Goal: Use online tool/utility: Use online tool/utility

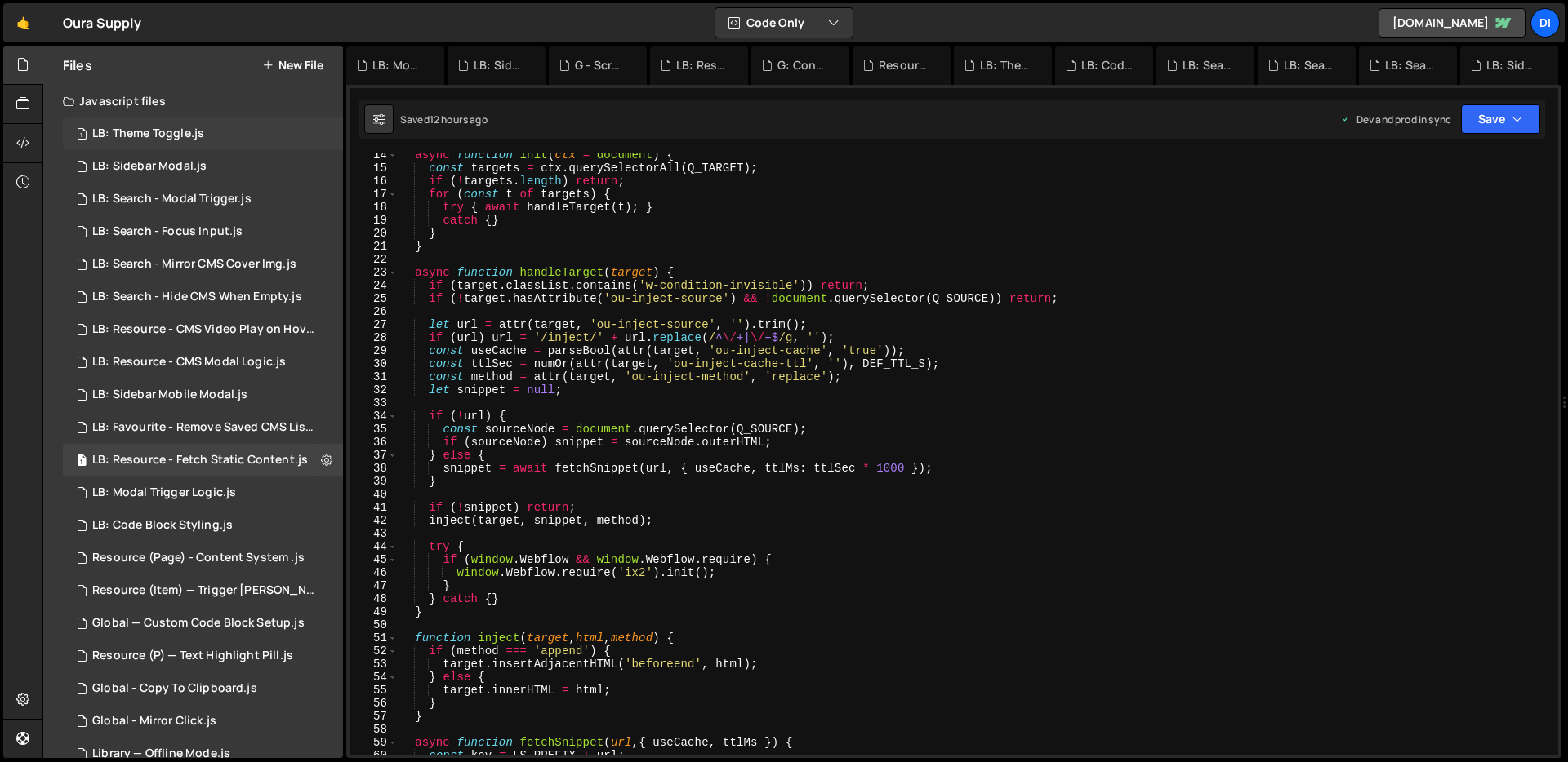
click at [238, 129] on div "1 LB: Theme Toggle.js 0" at bounding box center [203, 133] width 281 height 33
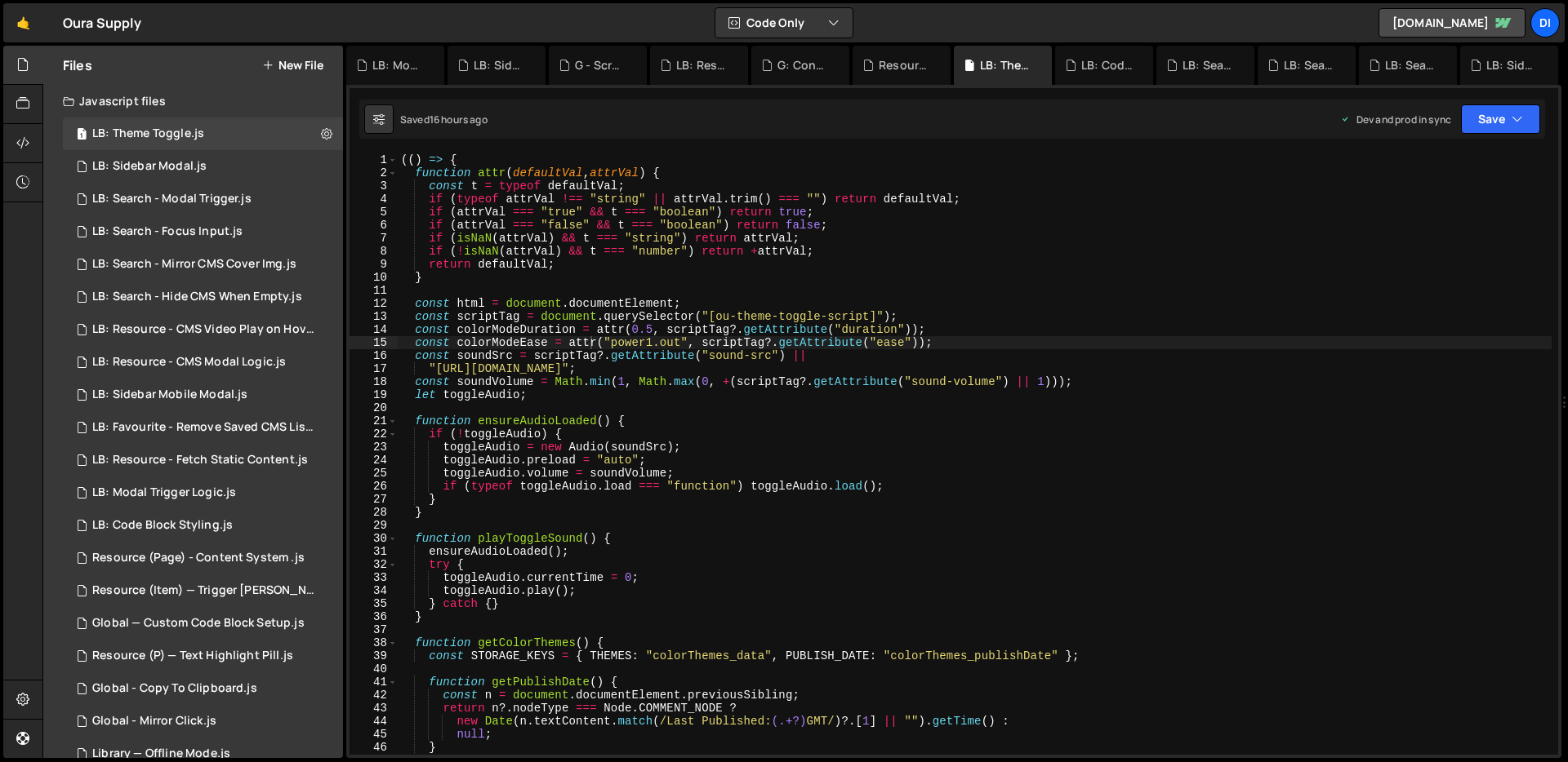
click at [567, 304] on div "(( ) => { function attr ( defaultVal , attrVal ) { const t = typeof defaultVal …" at bounding box center [974, 467] width 1153 height 628
click at [622, 319] on div "(( ) => { function attr ( defaultVal , attrVal ) { const t = typeof defaultVal …" at bounding box center [974, 467] width 1153 height 628
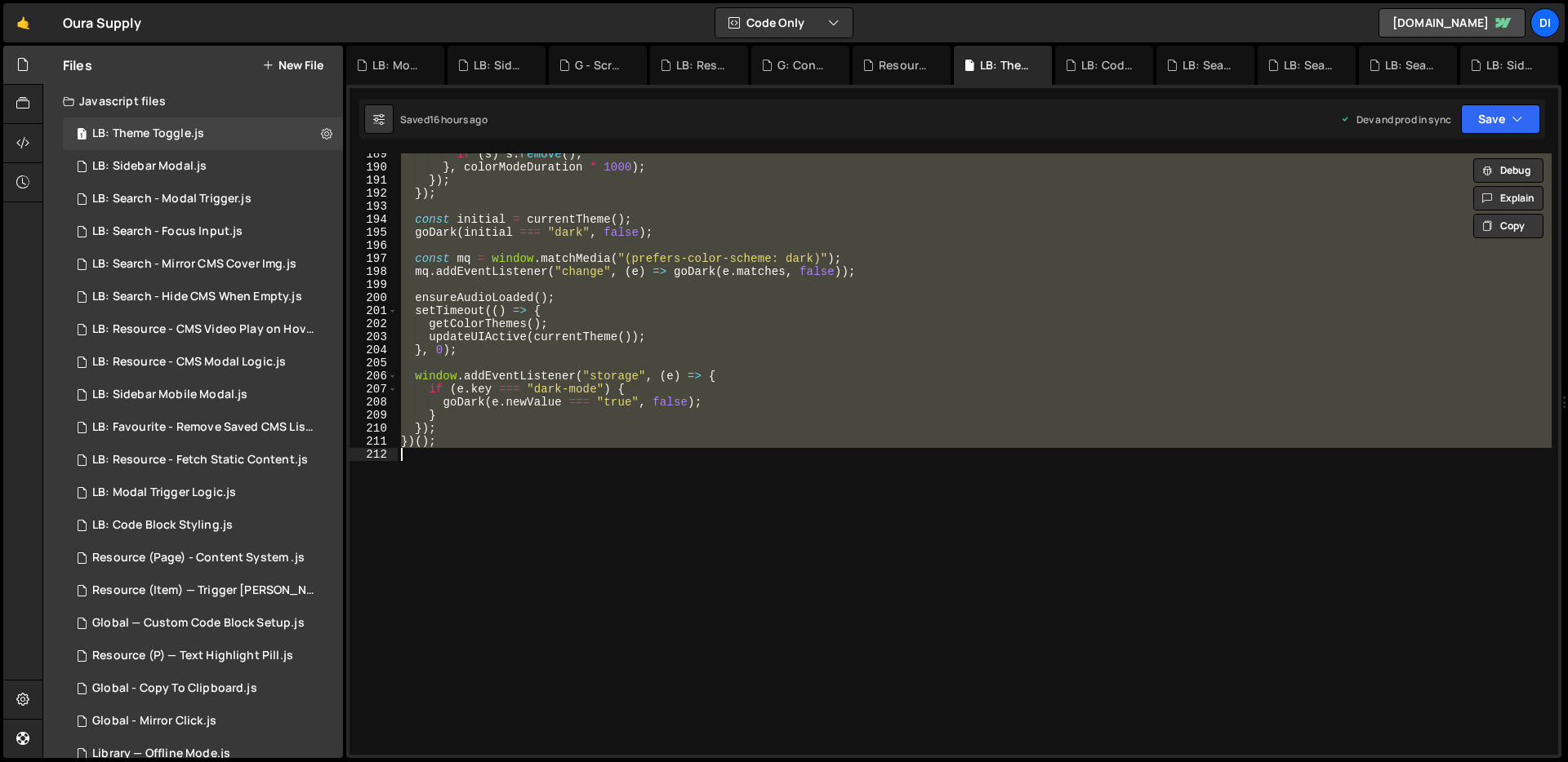
scroll to position [2475, 0]
click at [662, 407] on div "if ( s ) s . remove ( ) ; } , colorModeDuration * 1000 ) ; }) ; }) ; const init…" at bounding box center [974, 454] width 1153 height 601
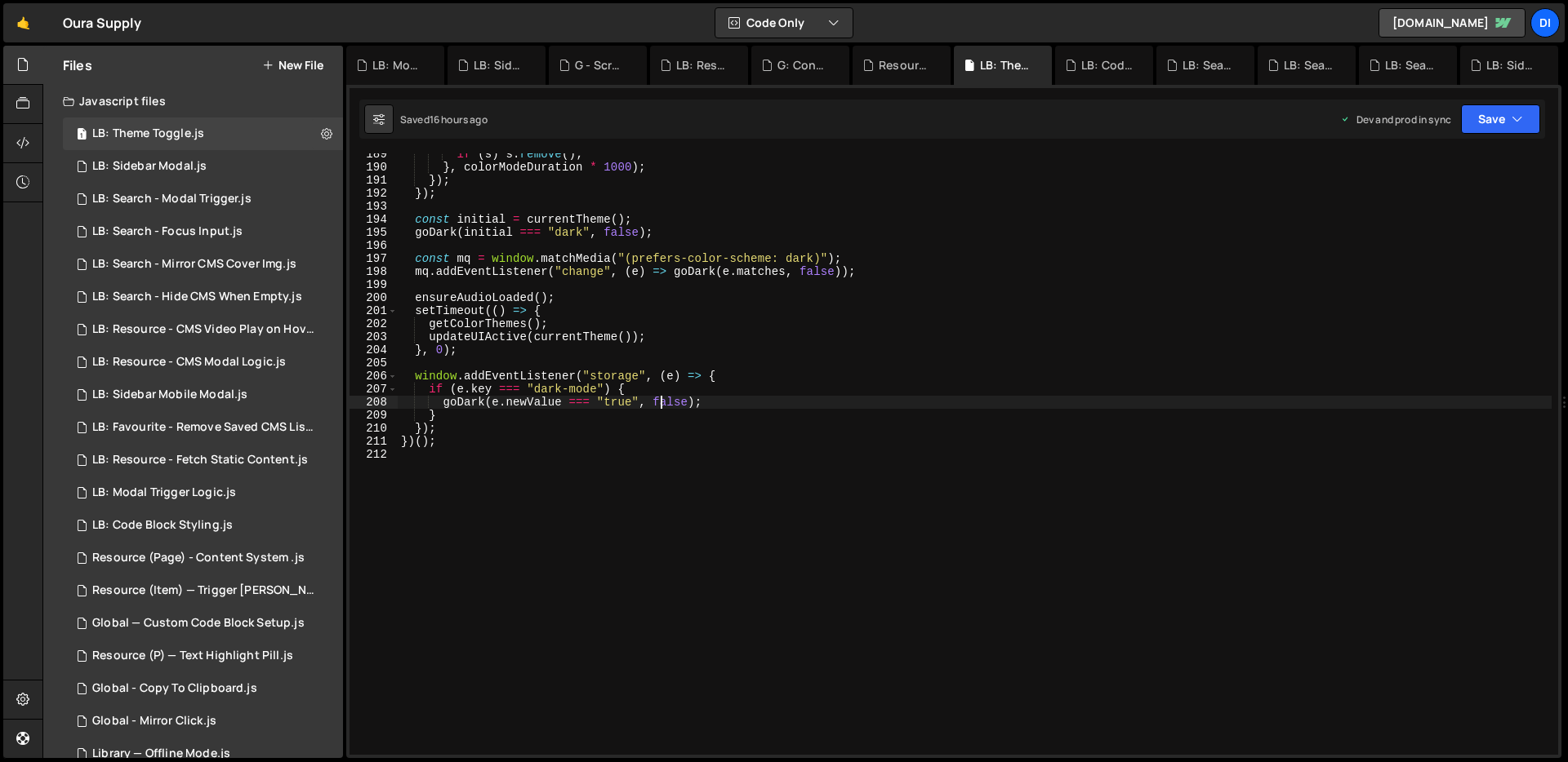
type textarea "})();"
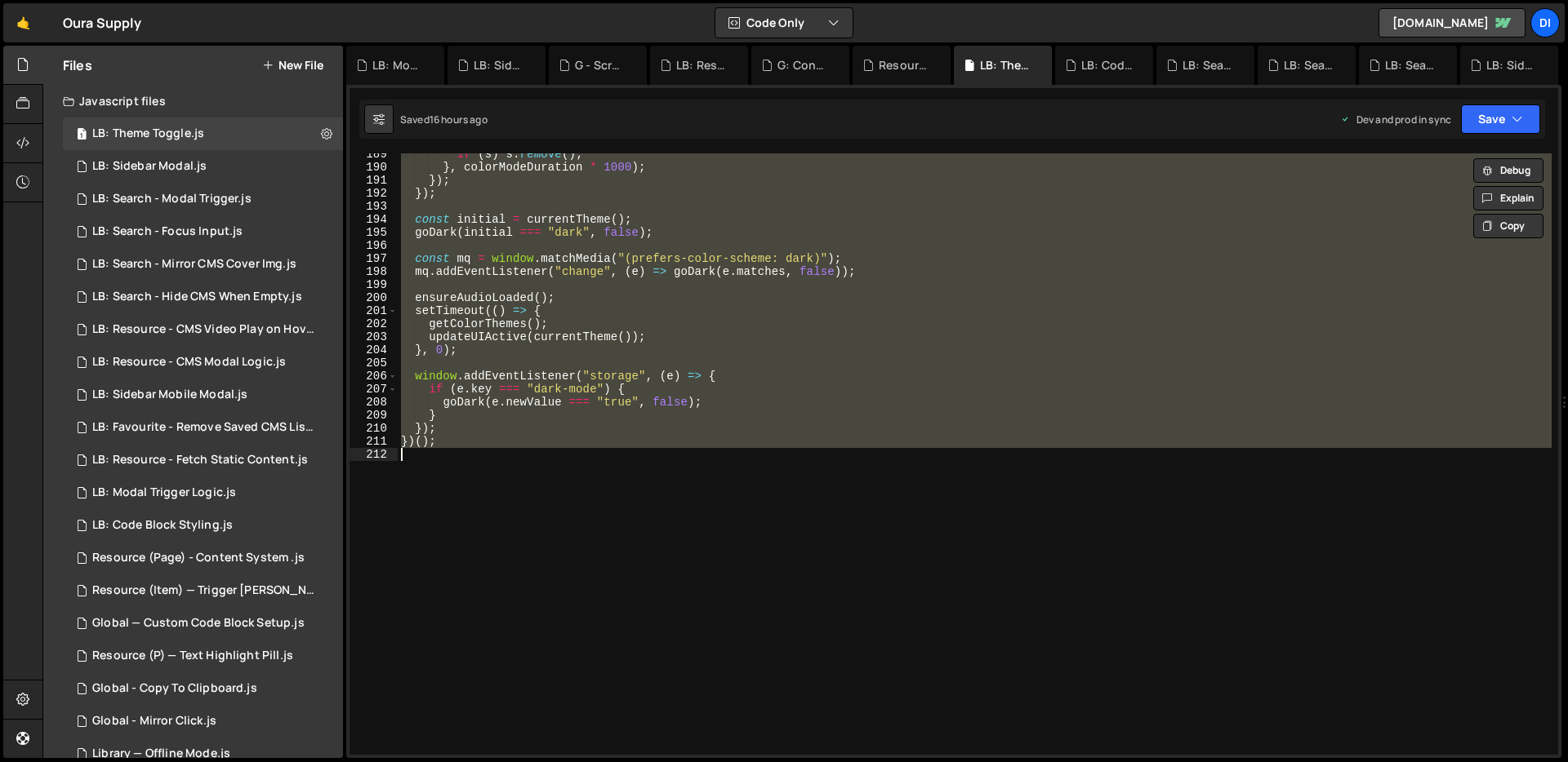
paste textarea
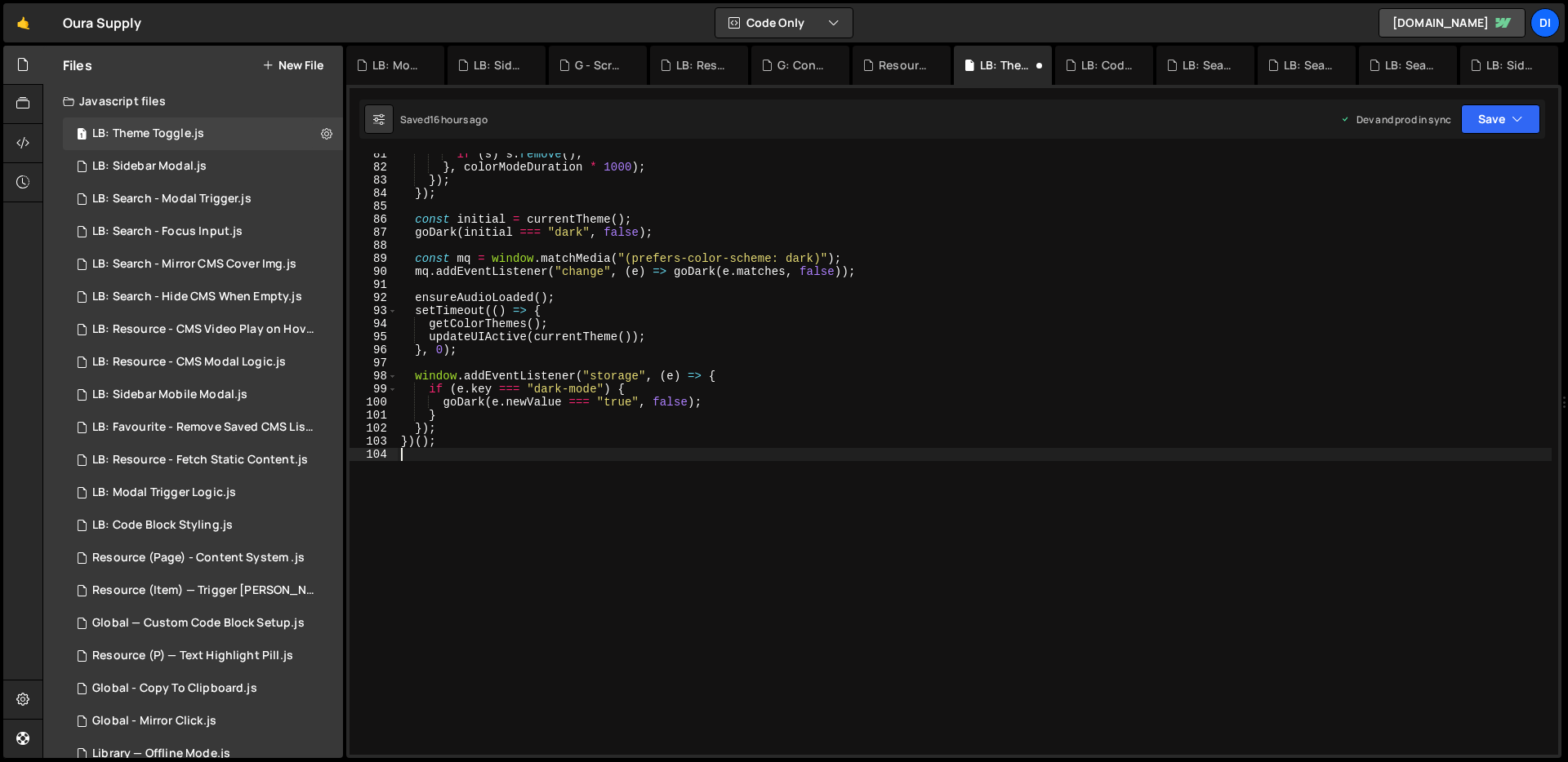
type textarea "})();"
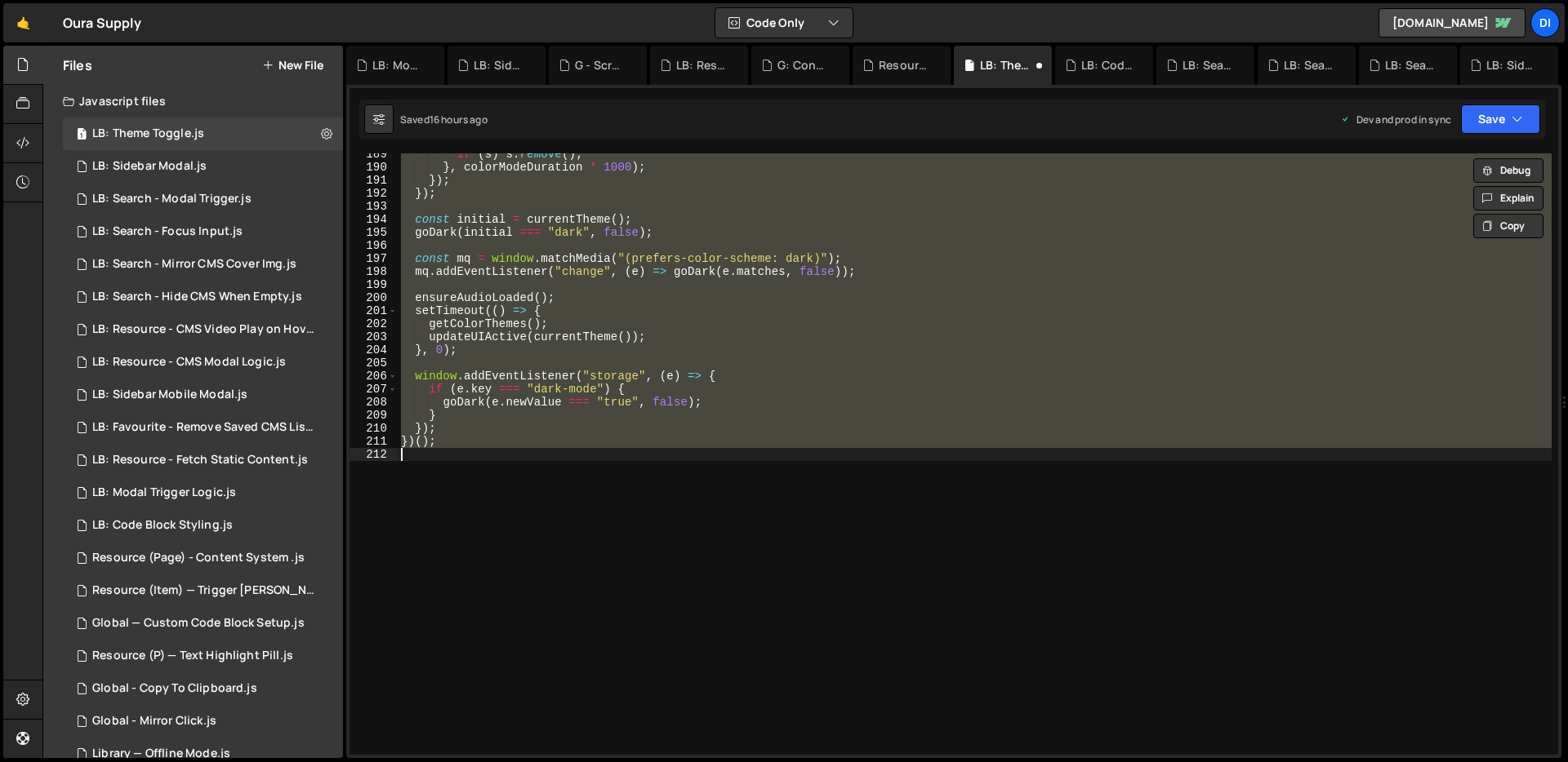
paste textarea
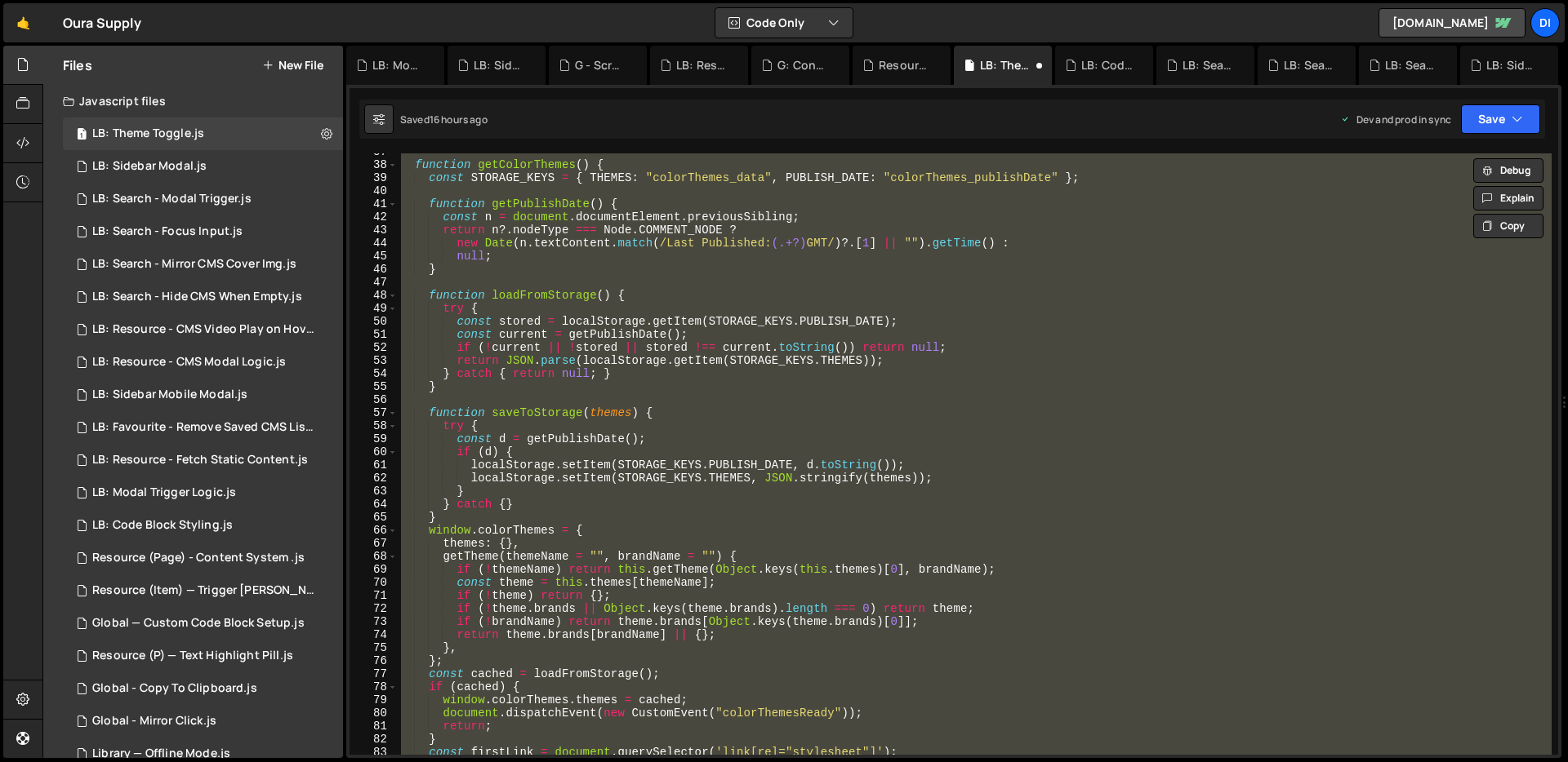
scroll to position [0, 0]
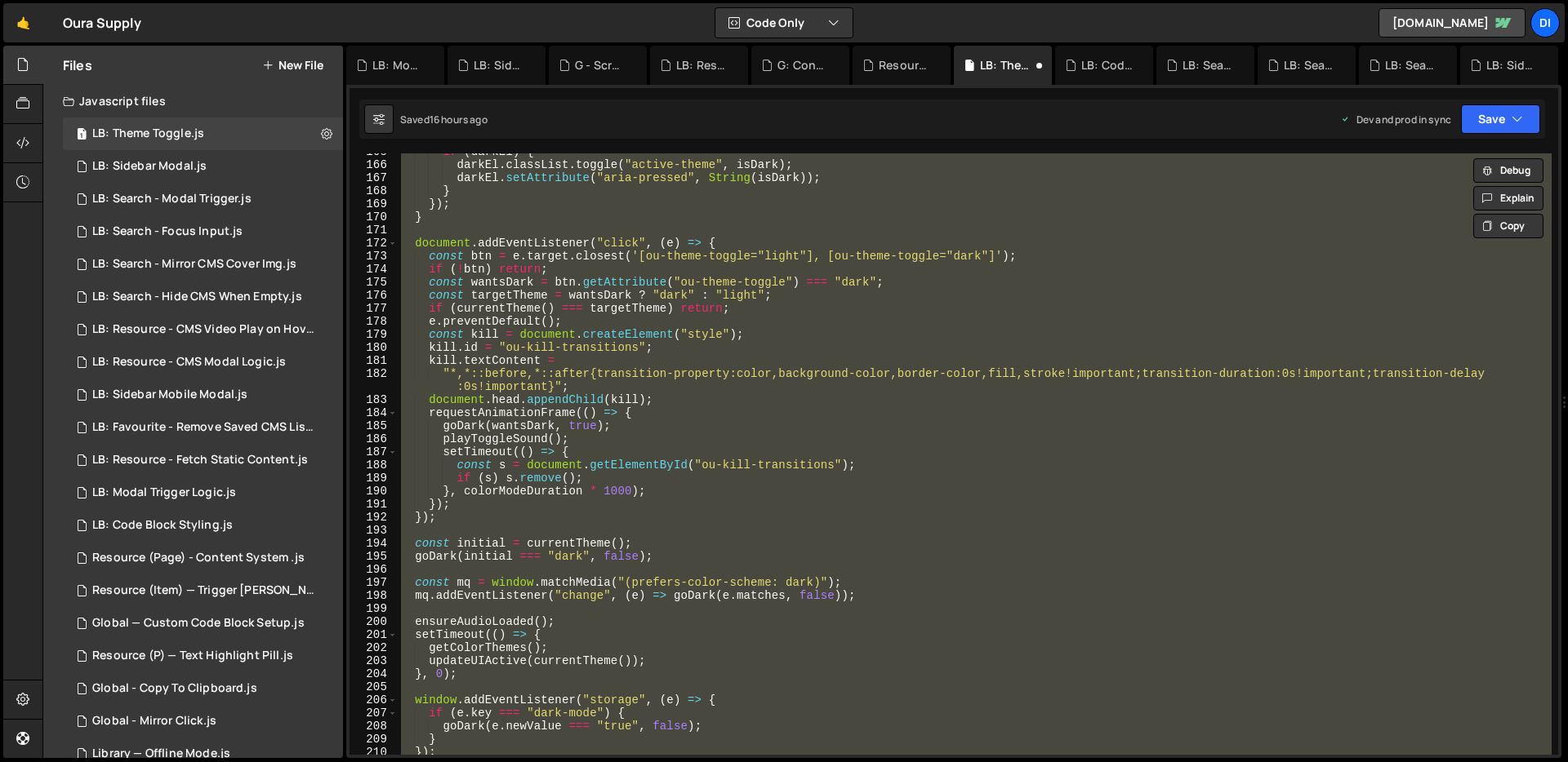
click at [622, 410] on div "if ( darkEl ) { darkEl . classList . toggle ( "active-theme" , isDark ) ; darkE…" at bounding box center [974, 454] width 1153 height 601
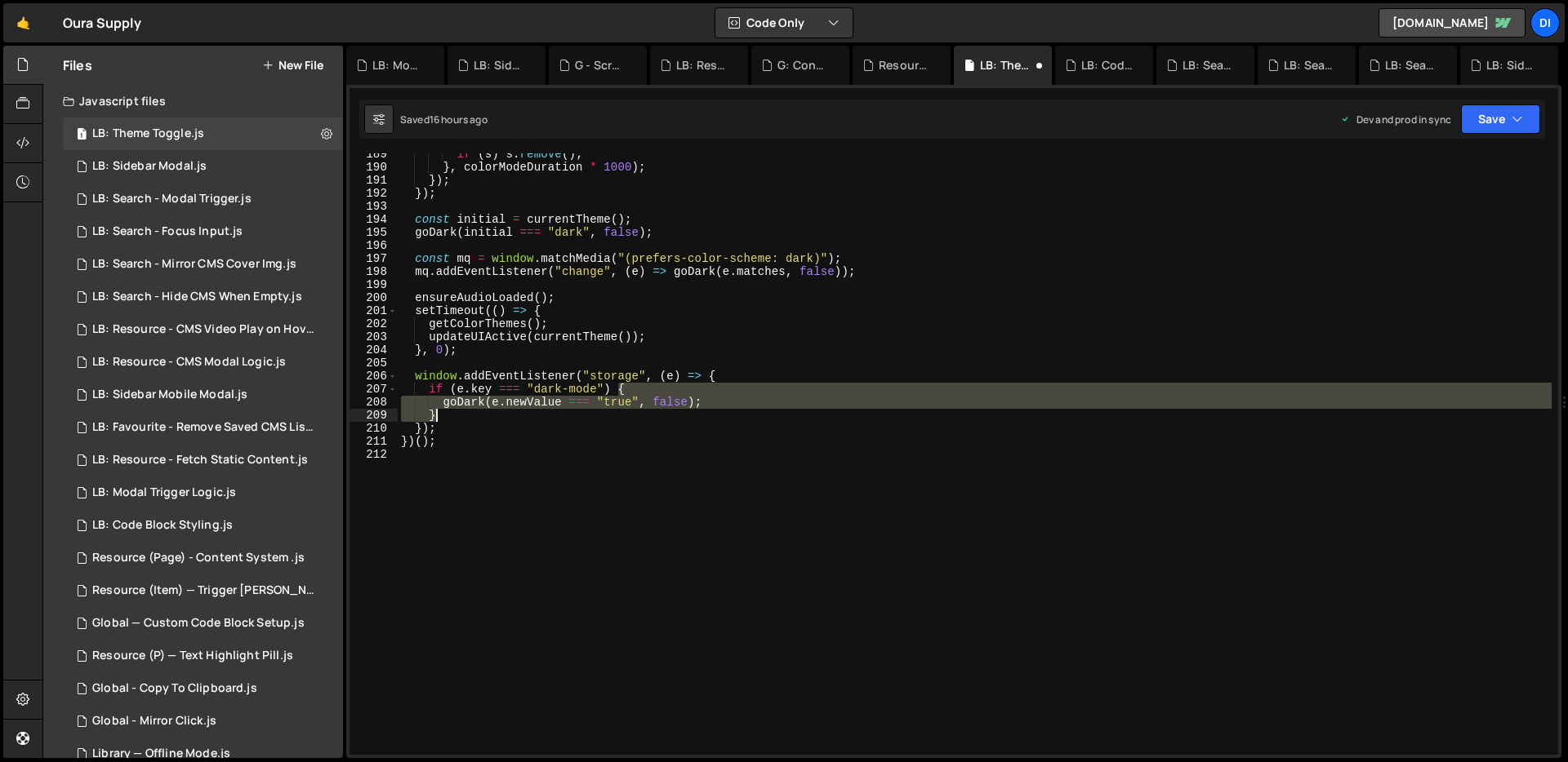
click at [622, 410] on div "if ( s ) s . remove ( ) ; } , colorModeDuration * 1000 ) ; }) ; }) ; const init…" at bounding box center [974, 461] width 1153 height 628
type textarea "})();"
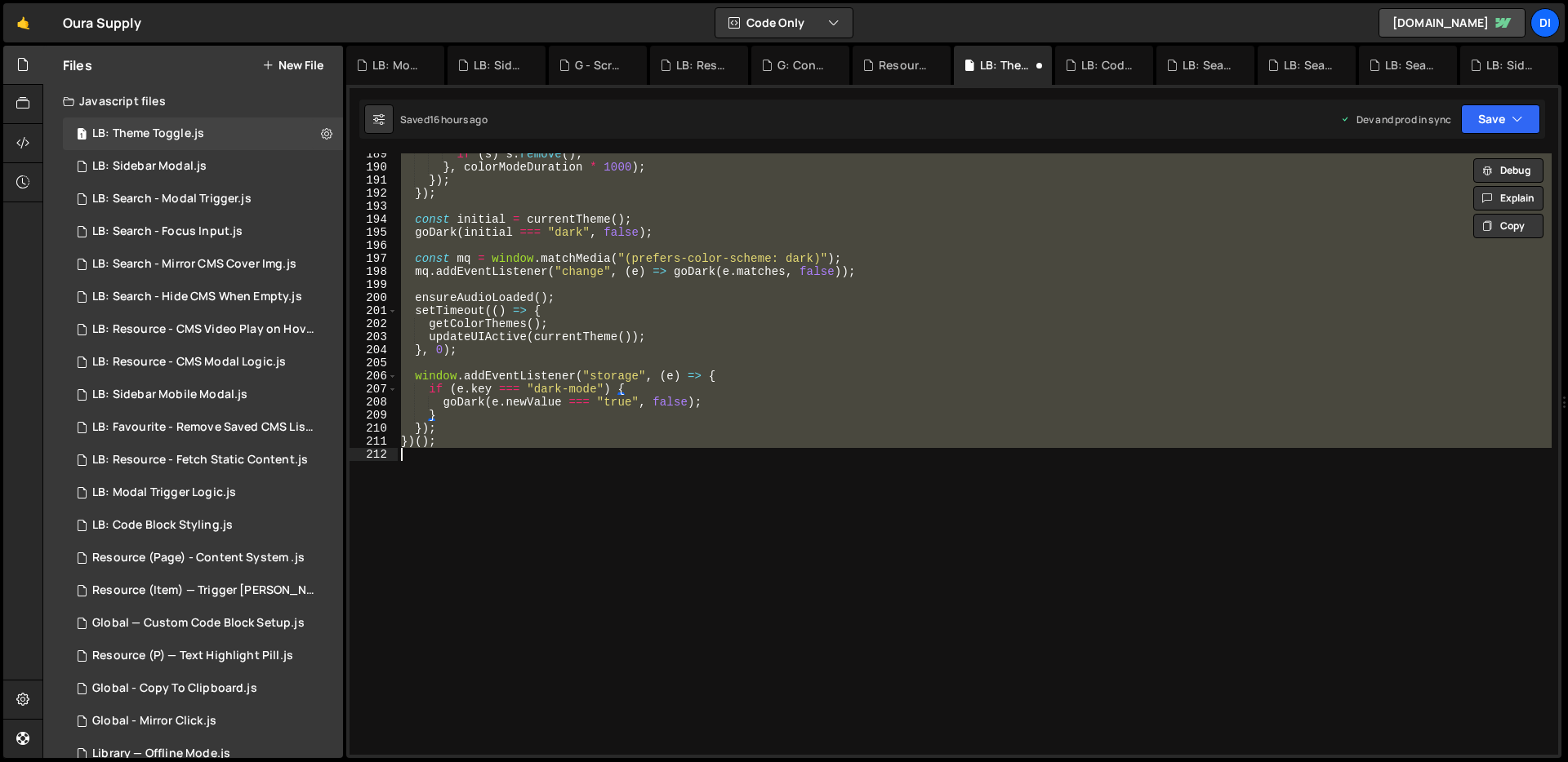
paste textarea
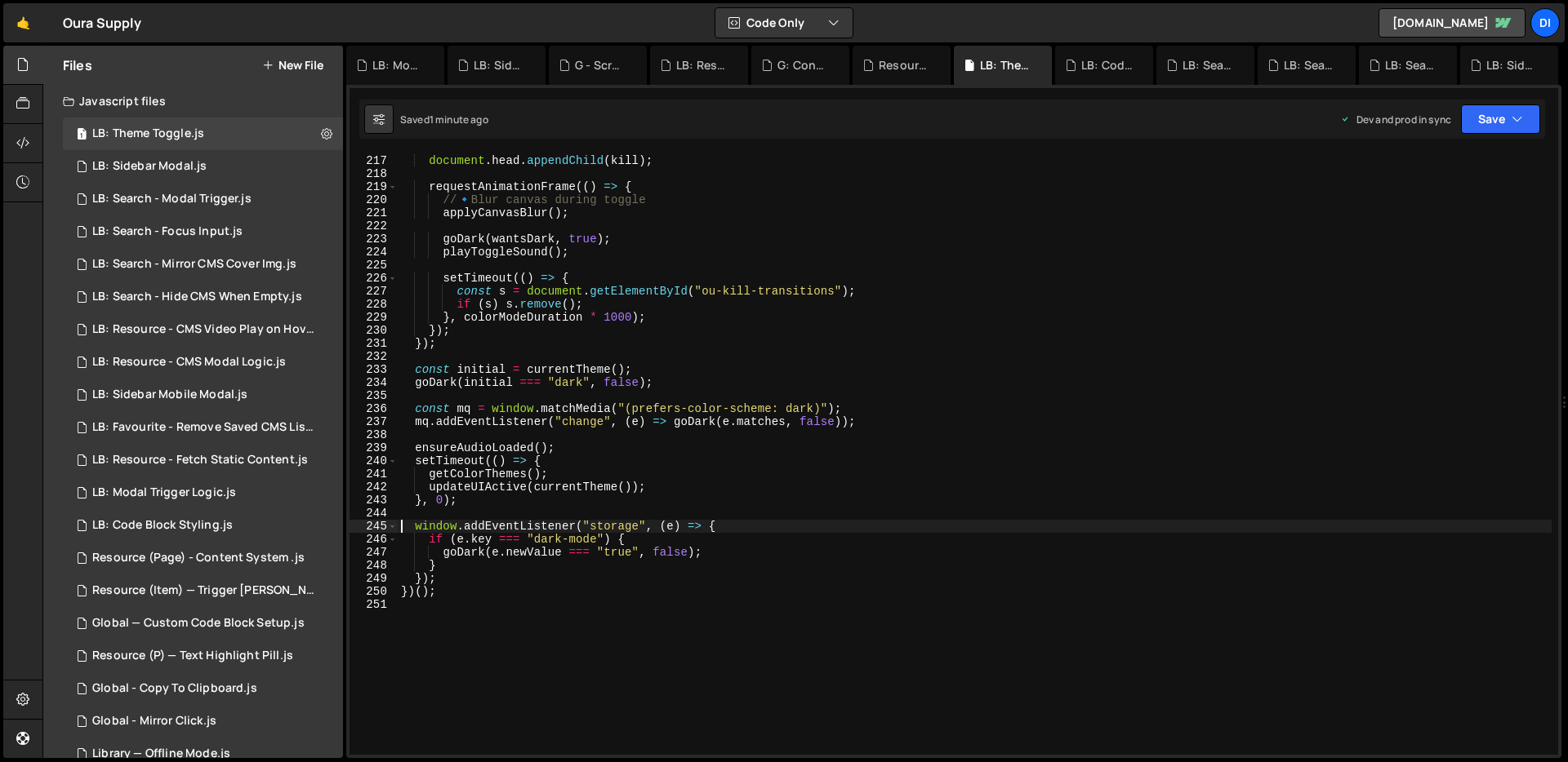
scroll to position [2984, 0]
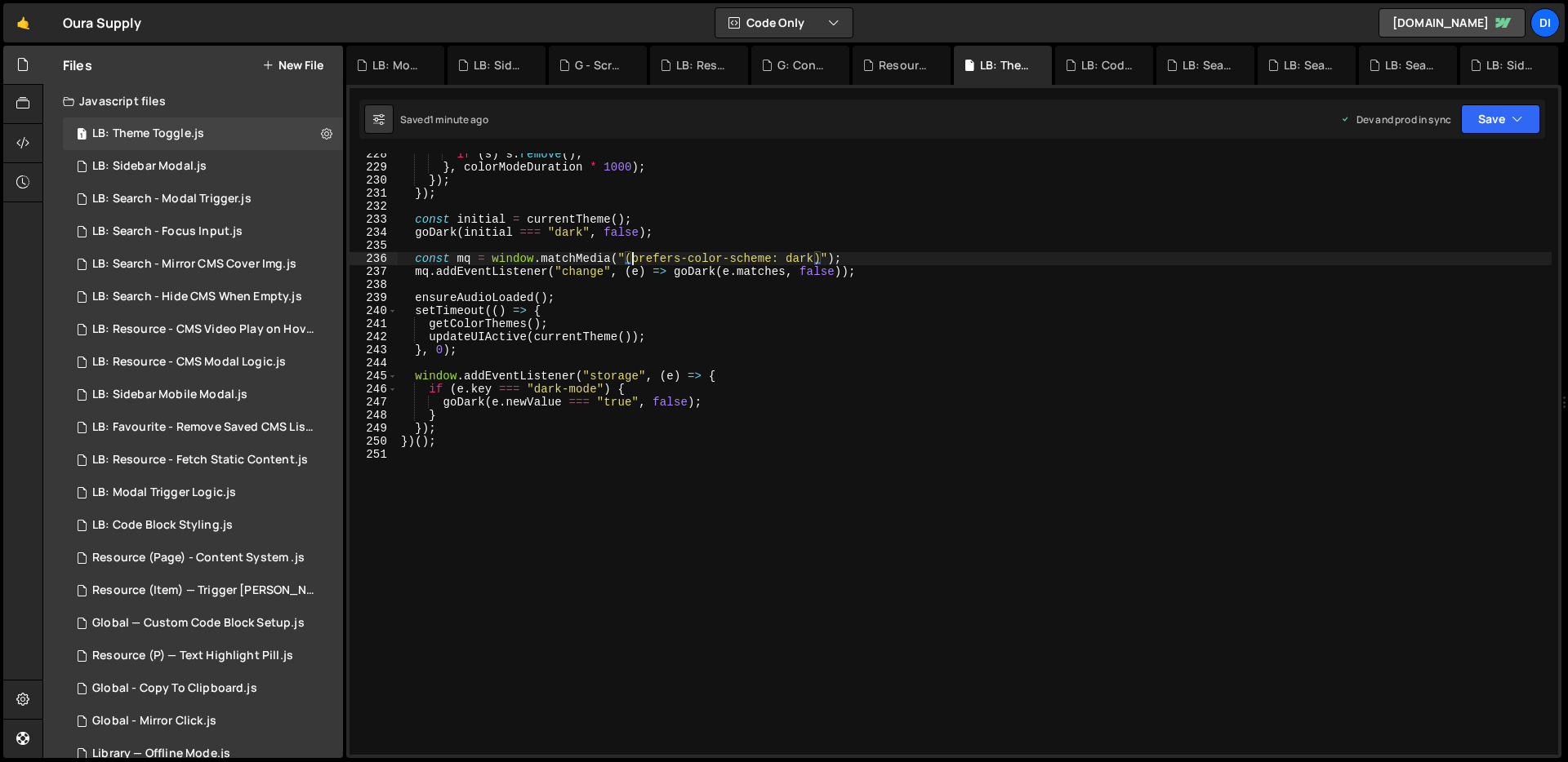
click at [636, 260] on div "if ( s ) s . remove ( ) ; } , colorModeDuration * 1000 ) ; }) ; }) ; const init…" at bounding box center [974, 461] width 1153 height 628
type textarea "})();"
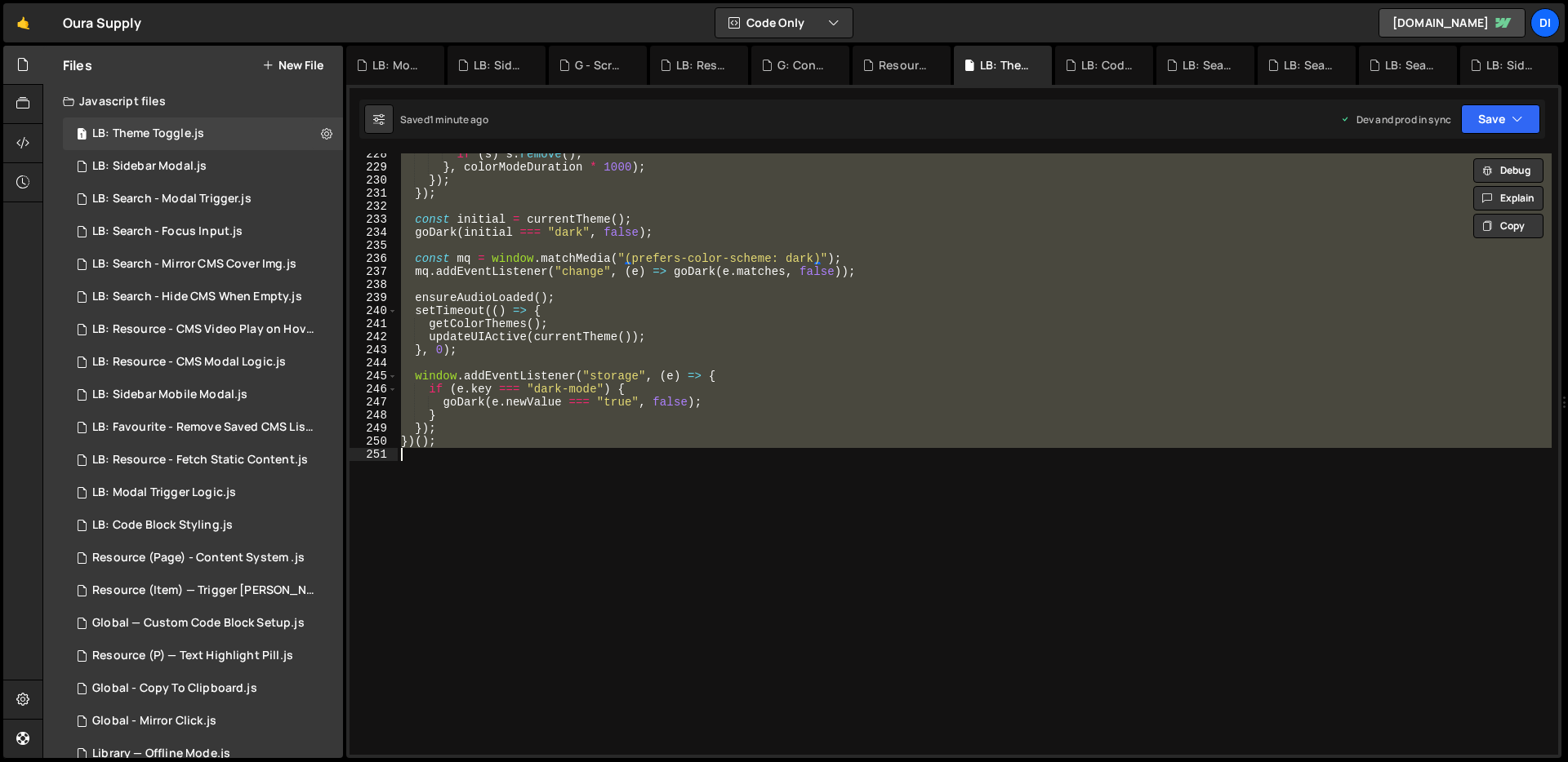
paste textarea
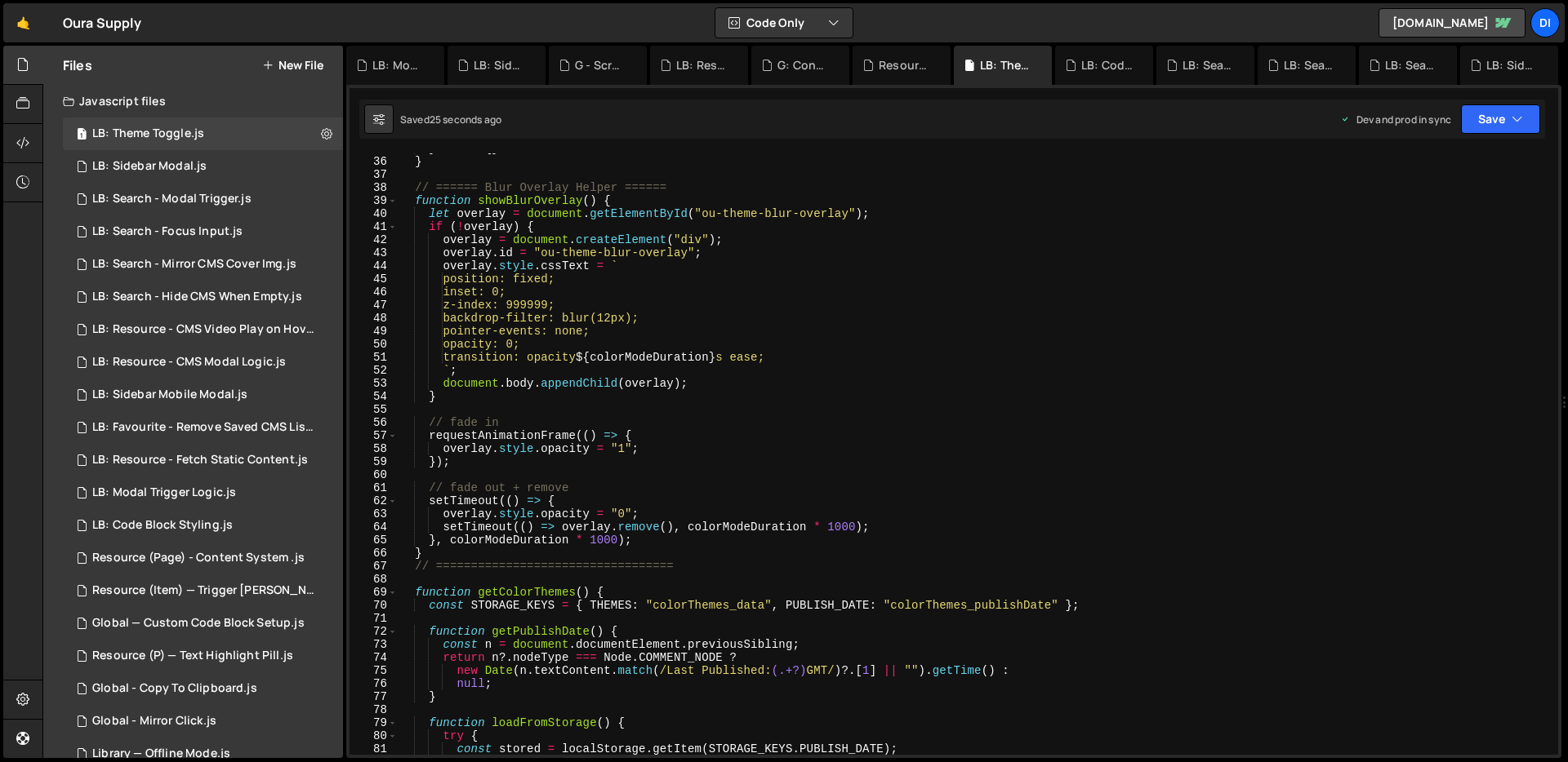
scroll to position [398, 0]
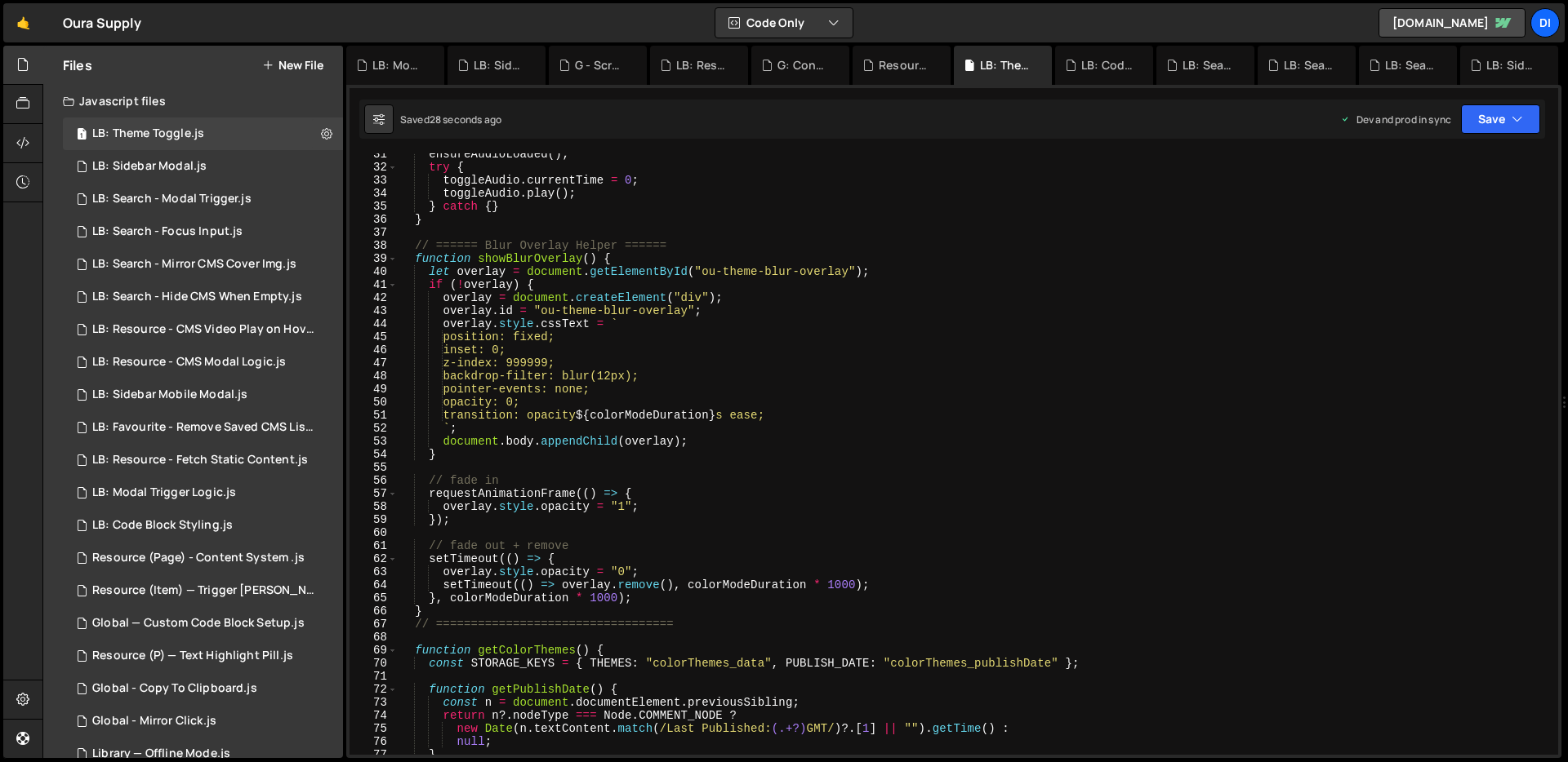
click at [622, 373] on div "ensureAudioLoaded ( ) ; try { toggleAudio . currentTime = 0 ; toggleAudio . pla…" at bounding box center [974, 461] width 1153 height 628
click at [627, 320] on div "ensureAudioLoaded ( ) ; try { toggleAudio . currentTime = 0 ; toggleAudio . pla…" at bounding box center [974, 461] width 1153 height 628
type textarea "overlay.style.cssText = `"
click at [799, 236] on div "ensureAudioLoaded ( ) ; try { toggleAudio . currentTime = 0 ; toggleAudio . pla…" at bounding box center [974, 461] width 1153 height 628
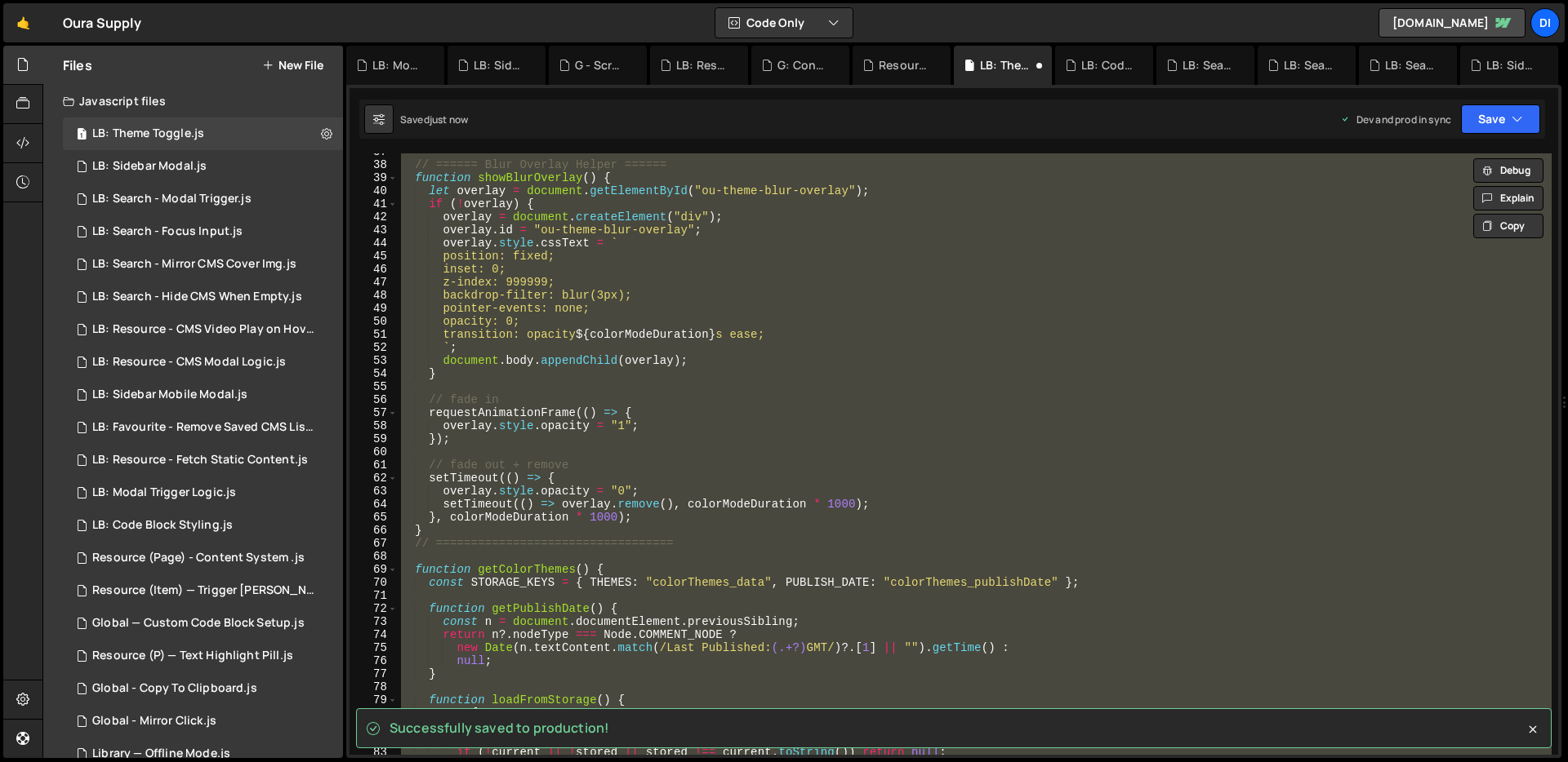
scroll to position [479, 0]
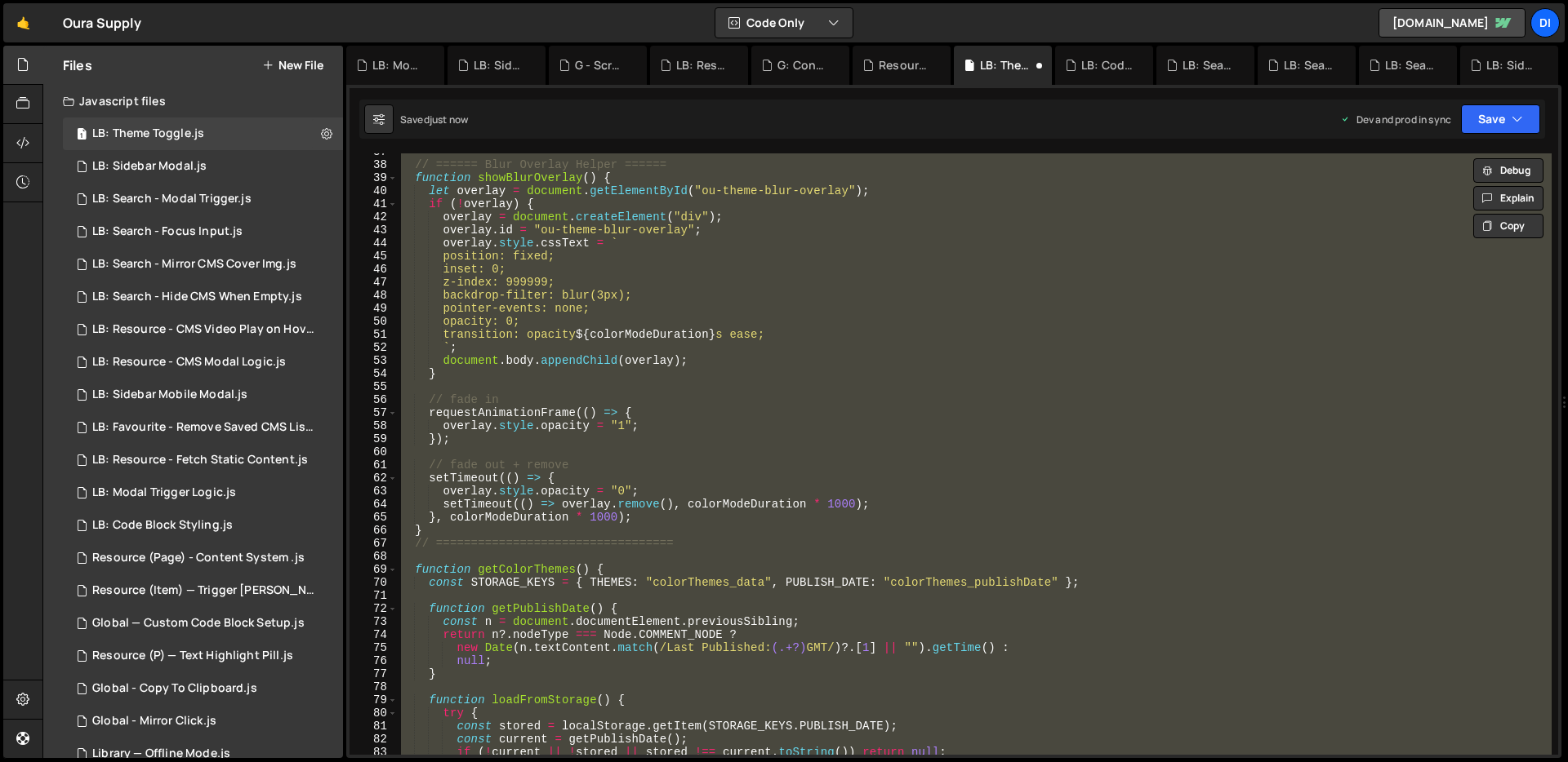
type textarea "})();"
click at [654, 385] on div "// ====== Blur Overlay Helper ====== function showBlurOverlay ( ) { let overlay…" at bounding box center [974, 454] width 1153 height 601
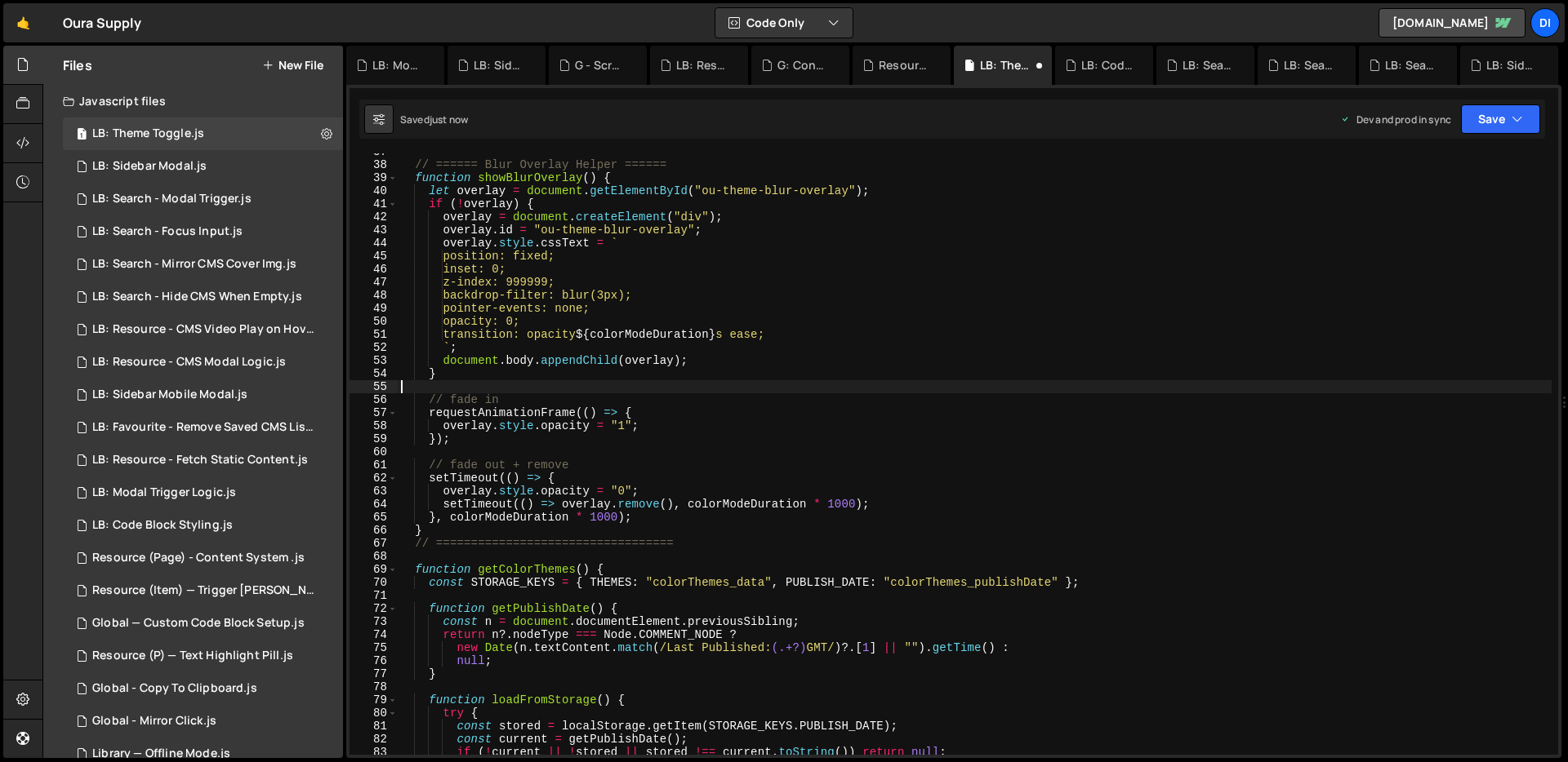
click at [617, 295] on div "// ====== Blur Overlay Helper ====== function showBlurOverlay ( ) { let overlay…" at bounding box center [974, 459] width 1153 height 628
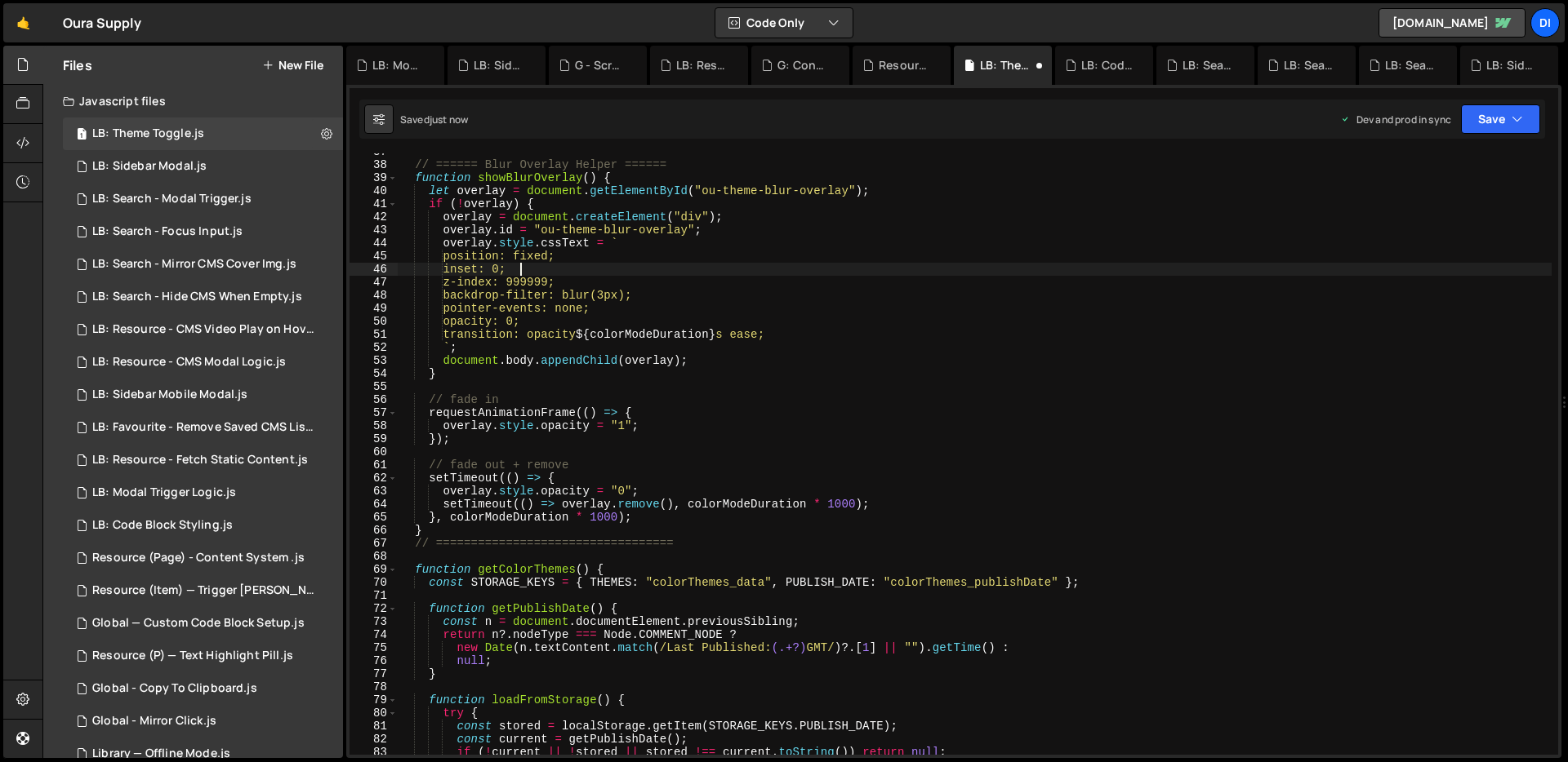
click at [780, 275] on div "// ====== Blur Overlay Helper ====== function showBlurOverlay ( ) { let overlay…" at bounding box center [974, 459] width 1153 height 628
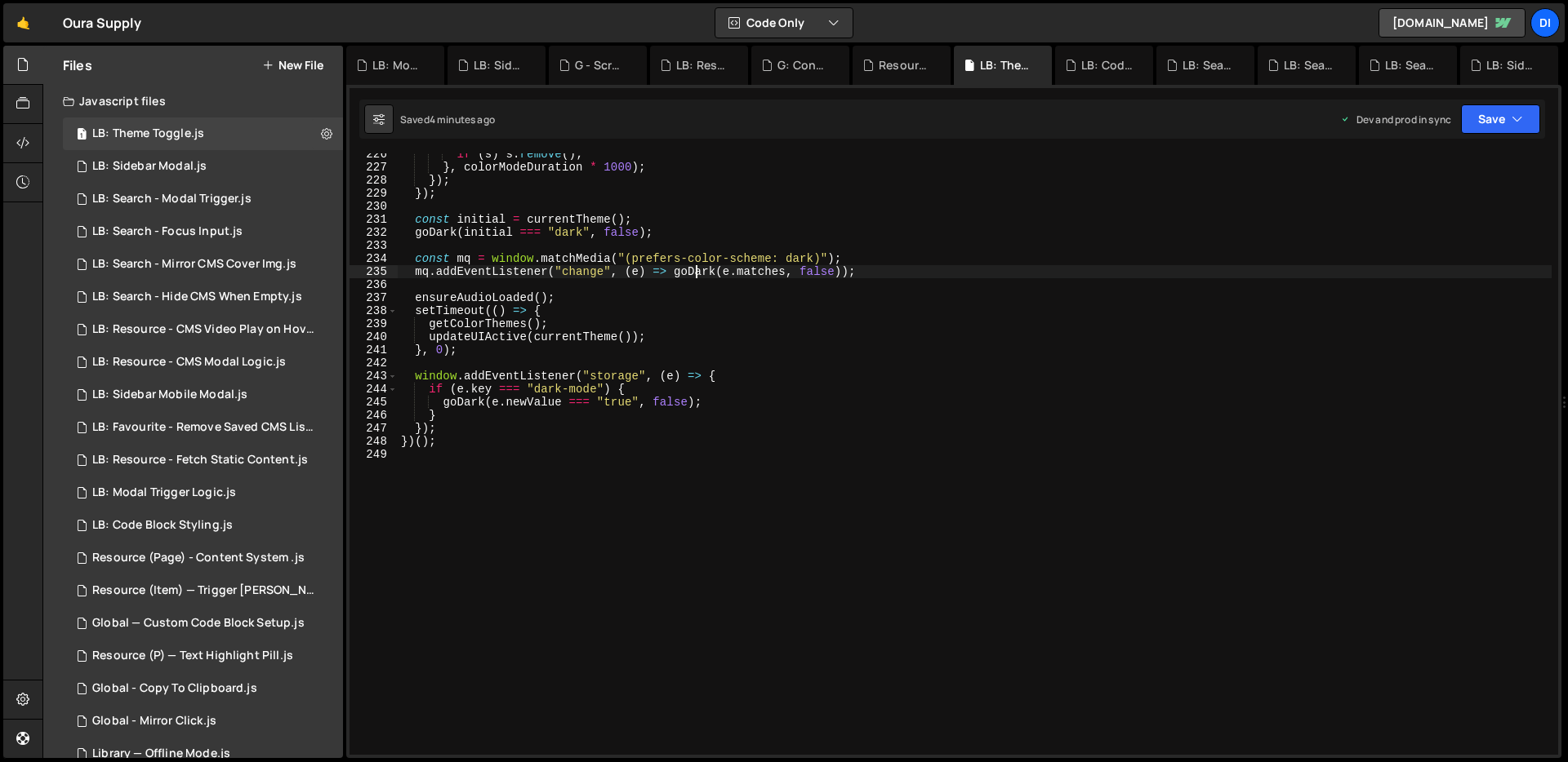
click at [692, 270] on div "if ( s ) s . remove ( ) ; } , colorModeDuration * 1000 ) ; }) ; }) ; const init…" at bounding box center [974, 461] width 1153 height 628
type textarea "})();"
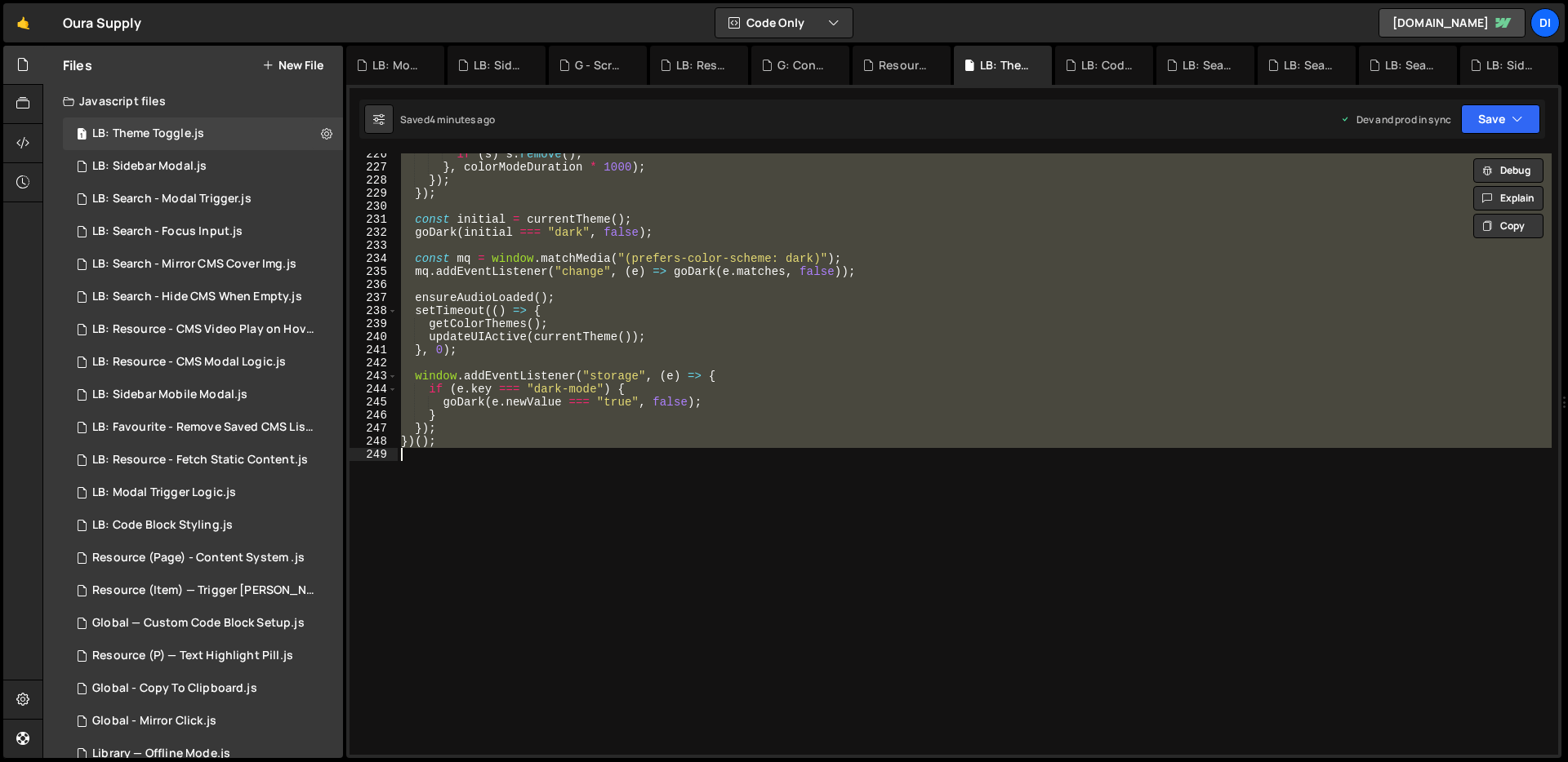
paste textarea
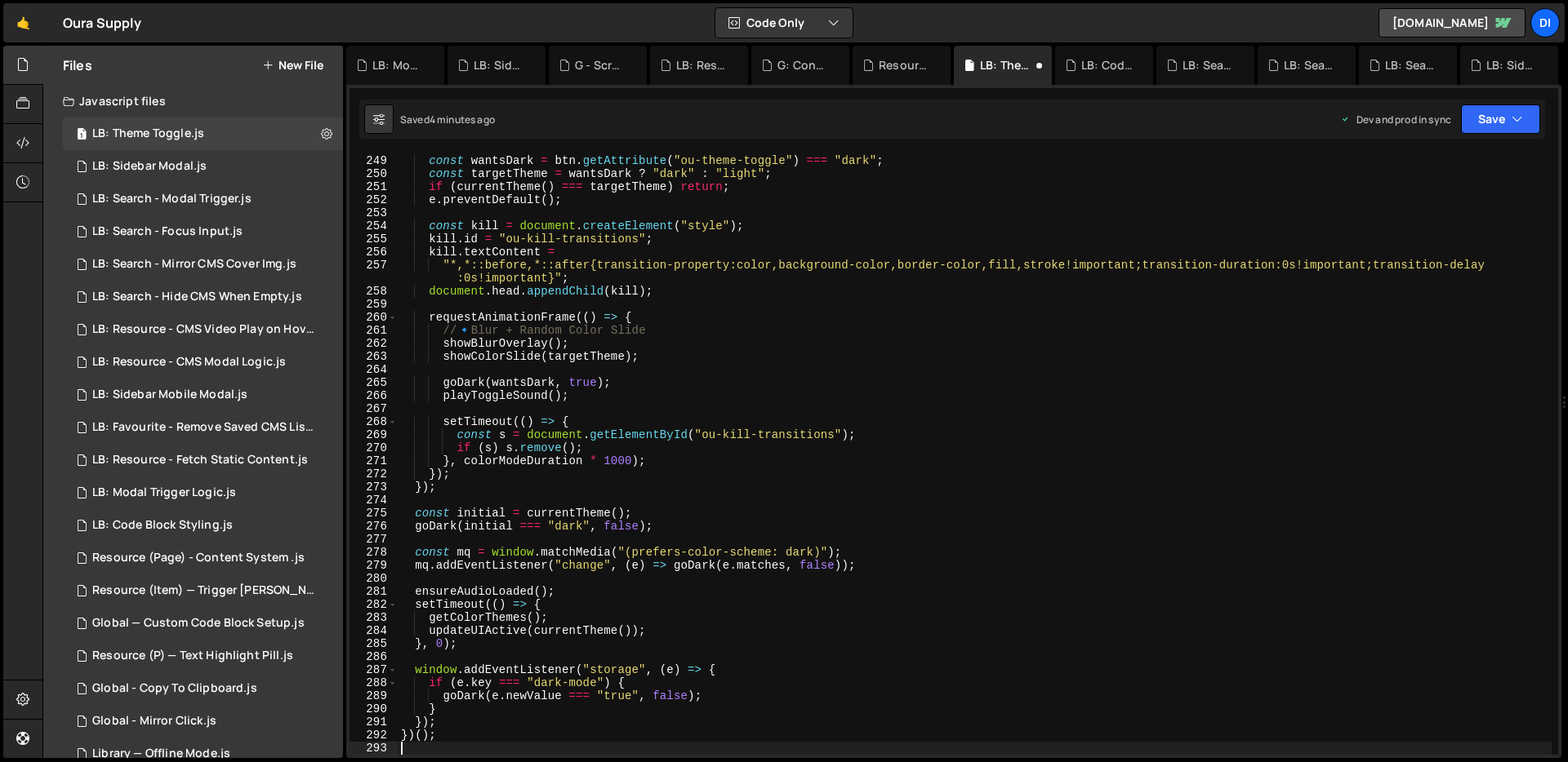
scroll to position [3238, 0]
click at [692, 270] on div "if ( ! btn ) return ; const wantsDark = btn . getAttribute ( "ou-theme-toggle" …" at bounding box center [974, 455] width 1153 height 628
type textarea ""*,*::before,*::after{transition-property:color,background-color,border-color,f…"
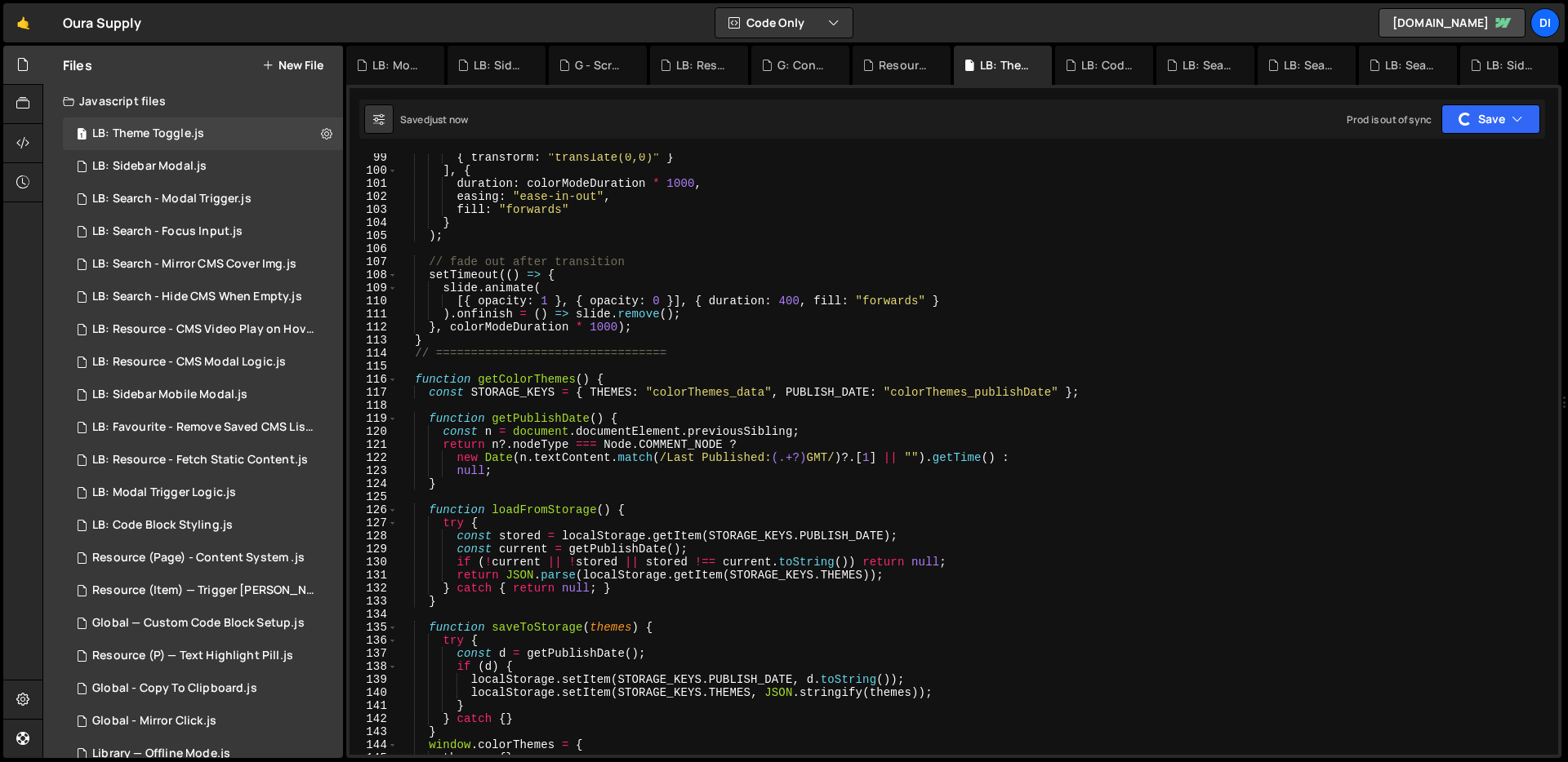
scroll to position [0, 0]
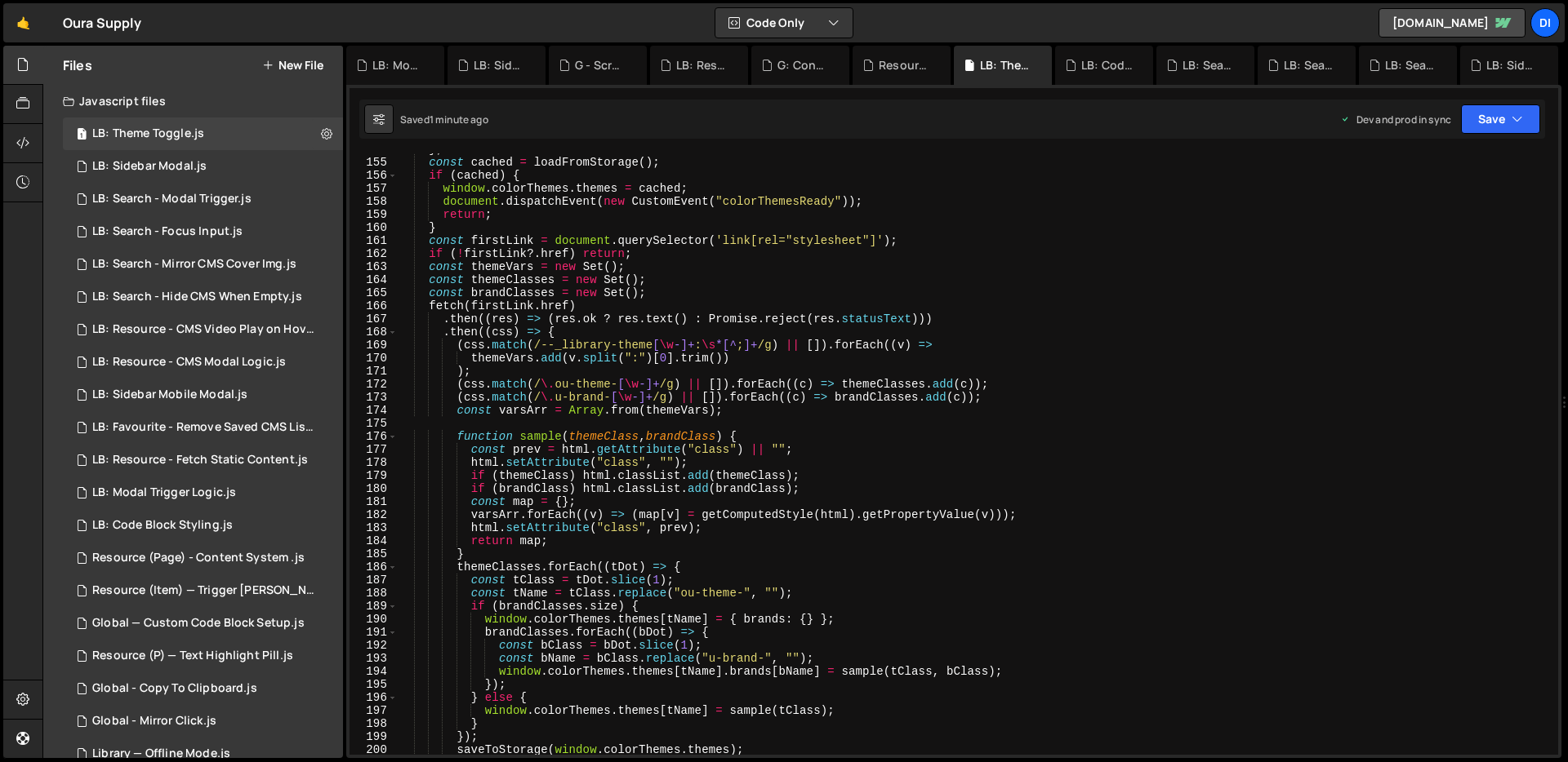
click at [544, 249] on div "} ; const cached = loadFromStorage ( ) ; if ( cached ) { window . colorThemes .…" at bounding box center [974, 456] width 1153 height 628
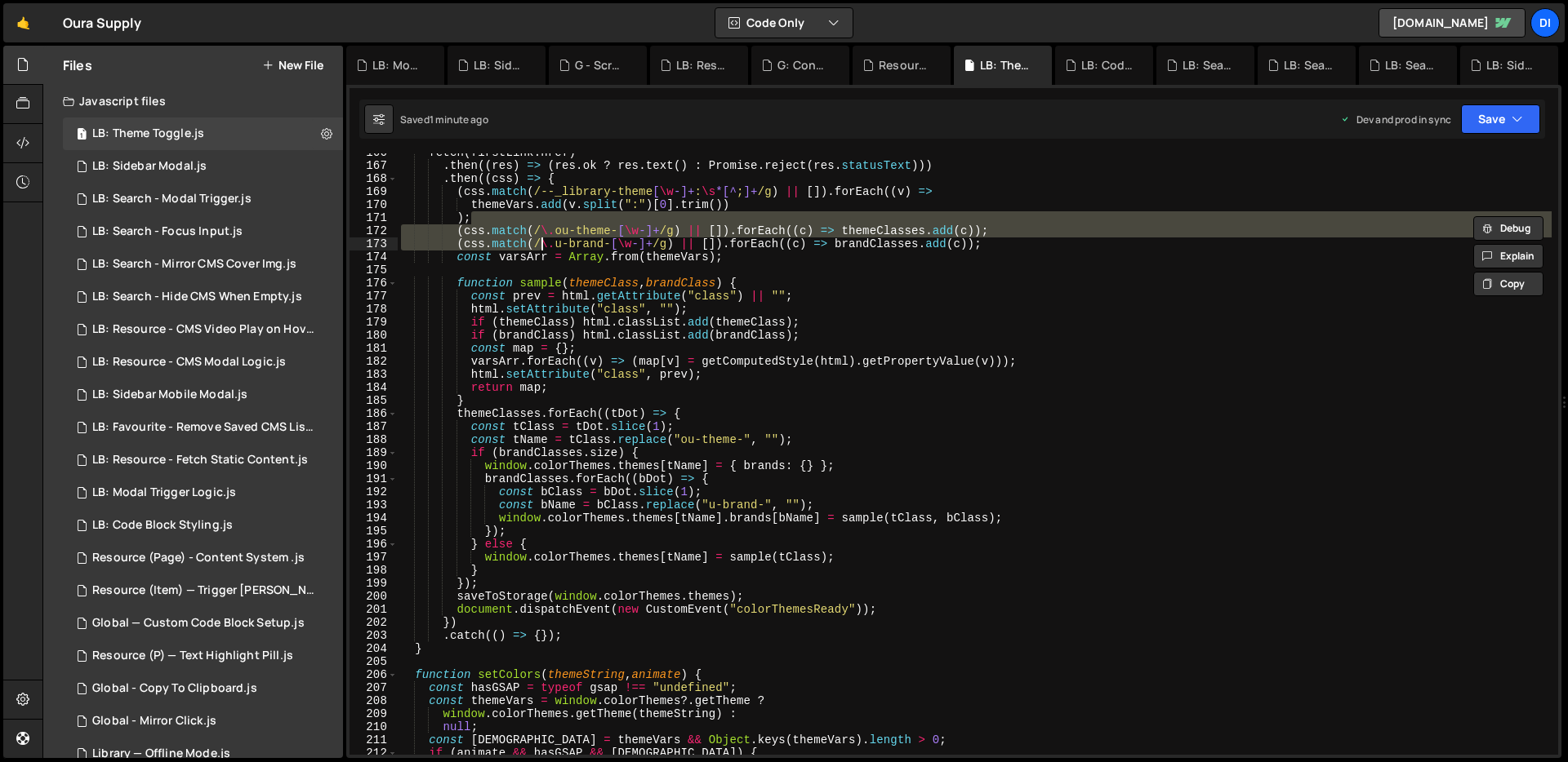
type textarea "})();"
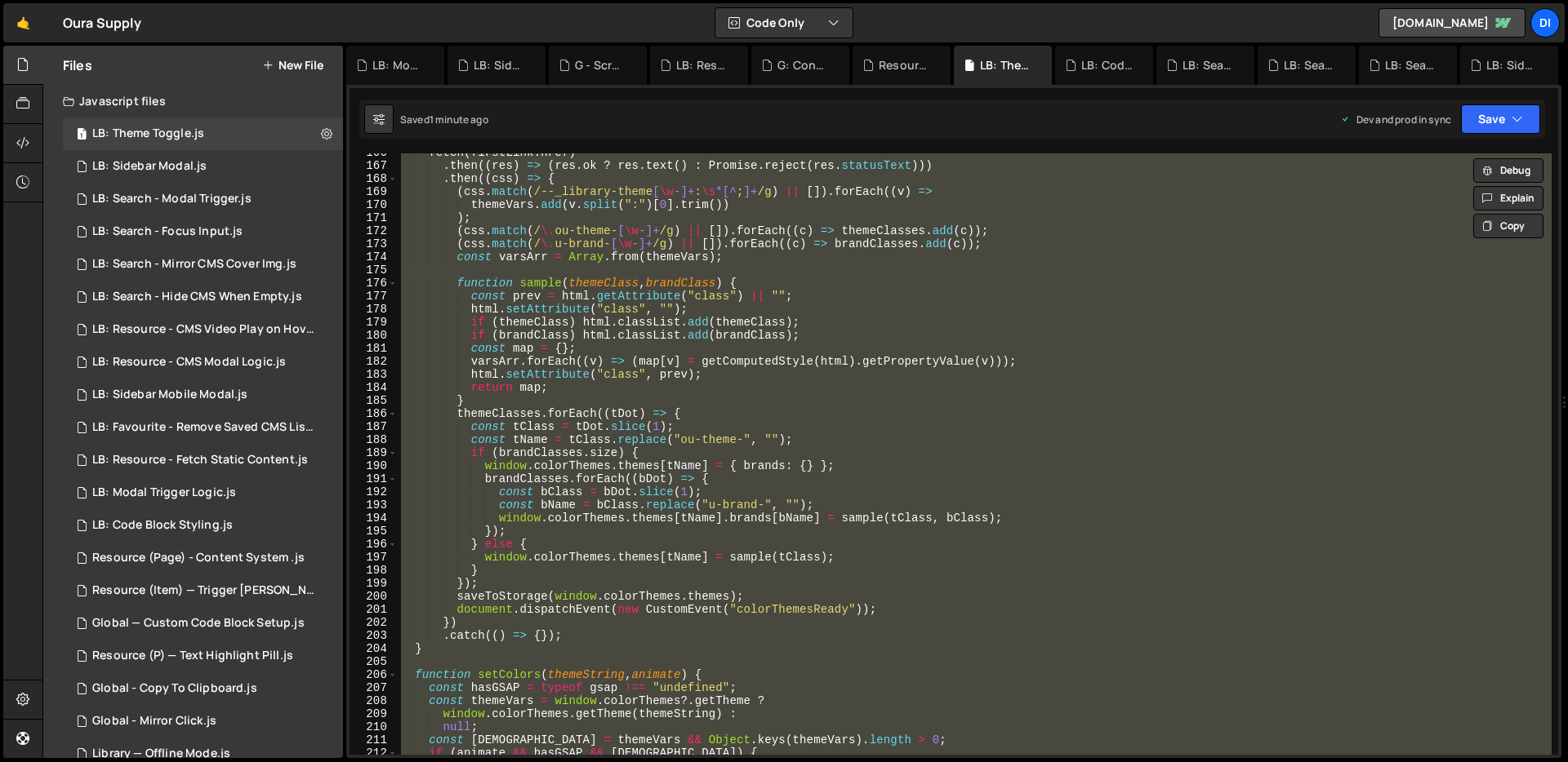
paste textarea
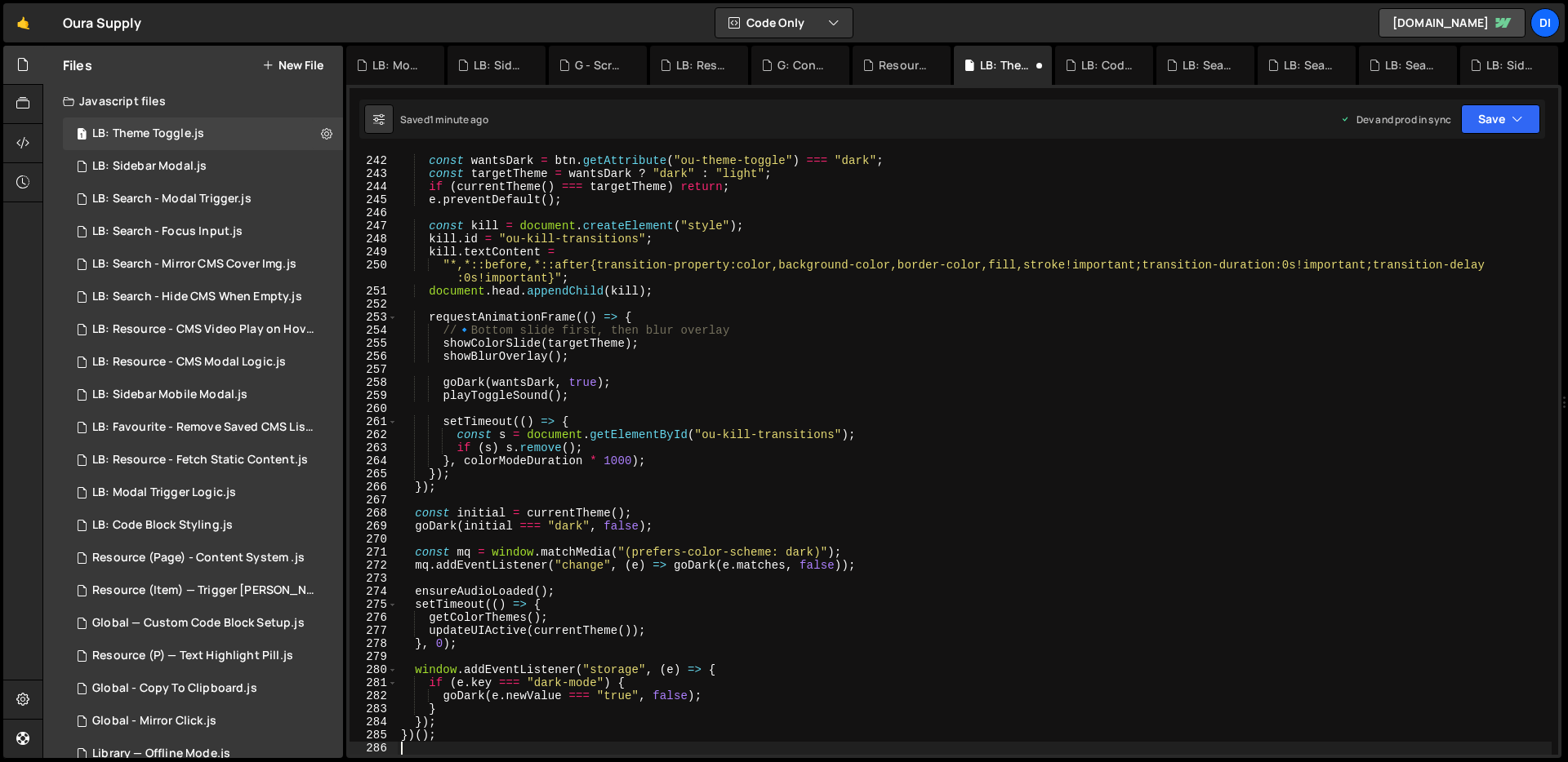
scroll to position [3146, 0]
type textarea "}, 0);"
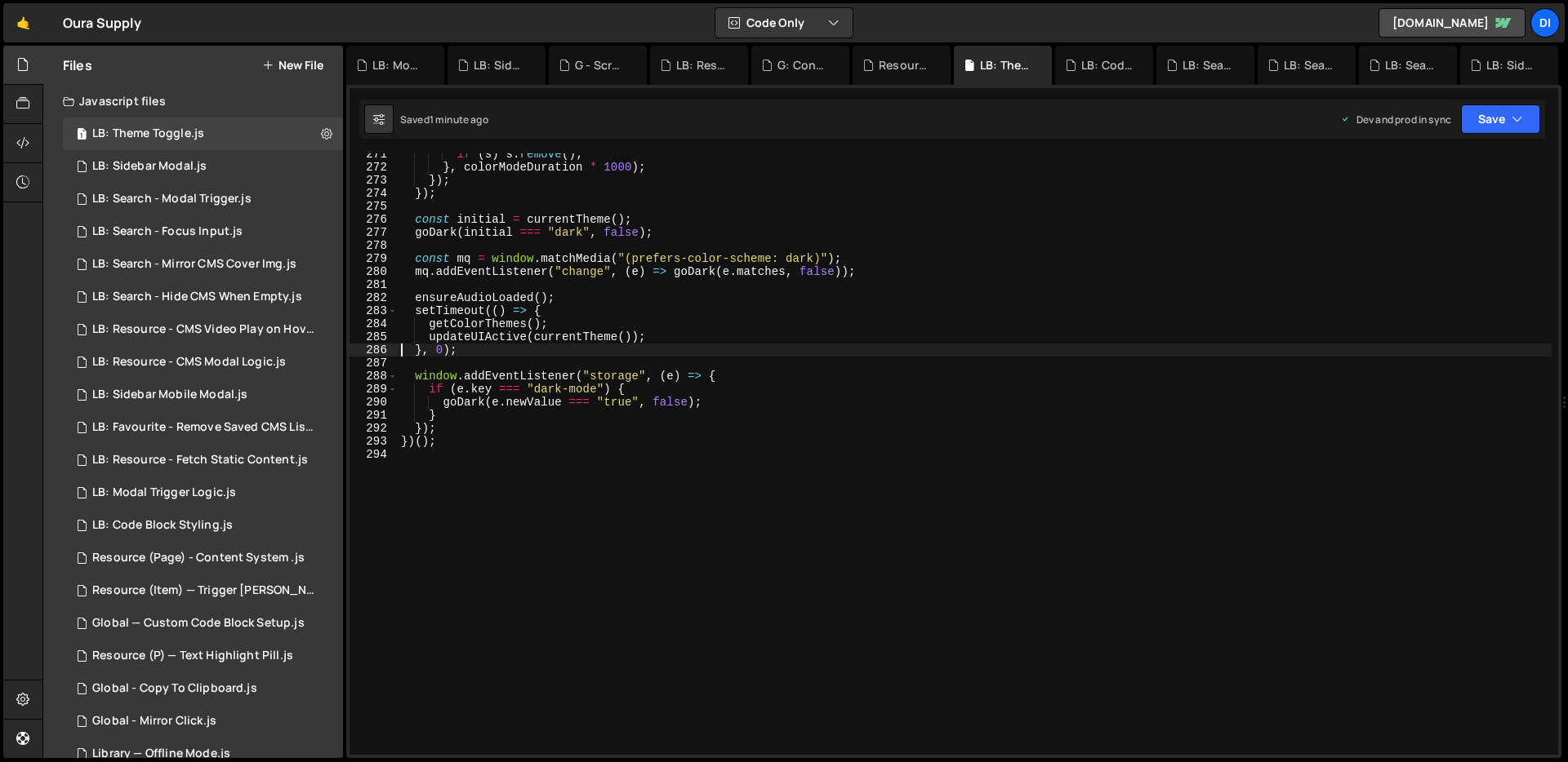
scroll to position [3546, 0]
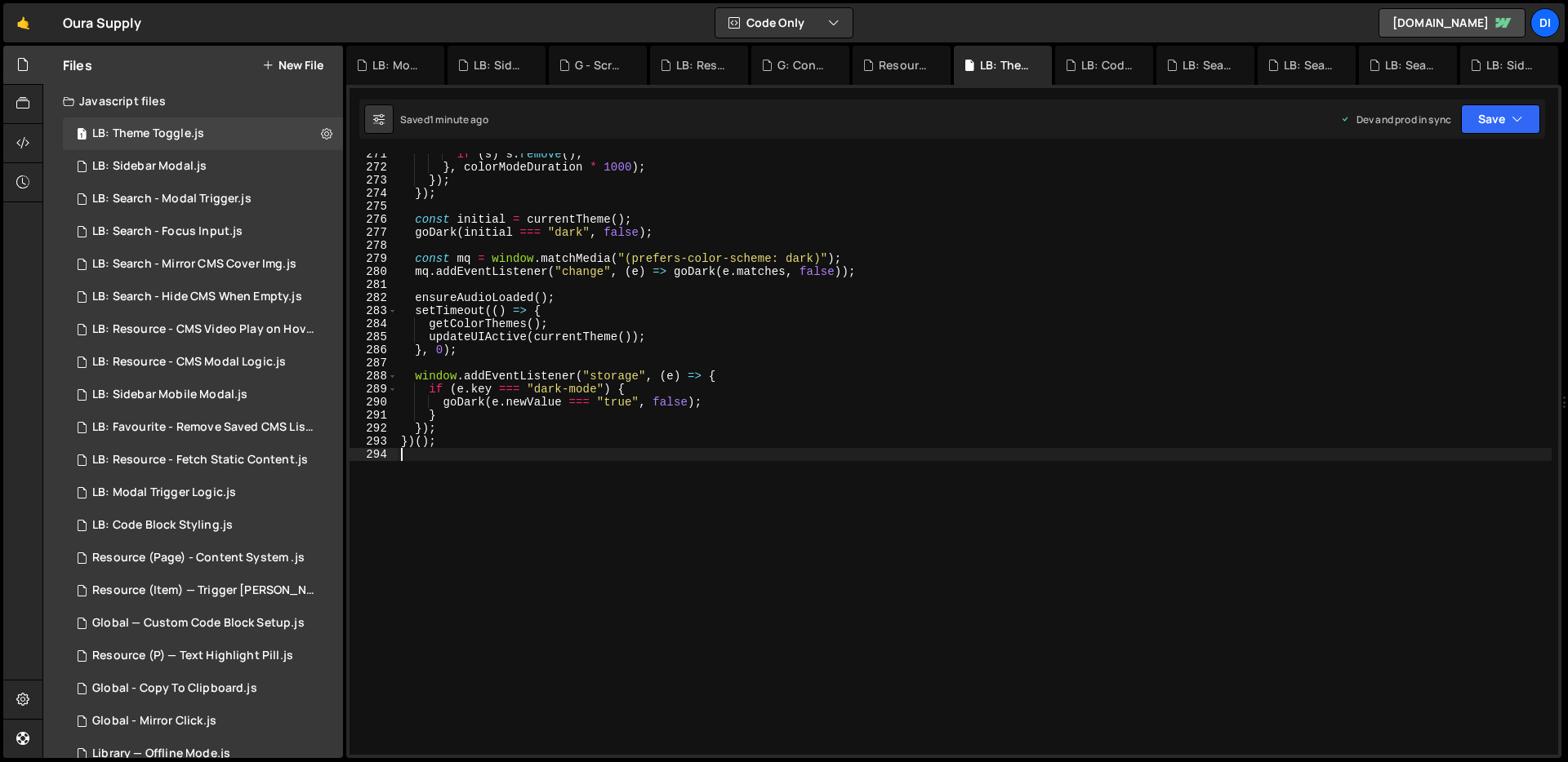
click at [1075, 611] on div "if ( s ) s . remove ( ) ; } , colorModeDuration * 1000 ) ; }) ; }) ; const init…" at bounding box center [974, 461] width 1153 height 628
type textarea "})();"
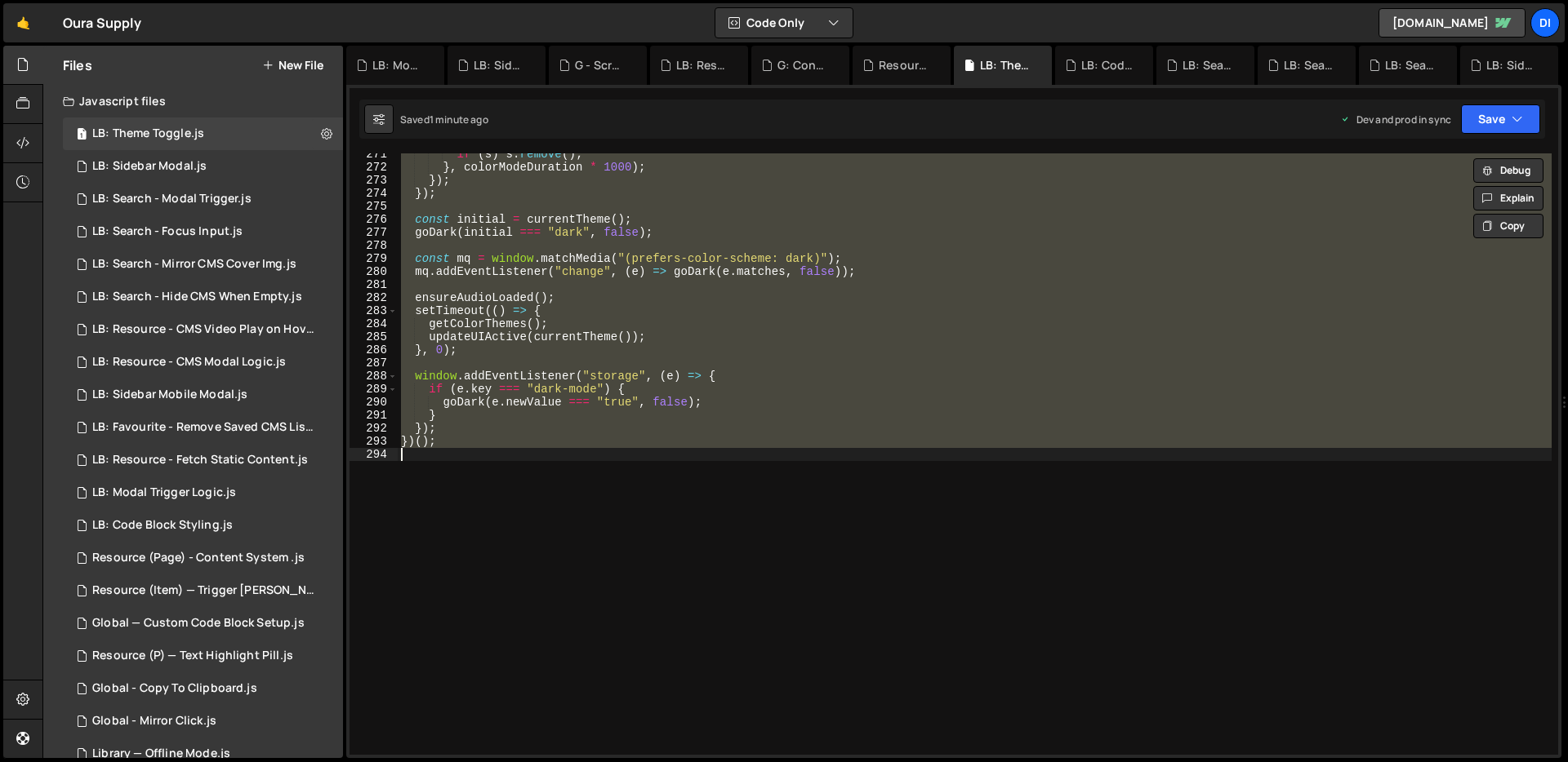
paste textarea
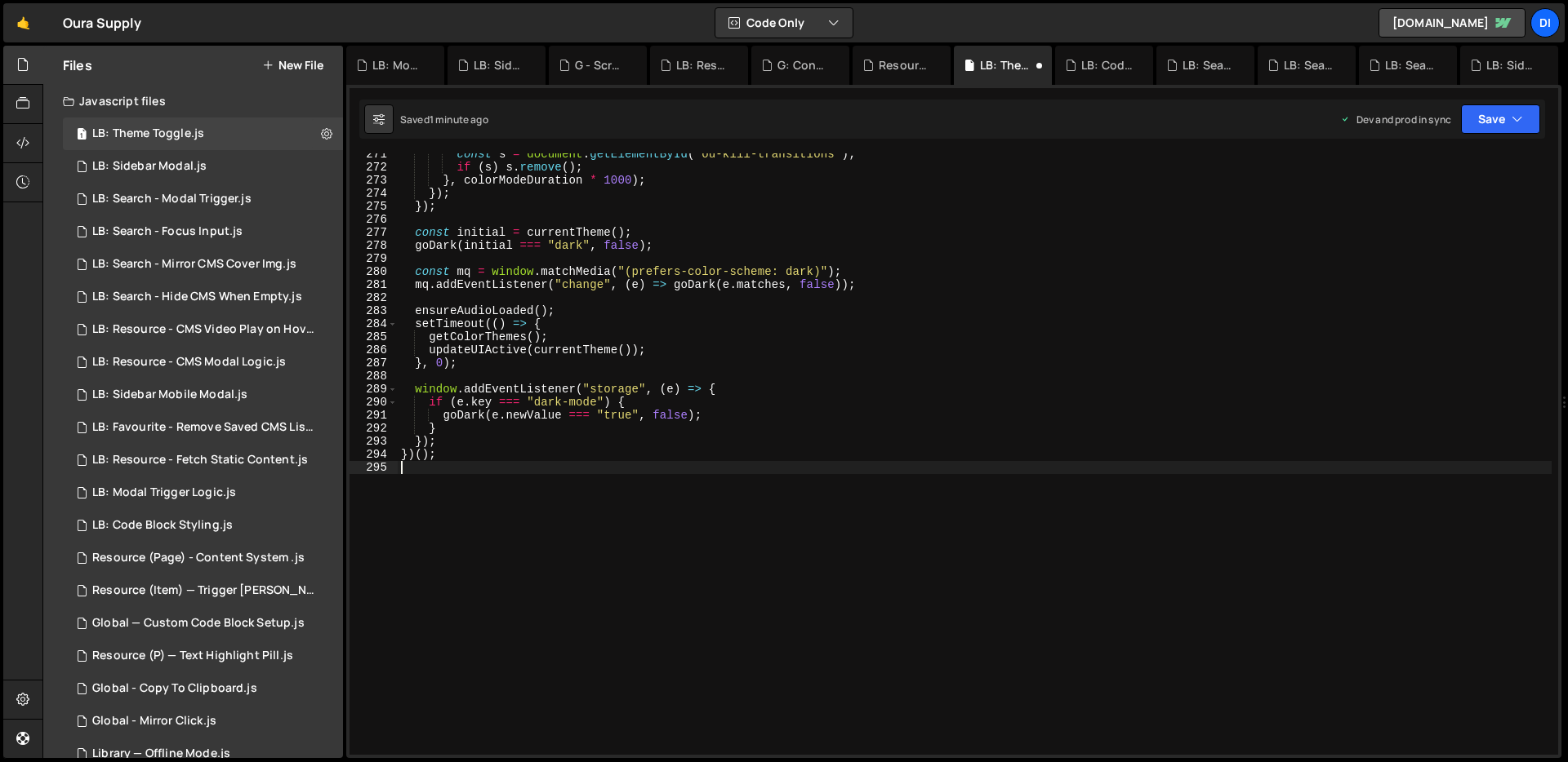
type textarea "}, 0);"
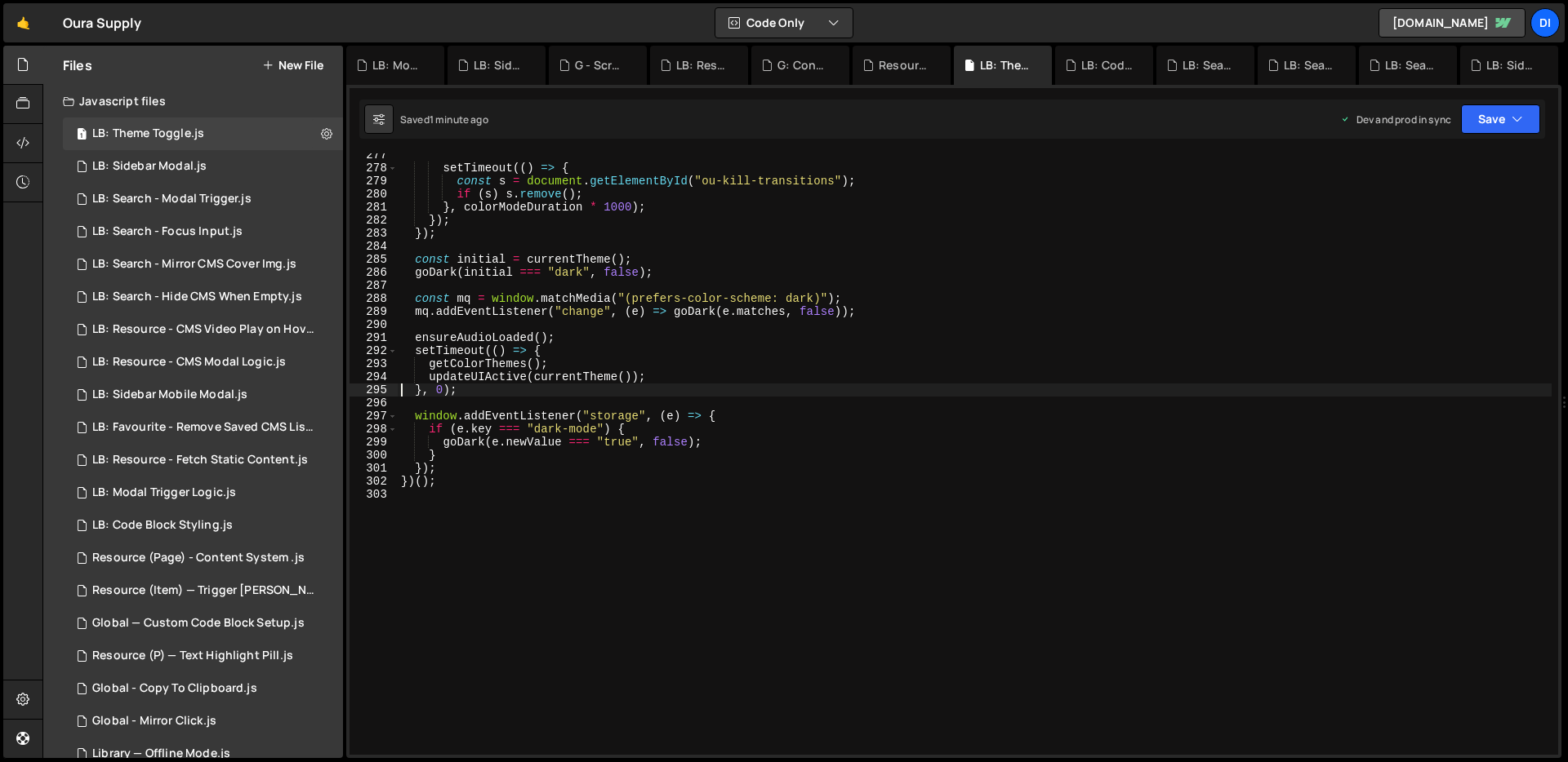
click at [586, 274] on div "setTimeout (( ) => { const s = document . getElementById ( "ou-kill-transitions…" at bounding box center [974, 462] width 1153 height 628
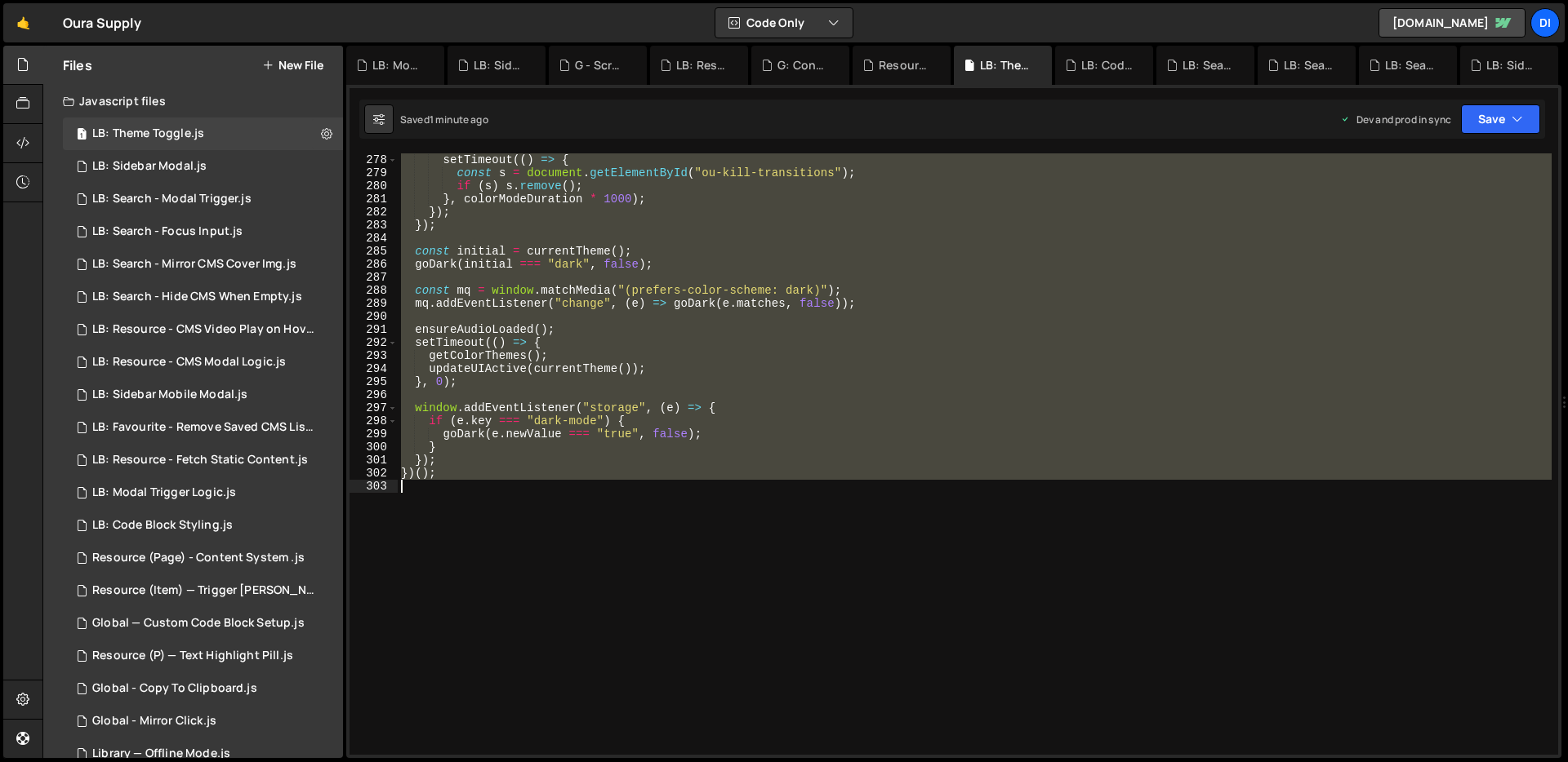
type textarea "})();"
paste textarea
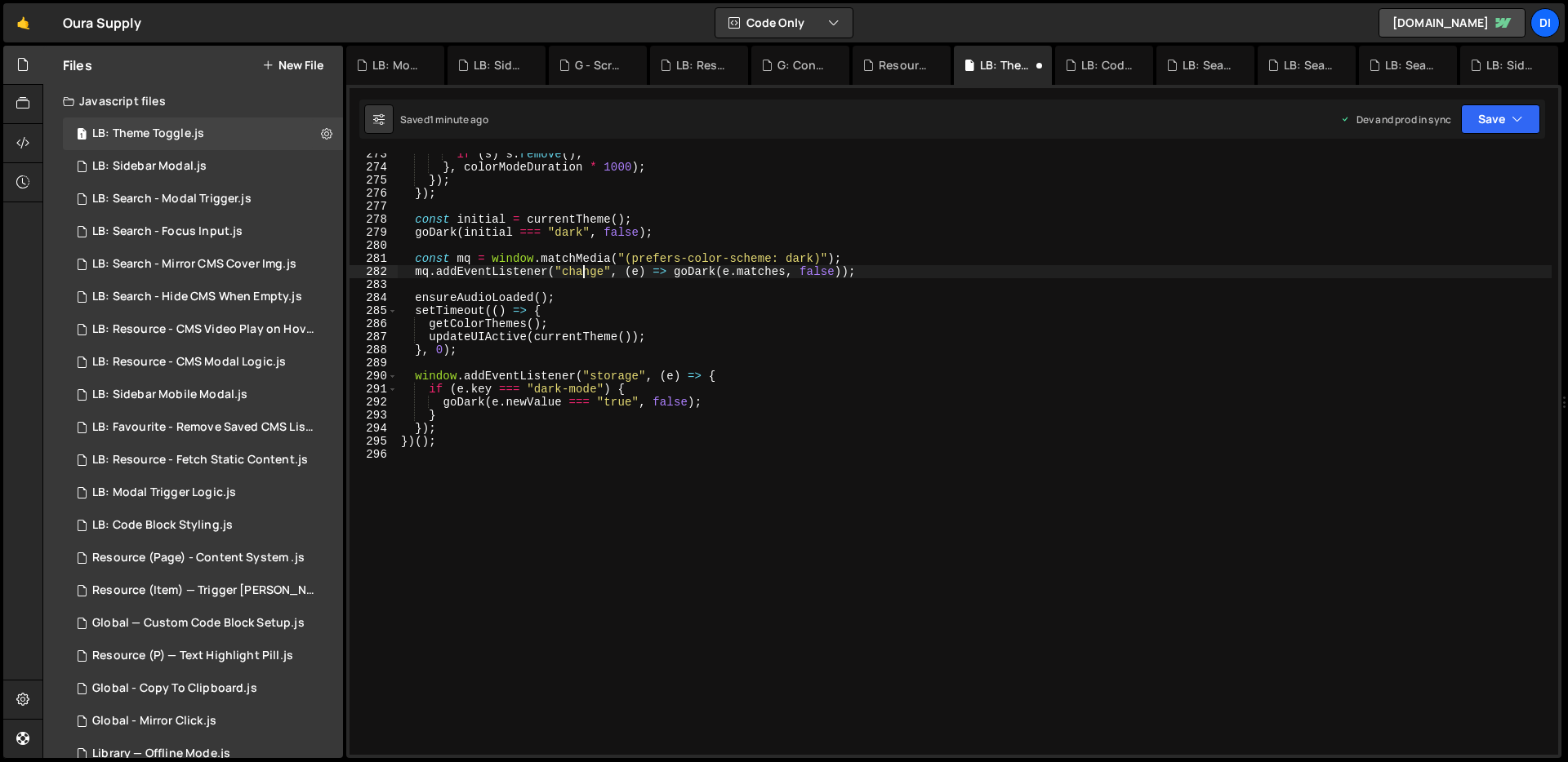
click at [586, 274] on div "if ( s ) s . remove ( ) ; } , colorModeDuration * 1000 ) ; }) ; }) ; const init…" at bounding box center [974, 461] width 1153 height 628
type textarea "}, colorModeDuration * 1000);"
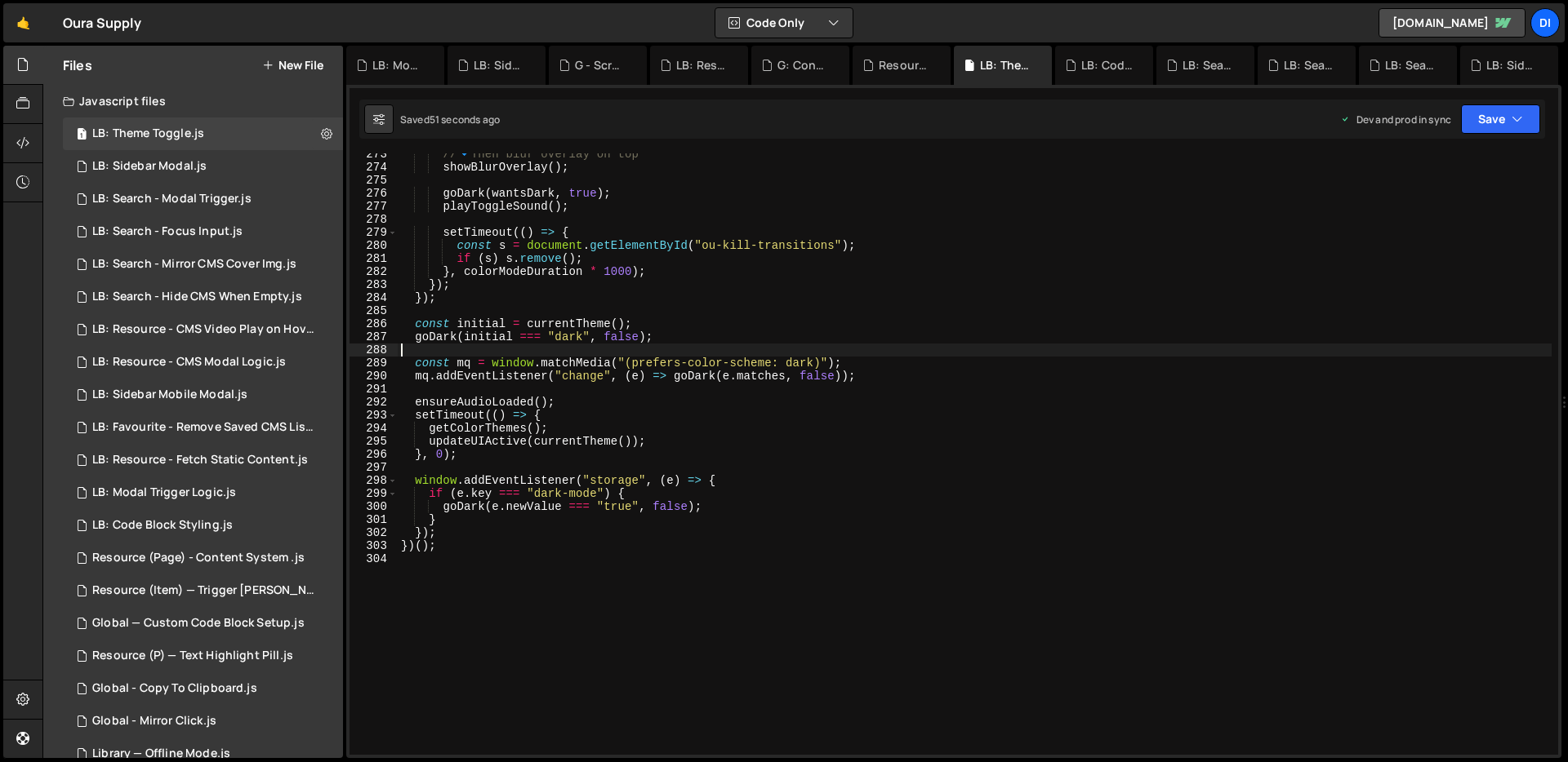
click at [623, 356] on div "// 🔹 Then blur overlay on top showBlurOverlay ( ) ; goDark ( wantsDark , true )…" at bounding box center [974, 461] width 1153 height 628
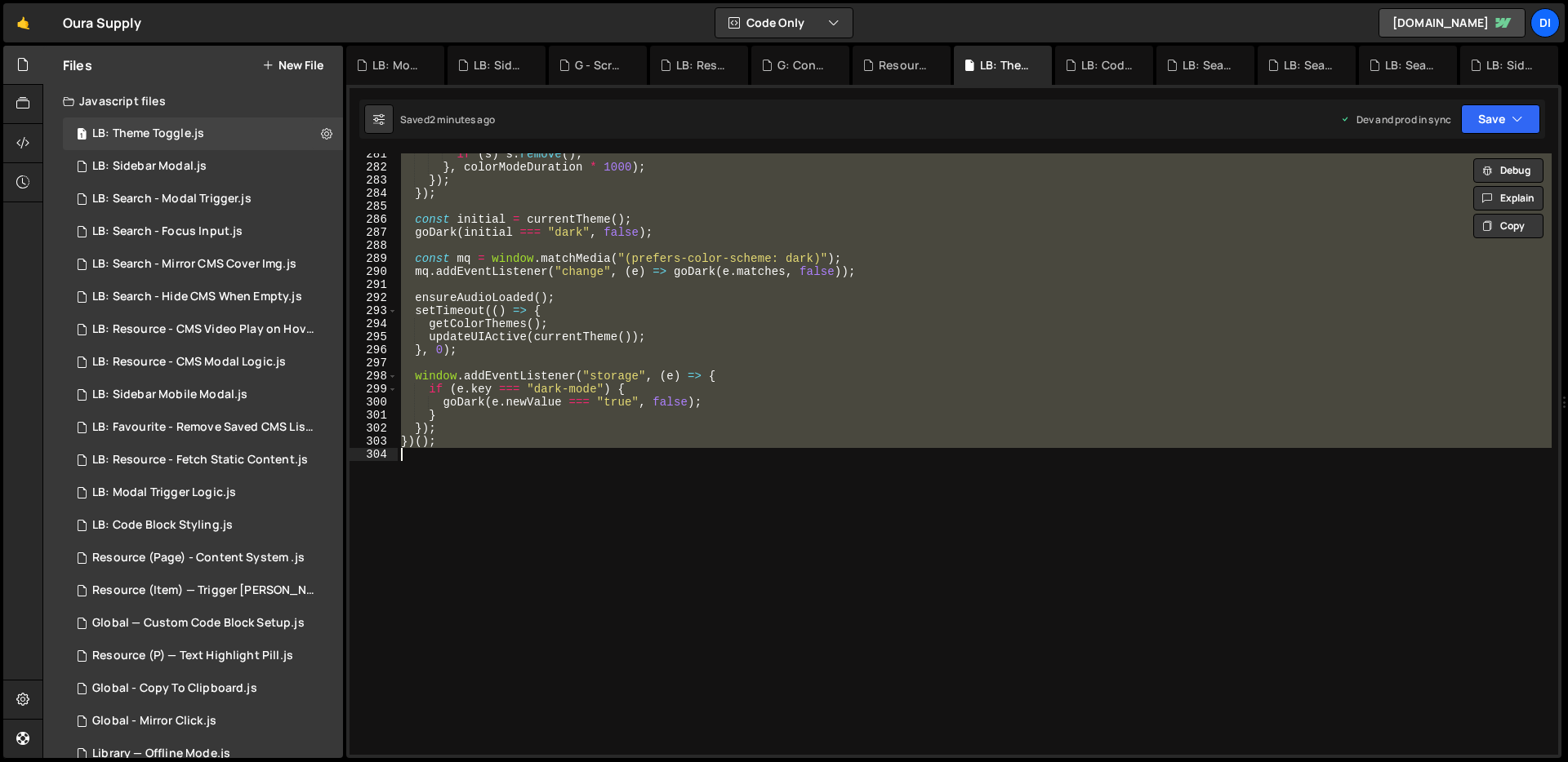
scroll to position [3676, 0]
click at [537, 224] on div "if ( s ) s . remove ( ) ; } , colorModeDuration * 1000 ) ; }) ; }) ; const init…" at bounding box center [974, 454] width 1153 height 601
type textarea "})();"
paste textarea
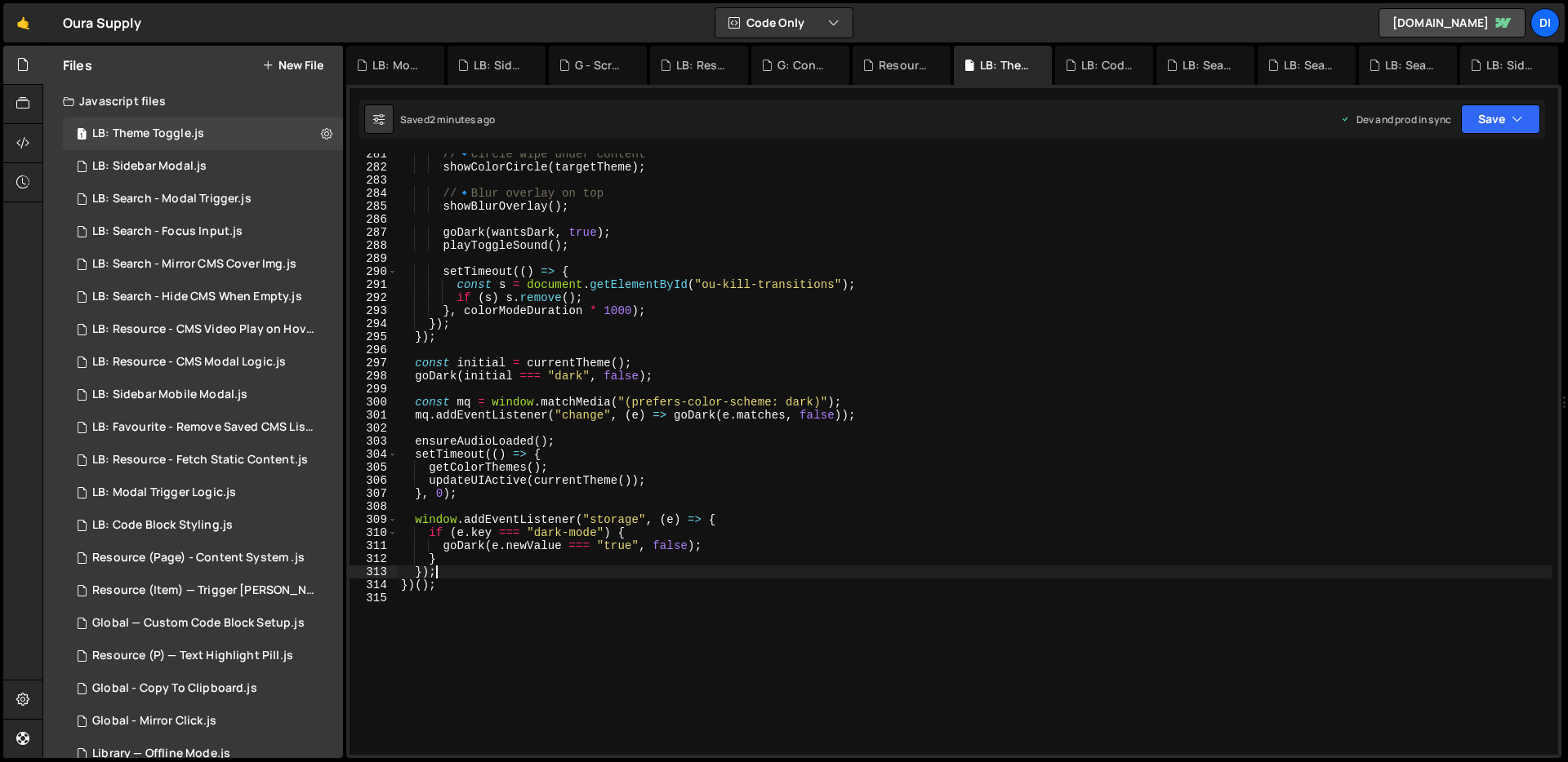
click at [875, 574] on div "// 🔹 Circle wipe under content showColorCircle ( targetTheme ) ; // 🔹 Blur over…" at bounding box center [974, 461] width 1153 height 628
type textarea "})();"
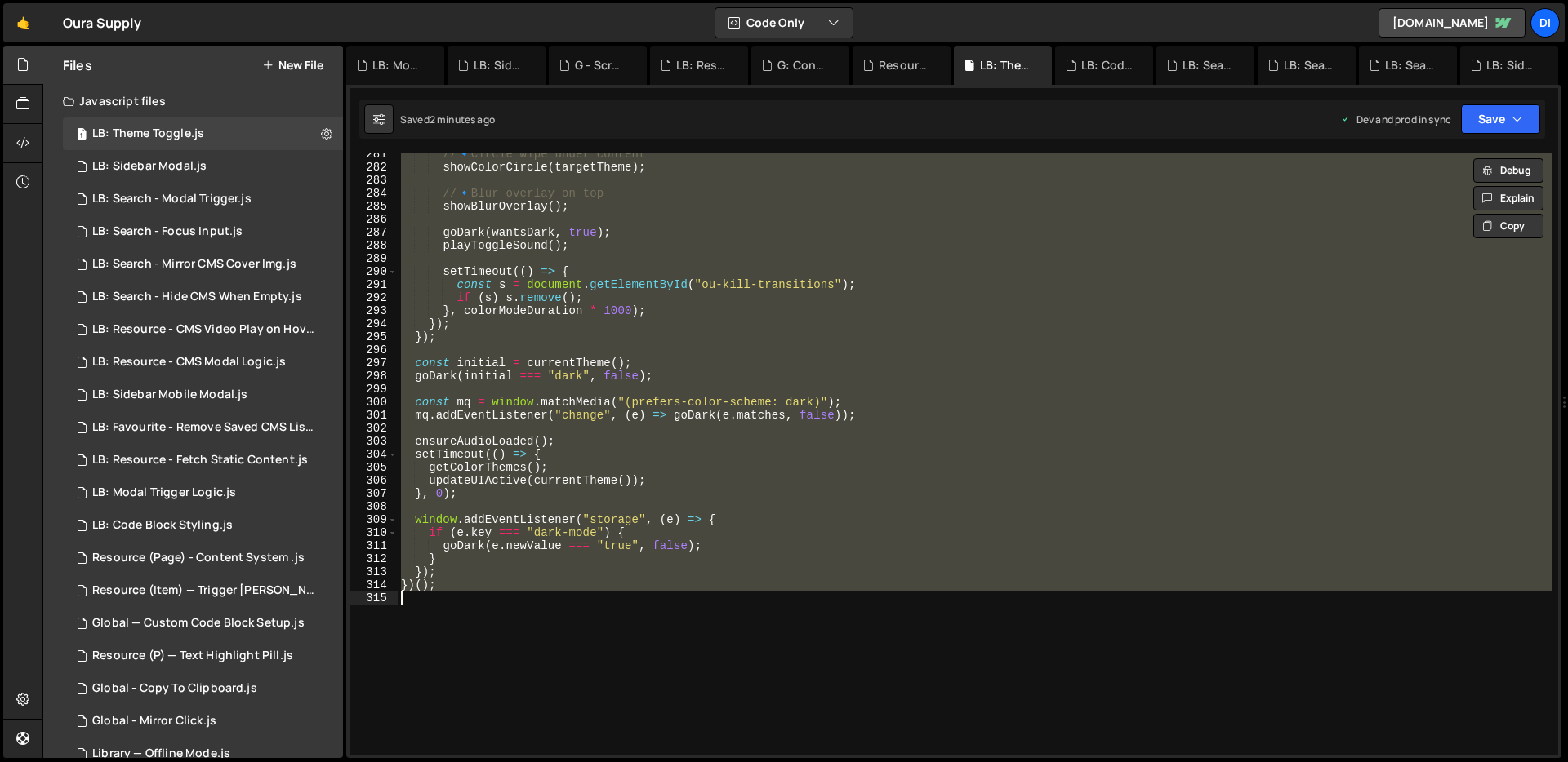
paste textarea
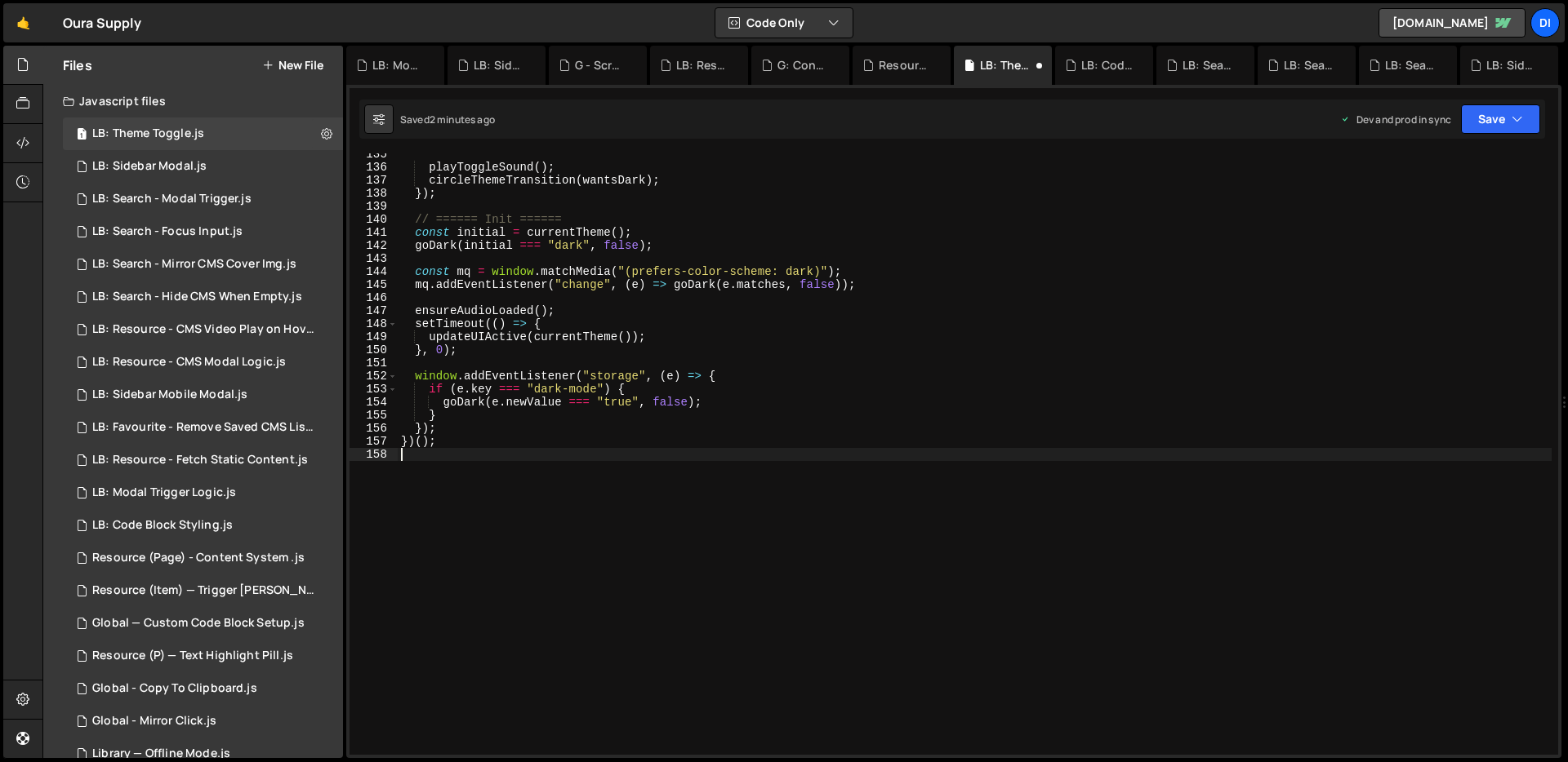
scroll to position [1756, 0]
click at [573, 184] on div "playToggleSound ( ) ; circleThemeTransition ( wantsDark ) ; }) ; // ====== Init…" at bounding box center [974, 461] width 1153 height 628
click at [602, 284] on div "playToggleSound ( ) ; circleThemeTransition ( wantsDark ) ; }) ; // ====== Init…" at bounding box center [974, 461] width 1153 height 628
type textarea "})();"
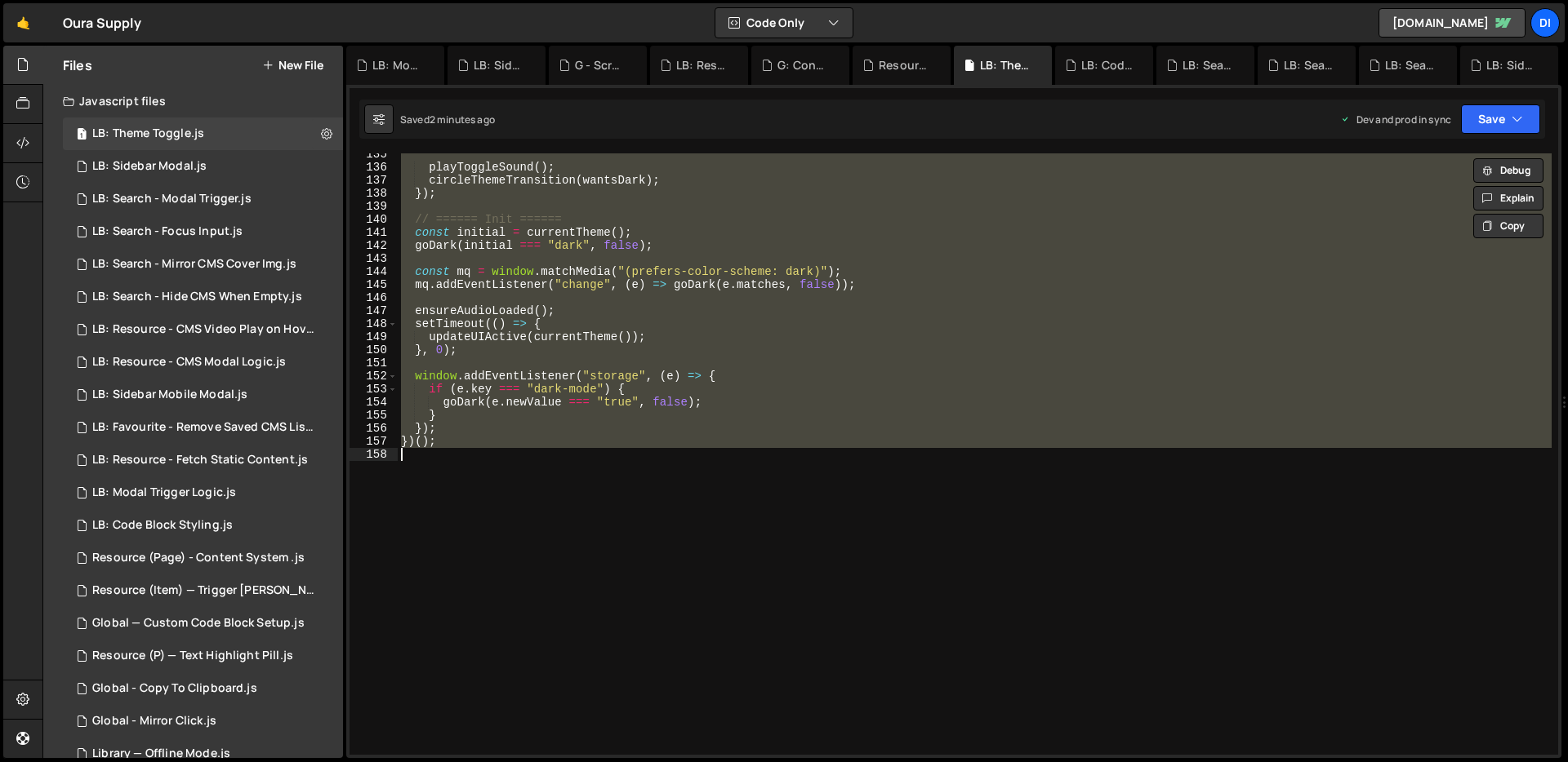
paste textarea
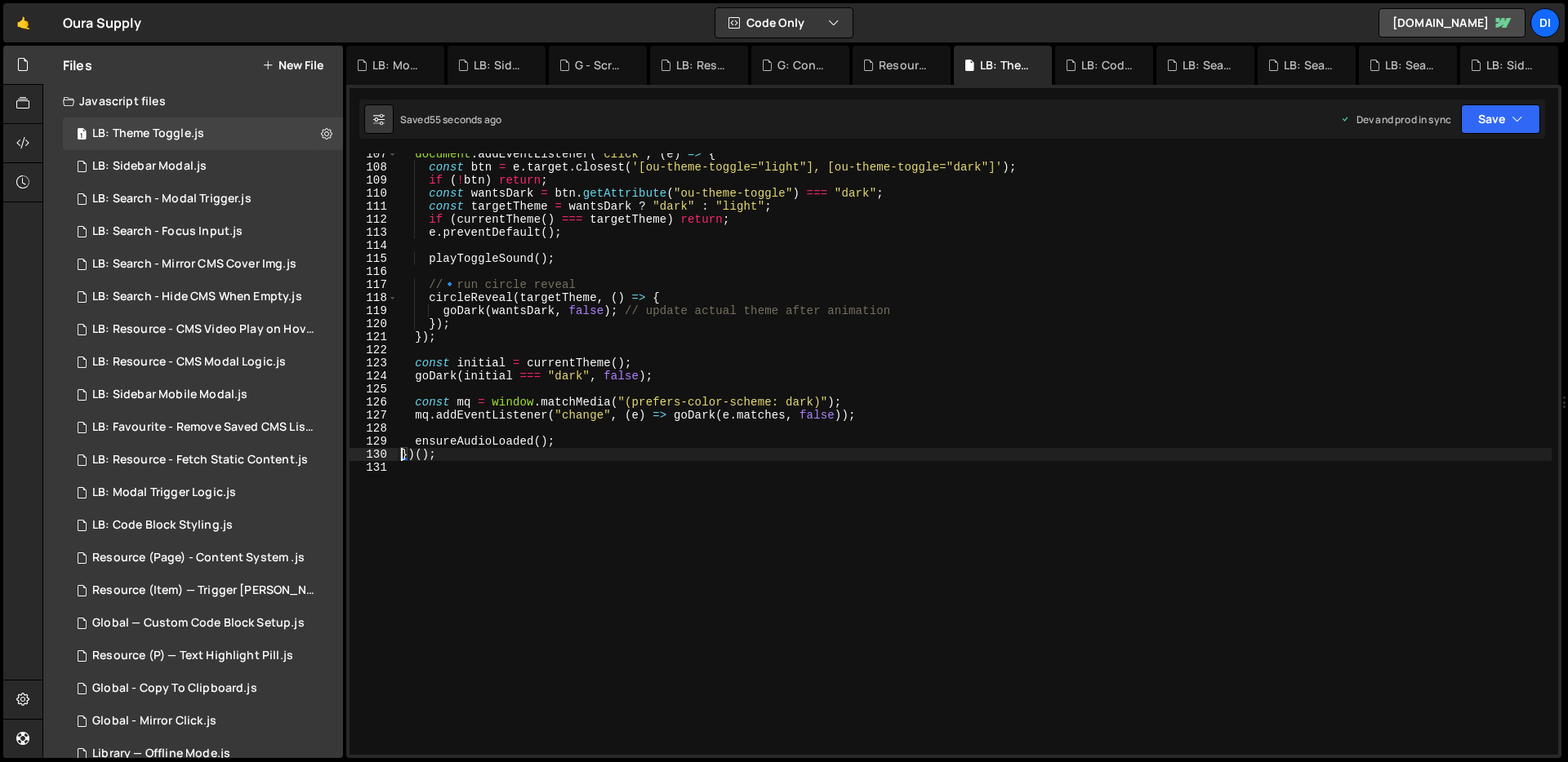
click at [480, 333] on div "document . addEventListener ( "click" , ( e ) => { const btn = e . target . clo…" at bounding box center [974, 461] width 1153 height 628
type textarea "})();"
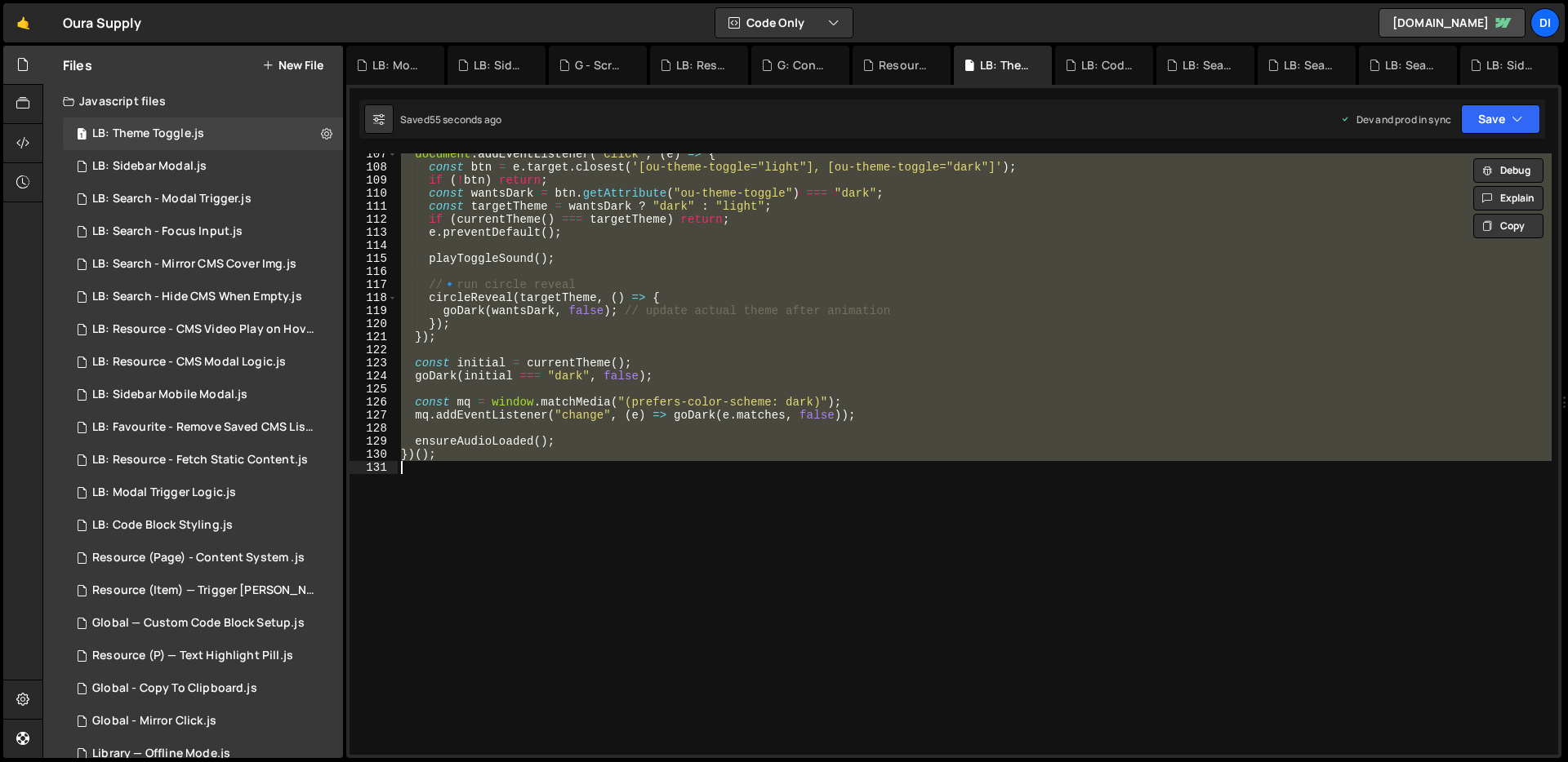
paste textarea
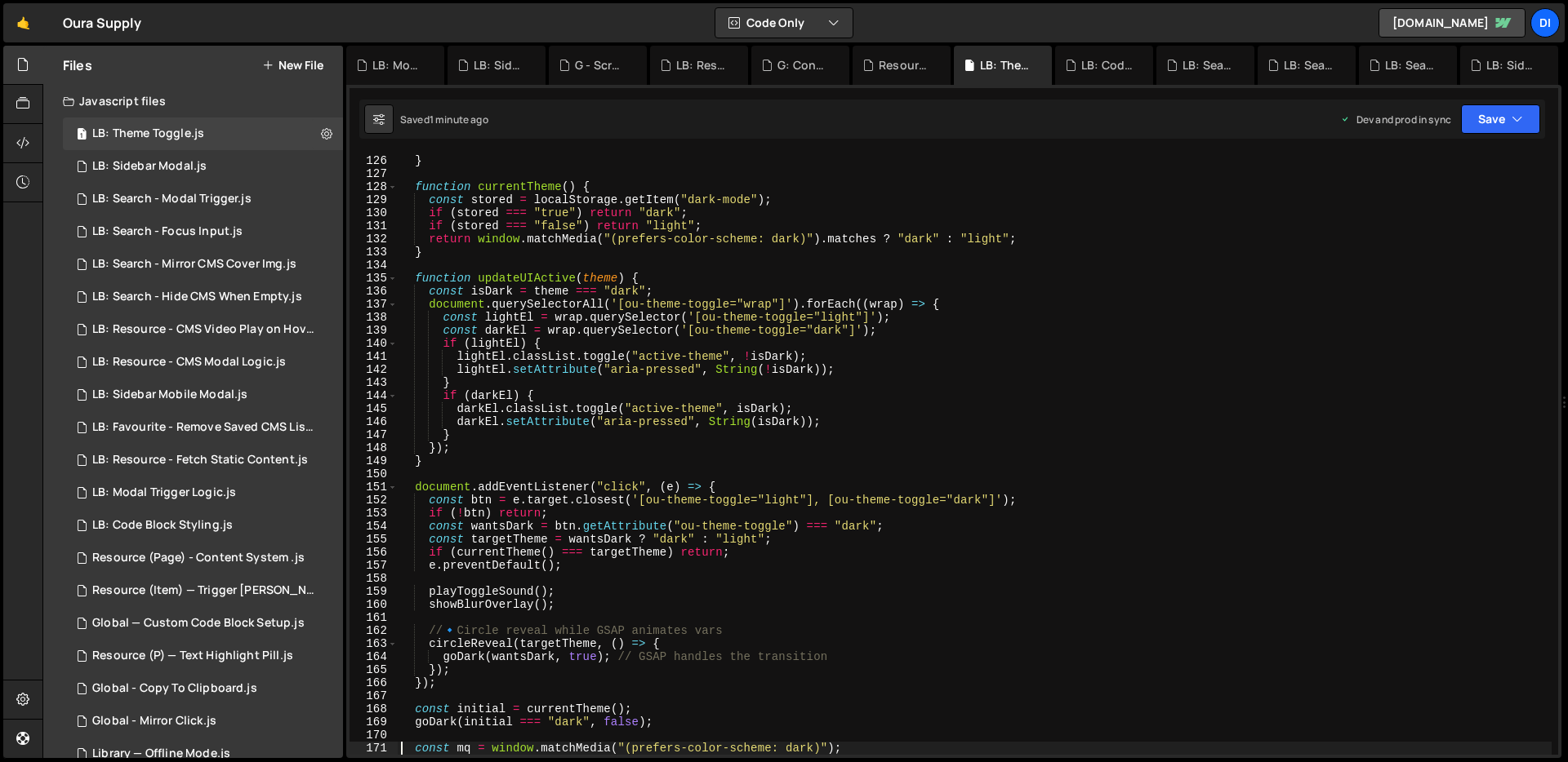
click at [611, 251] on div "updateUIActive ( isDark ? "dark" : "light" ) ; } function currentTheme ( ) { co…" at bounding box center [974, 455] width 1153 height 628
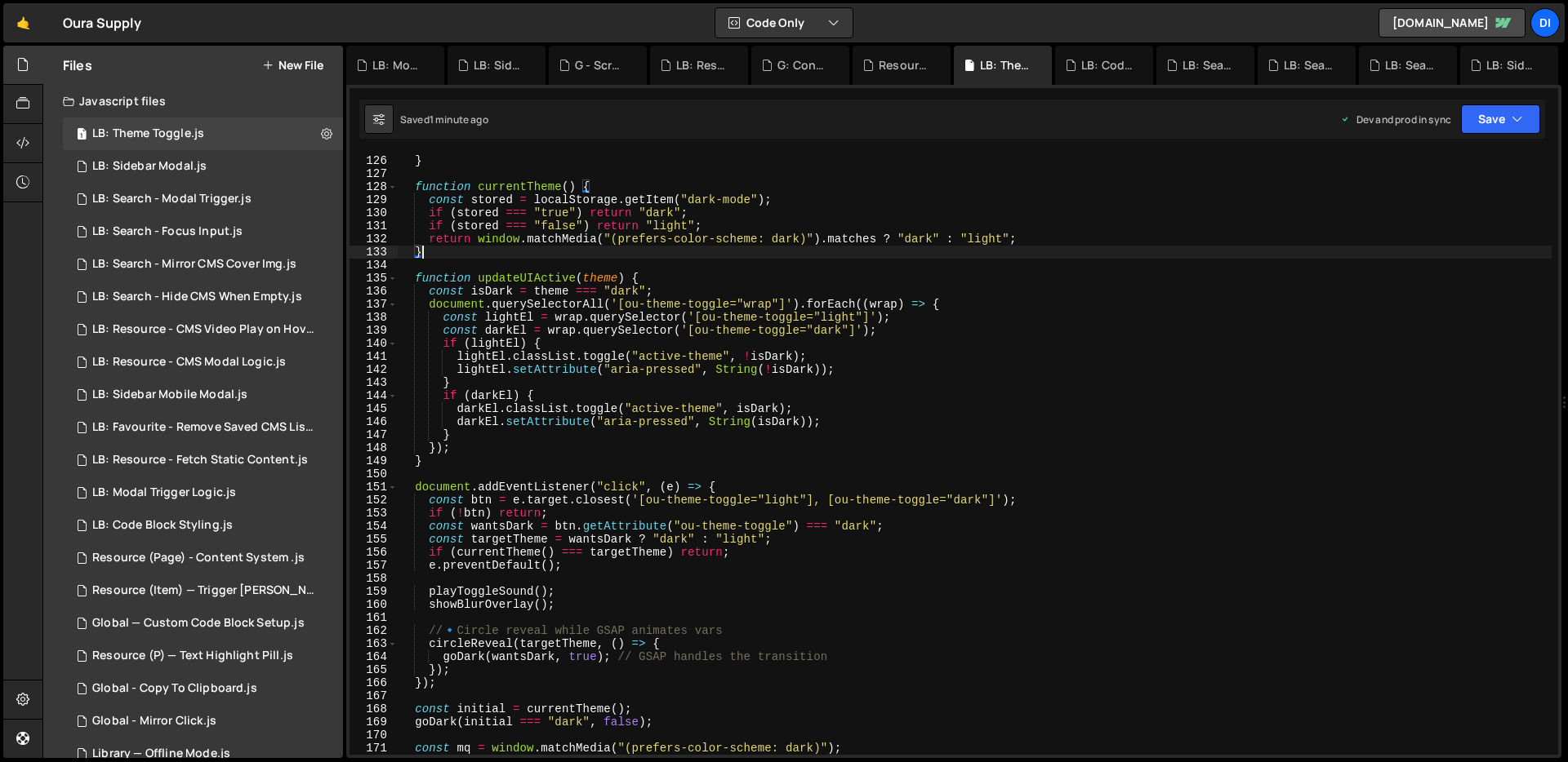
type textarea "})();"
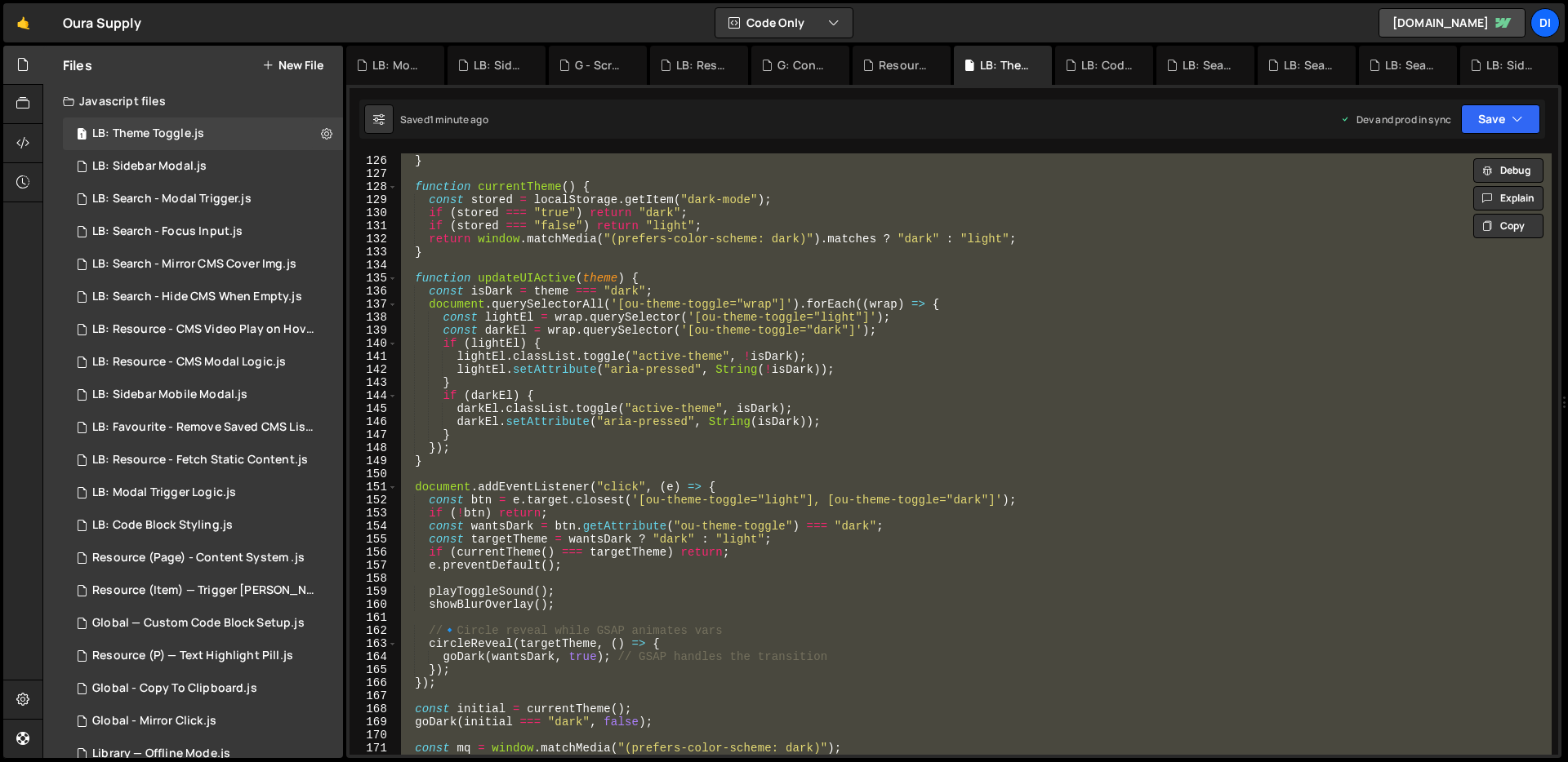
paste textarea
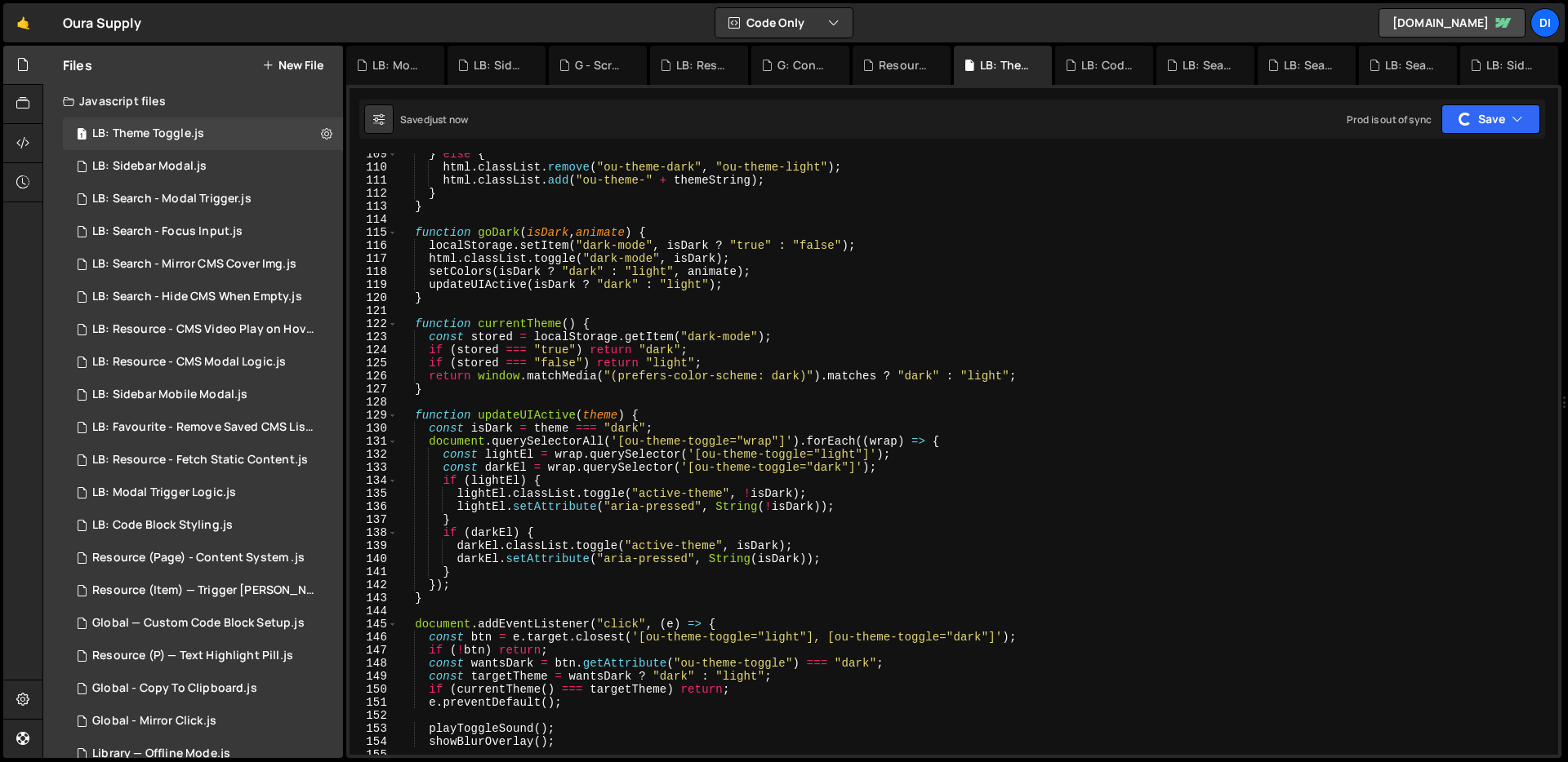
scroll to position [1490, 0]
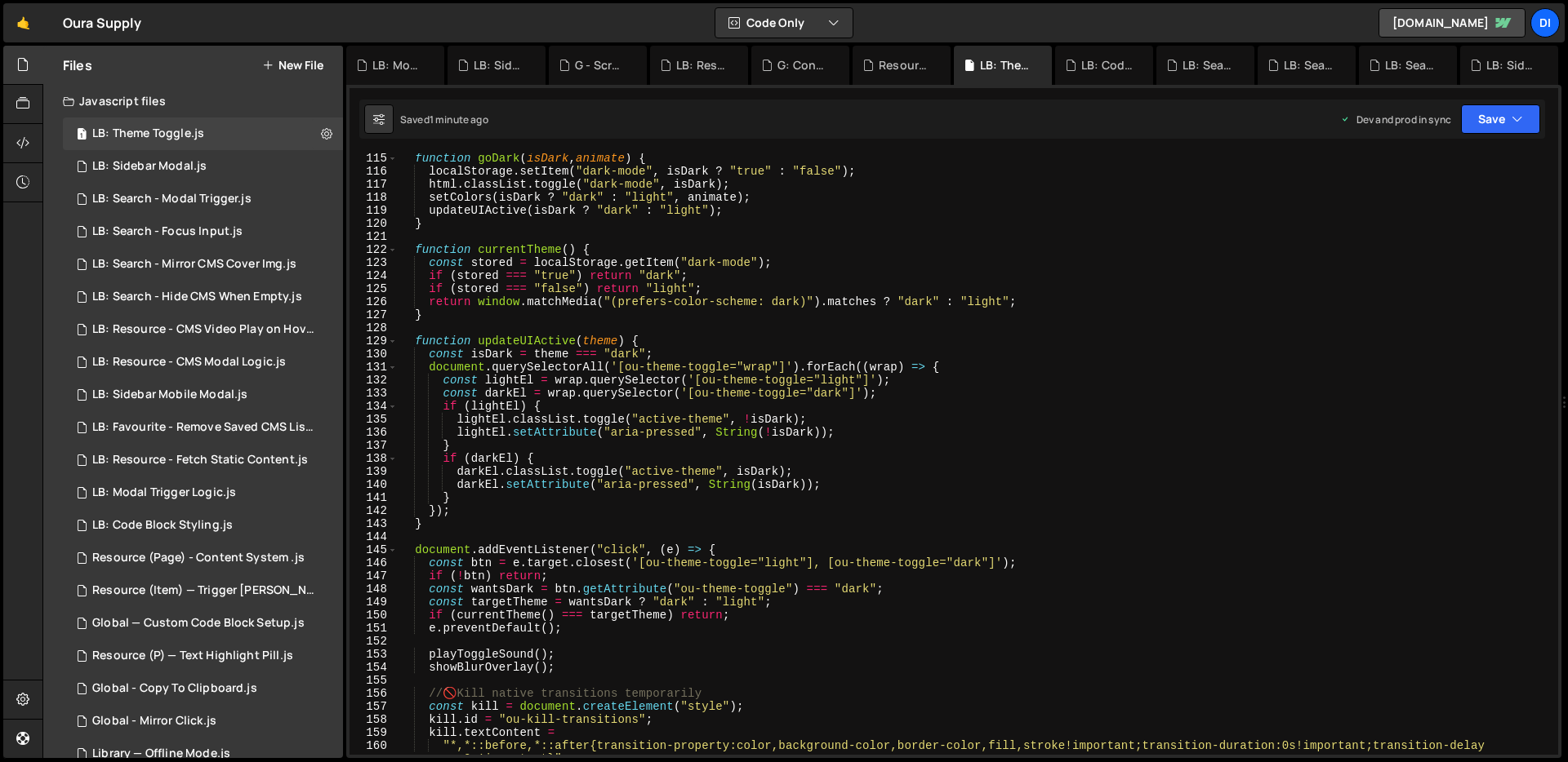
click at [613, 484] on div "function goDark ( isDark , animate ) { localStorage . setItem ( "dark-mode" , i…" at bounding box center [974, 466] width 1153 height 628
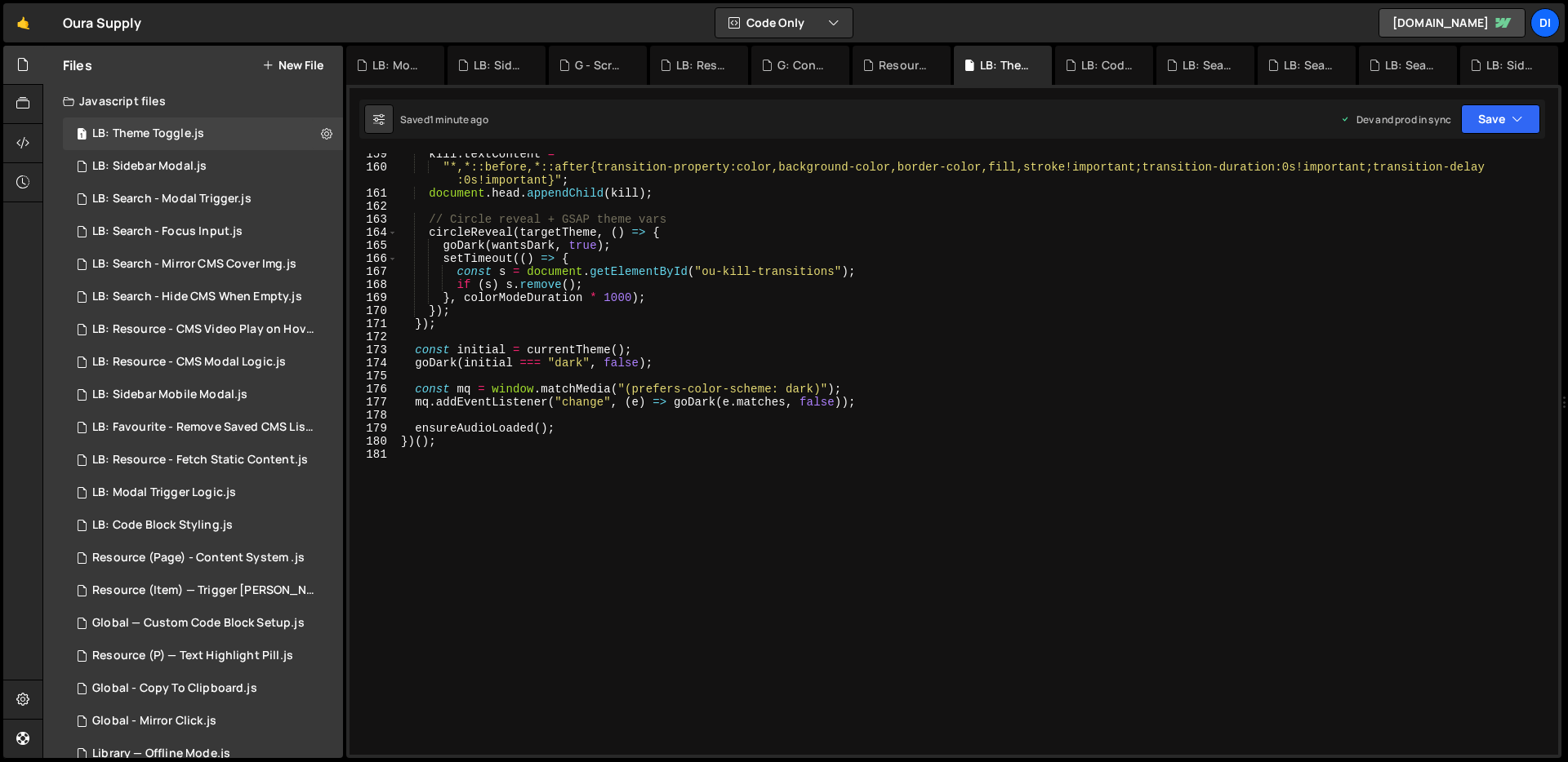
type textarea "})();"
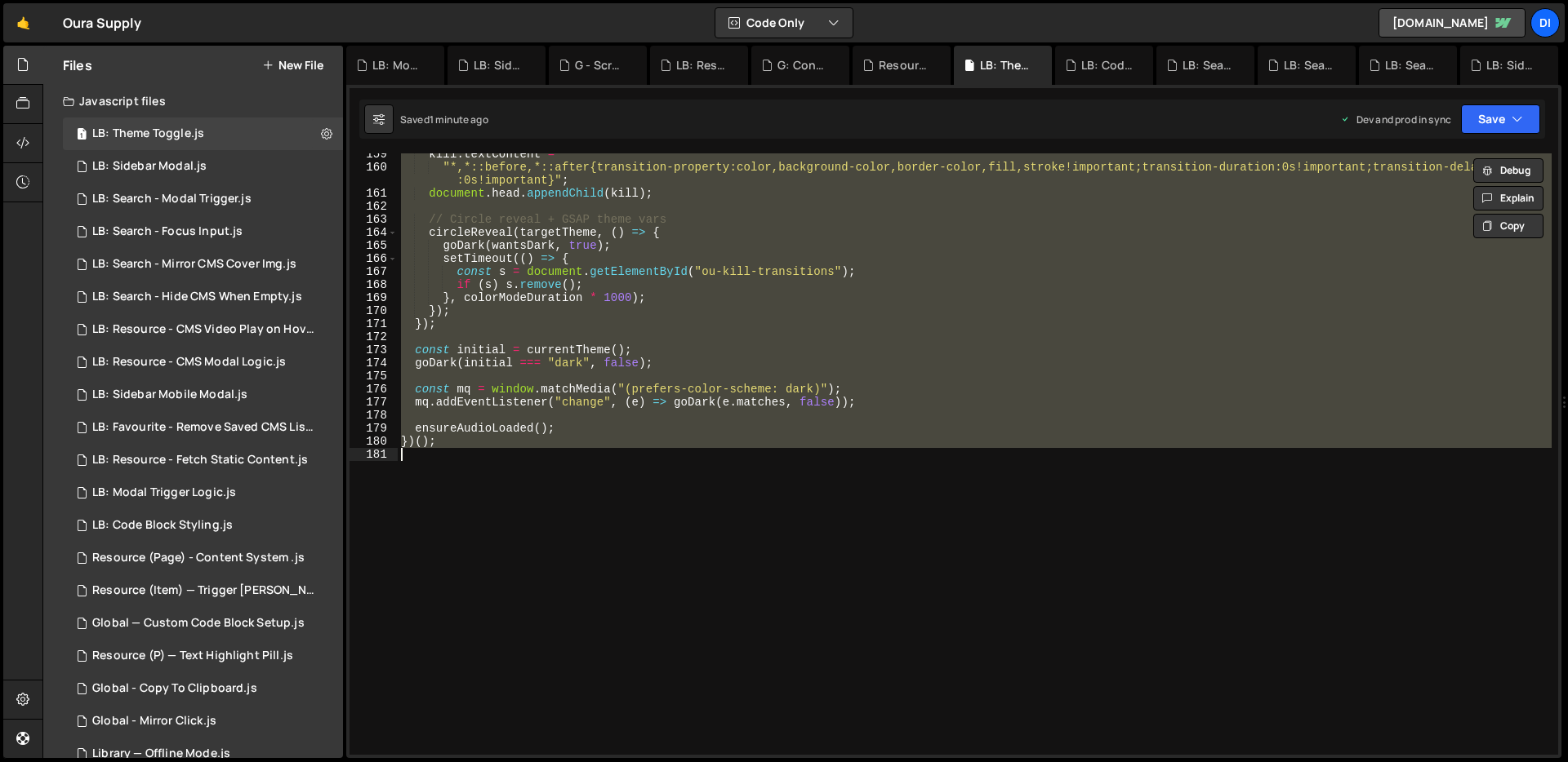
paste textarea
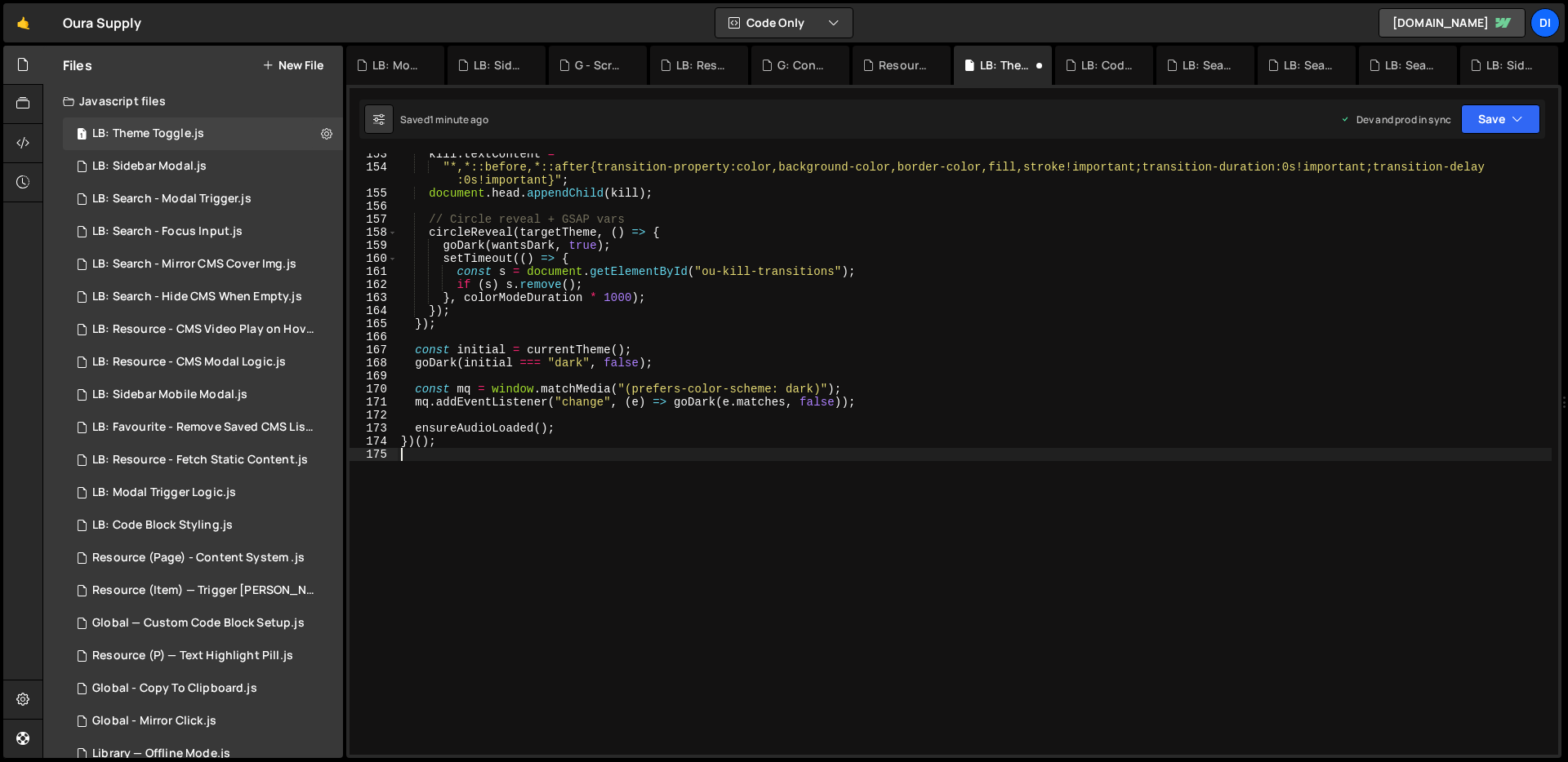
scroll to position [1991, 0]
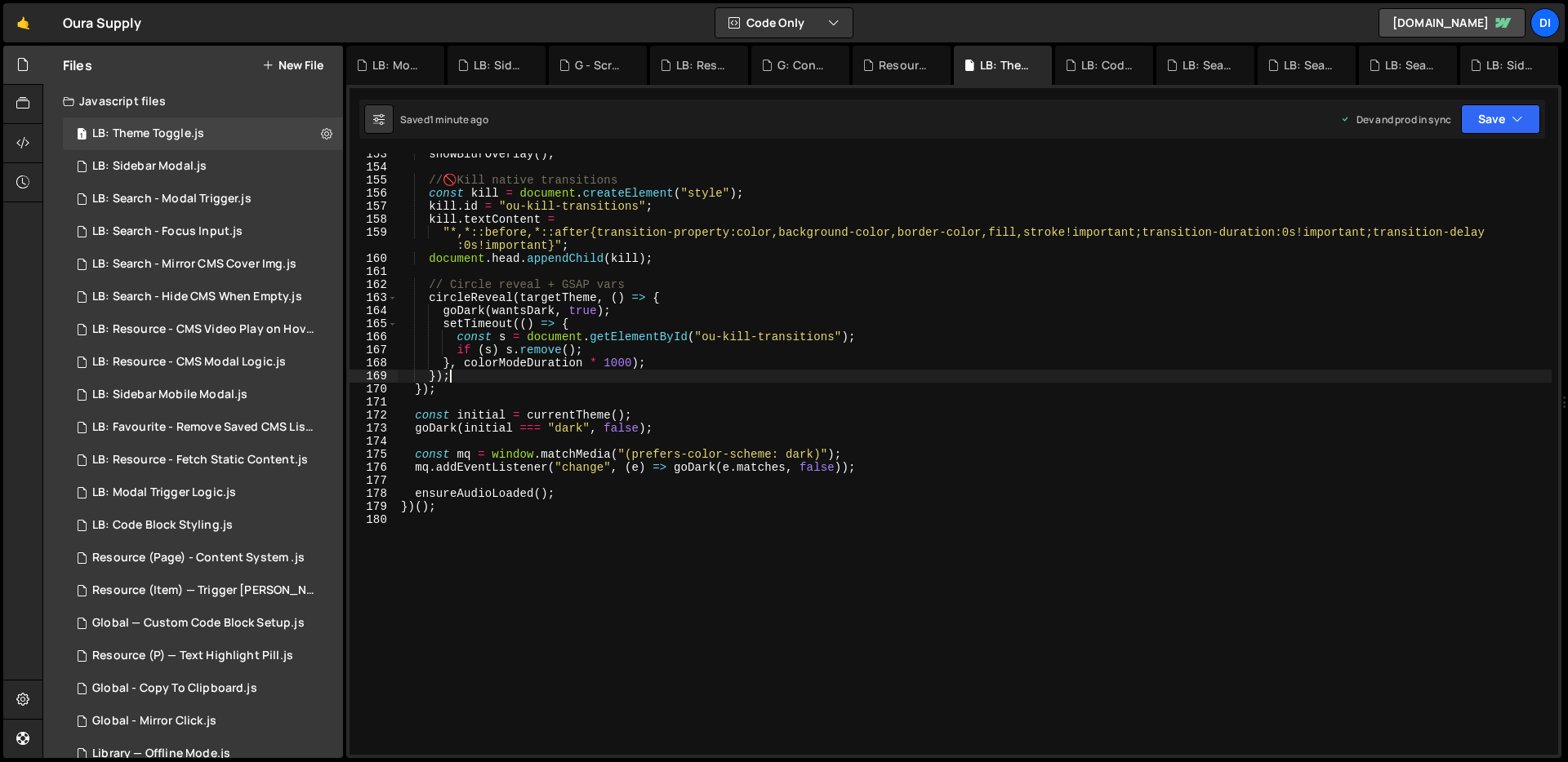
click at [571, 372] on div "showBlurOverlay ( ) ; // 🚫 Kill native transitions const kill = document . crea…" at bounding box center [974, 461] width 1153 height 628
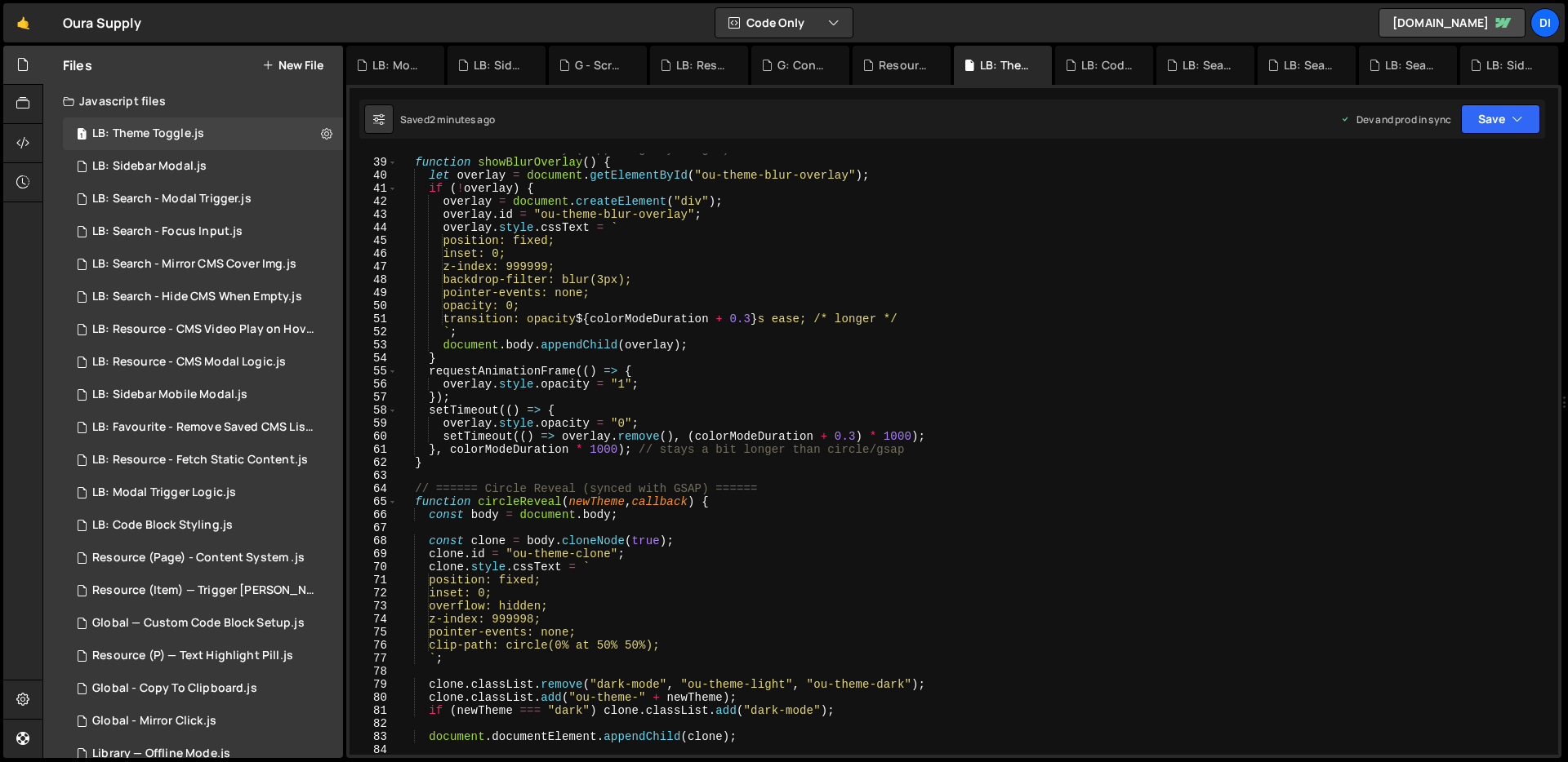
scroll to position [461, 0]
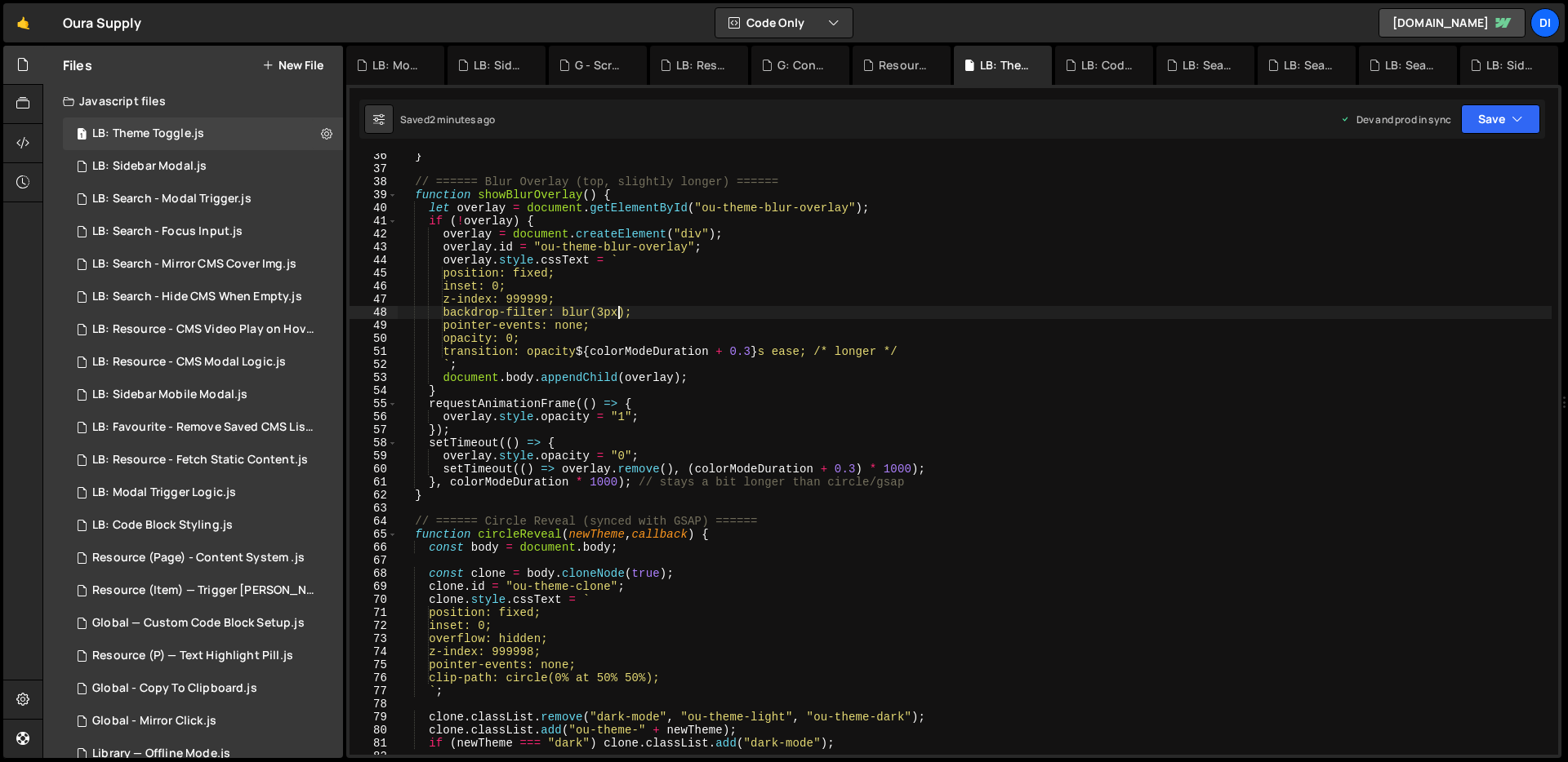
click at [619, 314] on div "} // ====== Blur Overlay (top, slightly longer) ====== function showBlurOverlay…" at bounding box center [974, 463] width 1153 height 628
click at [720, 232] on div "} // ====== Blur Overlay (top, slightly longer) ====== function showBlurOverlay…" at bounding box center [974, 463] width 1153 height 628
click at [617, 310] on div "} // ====== Blur Overlay (top, slightly longer) ====== function showBlurOverlay…" at bounding box center [974, 463] width 1153 height 628
click at [618, 281] on div "} // ====== Blur Overlay (top, slightly longer) ====== function showBlurOverlay…" at bounding box center [974, 463] width 1153 height 628
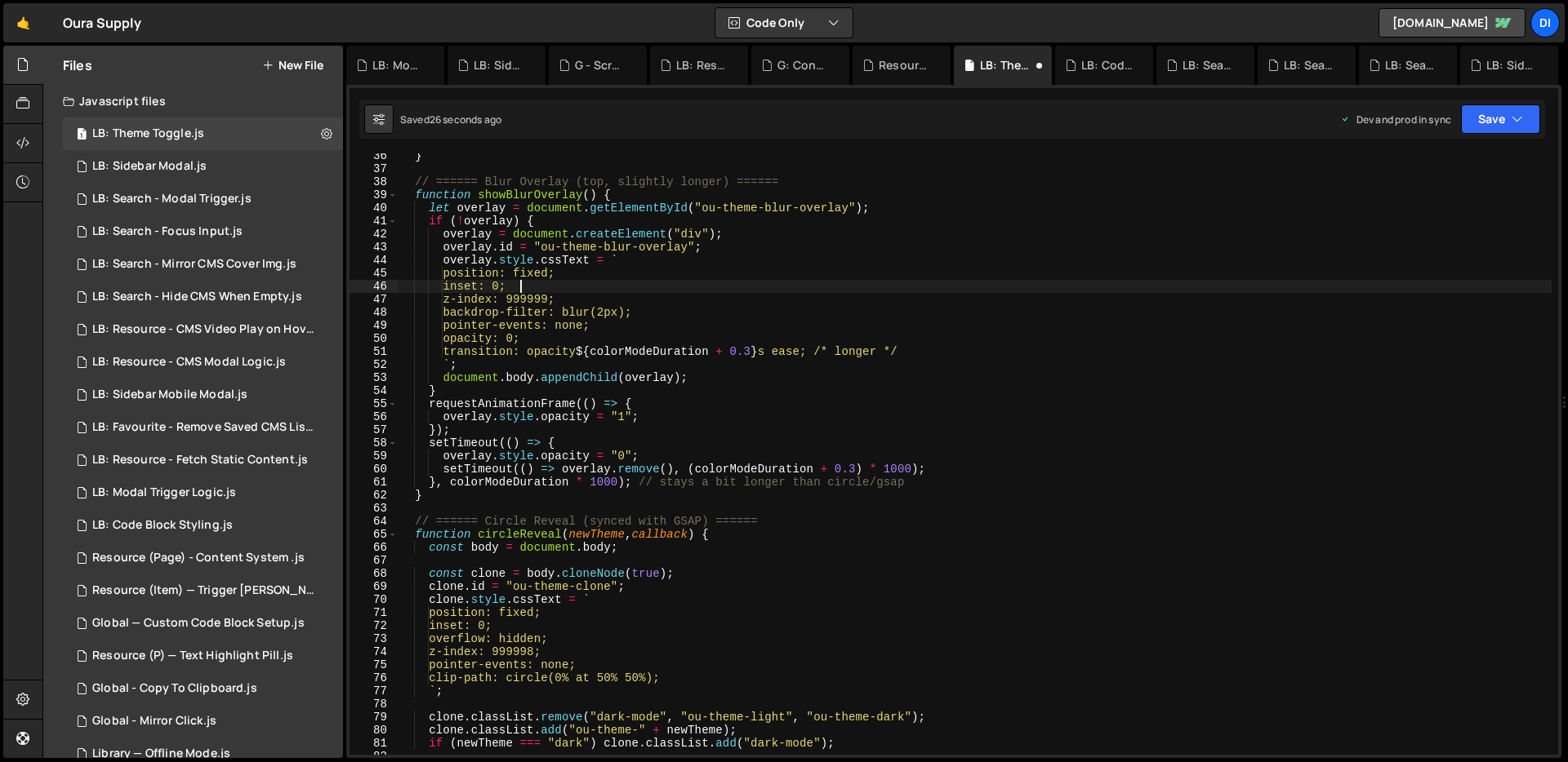
scroll to position [0, 8]
click at [618, 311] on div "} // ====== Blur Overlay (top, slightly longer) ====== function showBlurOverlay…" at bounding box center [974, 463] width 1153 height 628
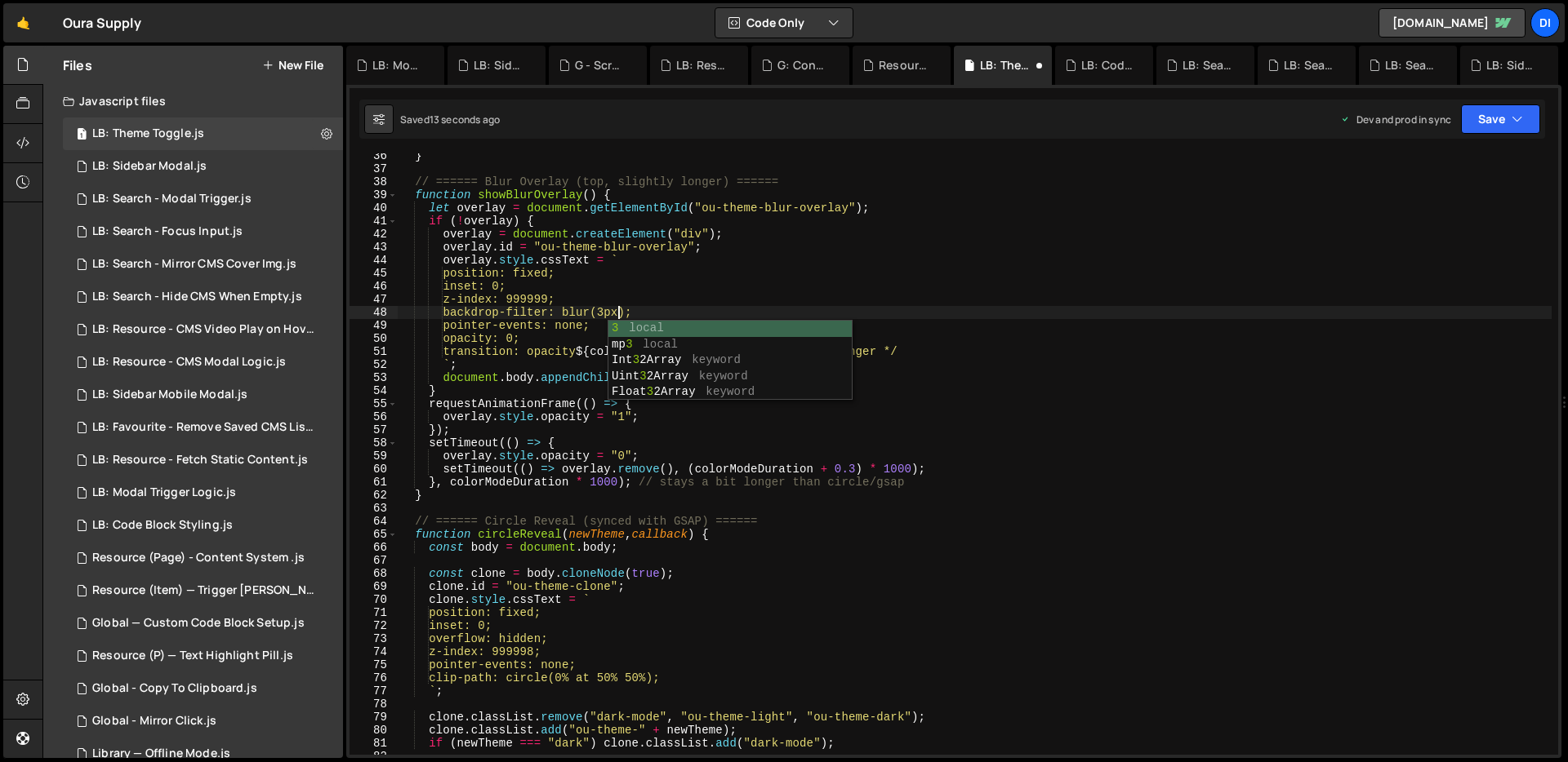
click at [647, 263] on div "} // ====== Blur Overlay (top, slightly longer) ====== function showBlurOverlay…" at bounding box center [974, 463] width 1153 height 628
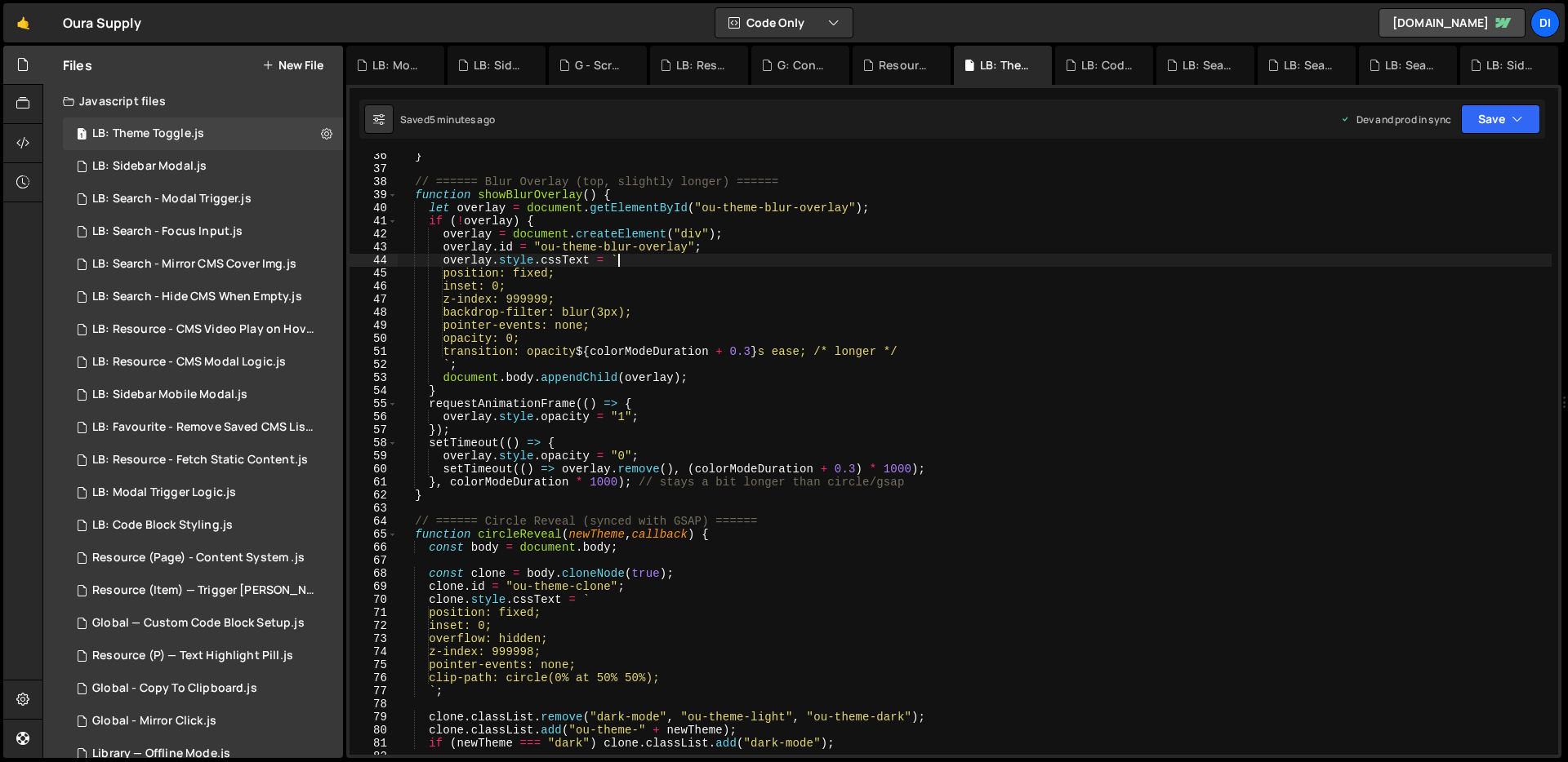
scroll to position [2057, 0]
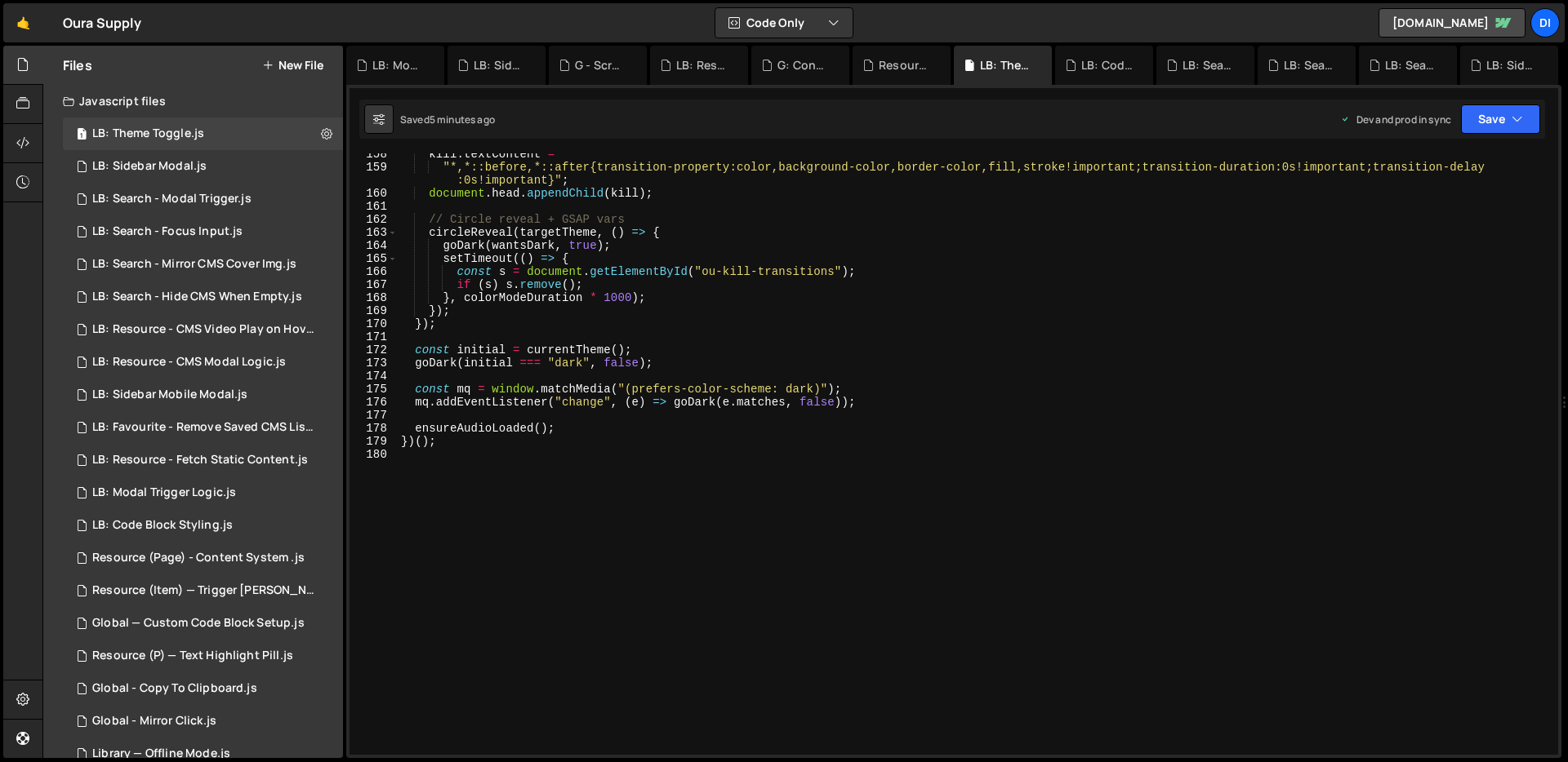
click at [596, 312] on div "kill . textContent = "*,*::before,*::after{transition-property:color,background…" at bounding box center [974, 461] width 1153 height 628
type textarea "})();"
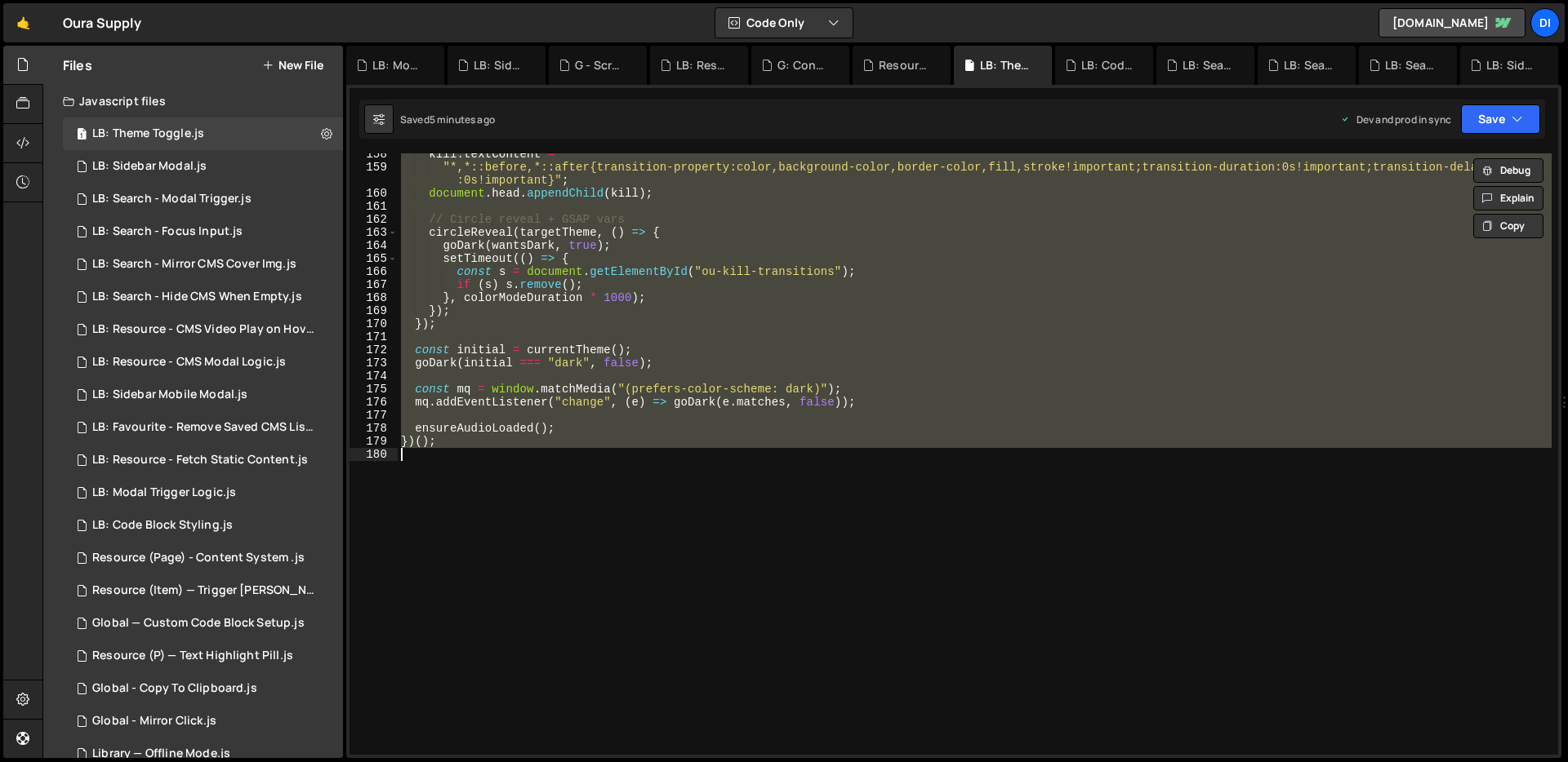
scroll to position [0, 2]
paste textarea
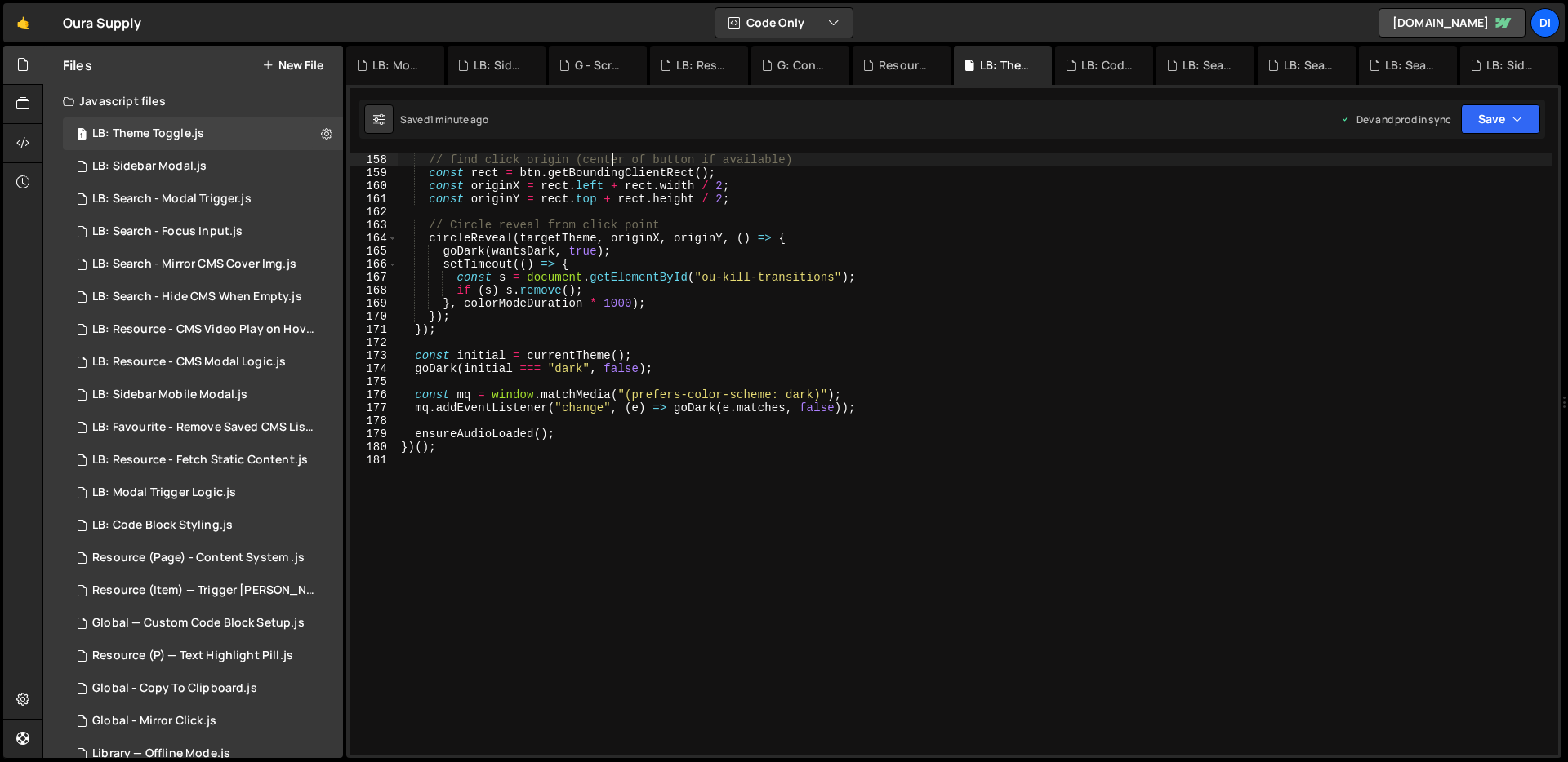
click at [613, 157] on div "// find click origin (center of button if available) const rect = btn . getBoun…" at bounding box center [974, 467] width 1153 height 628
type textarea "})();"
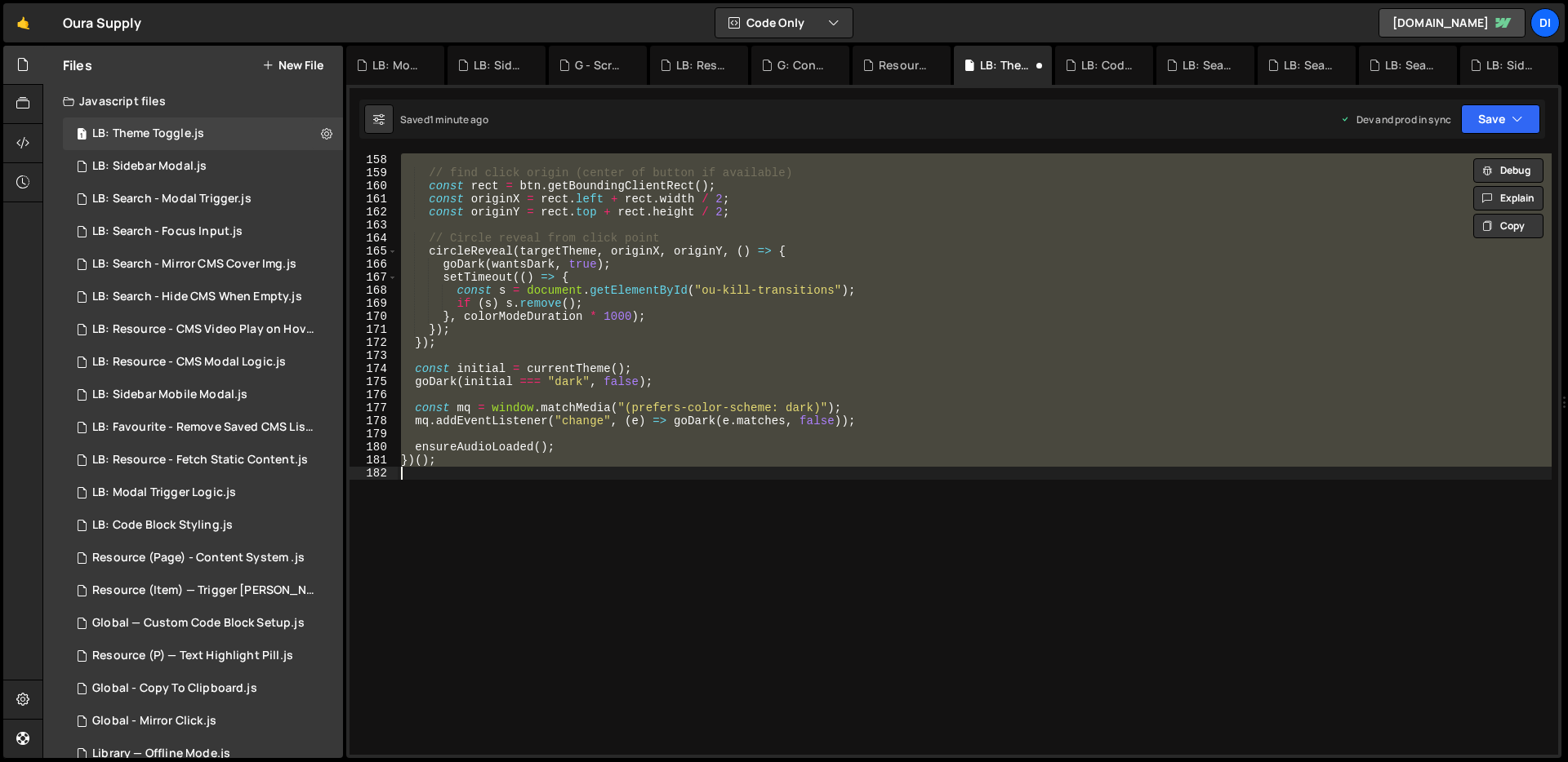
scroll to position [2057, 0]
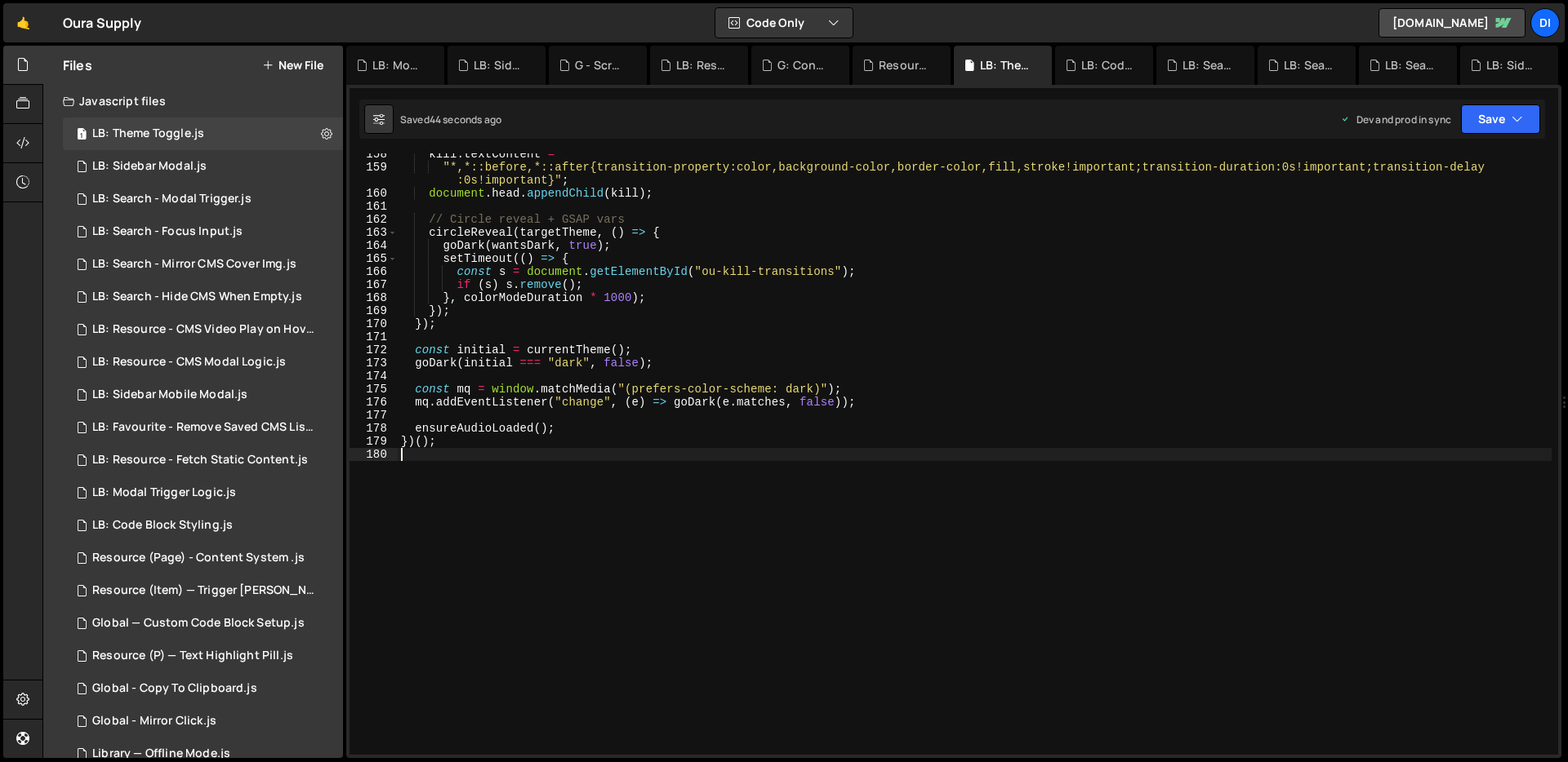
type textarea "})();"
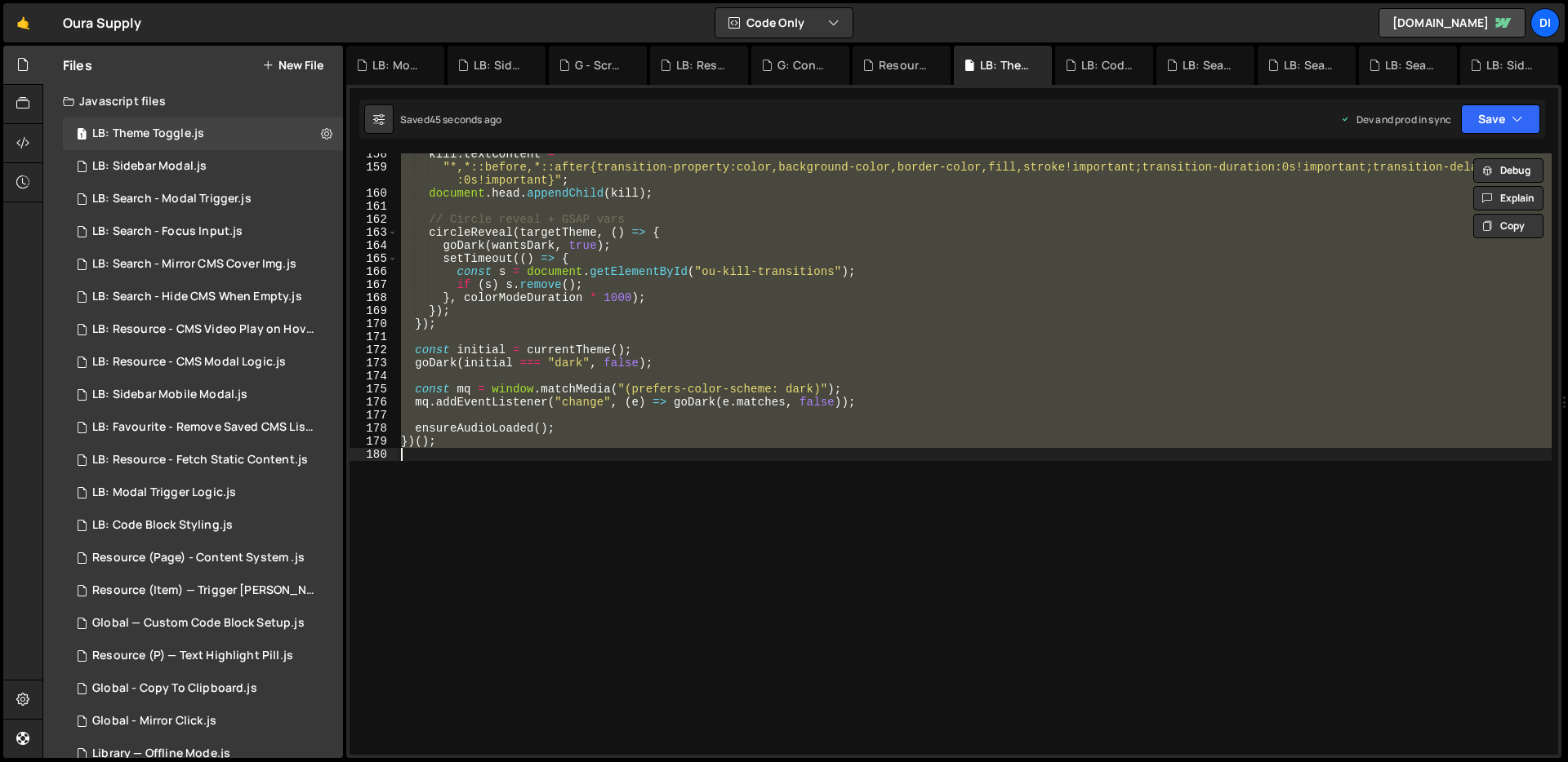
paste textarea
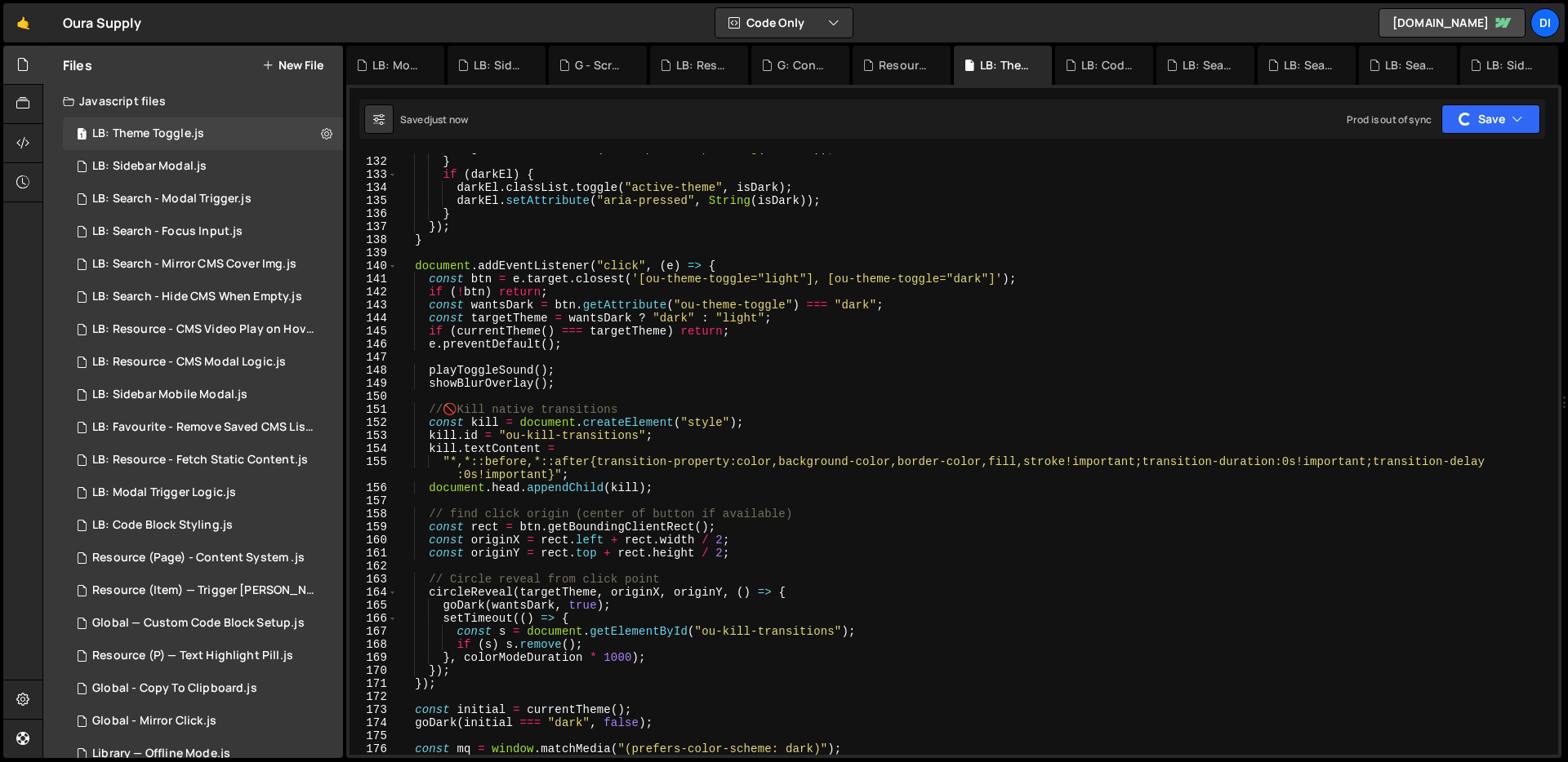
scroll to position [1710, 0]
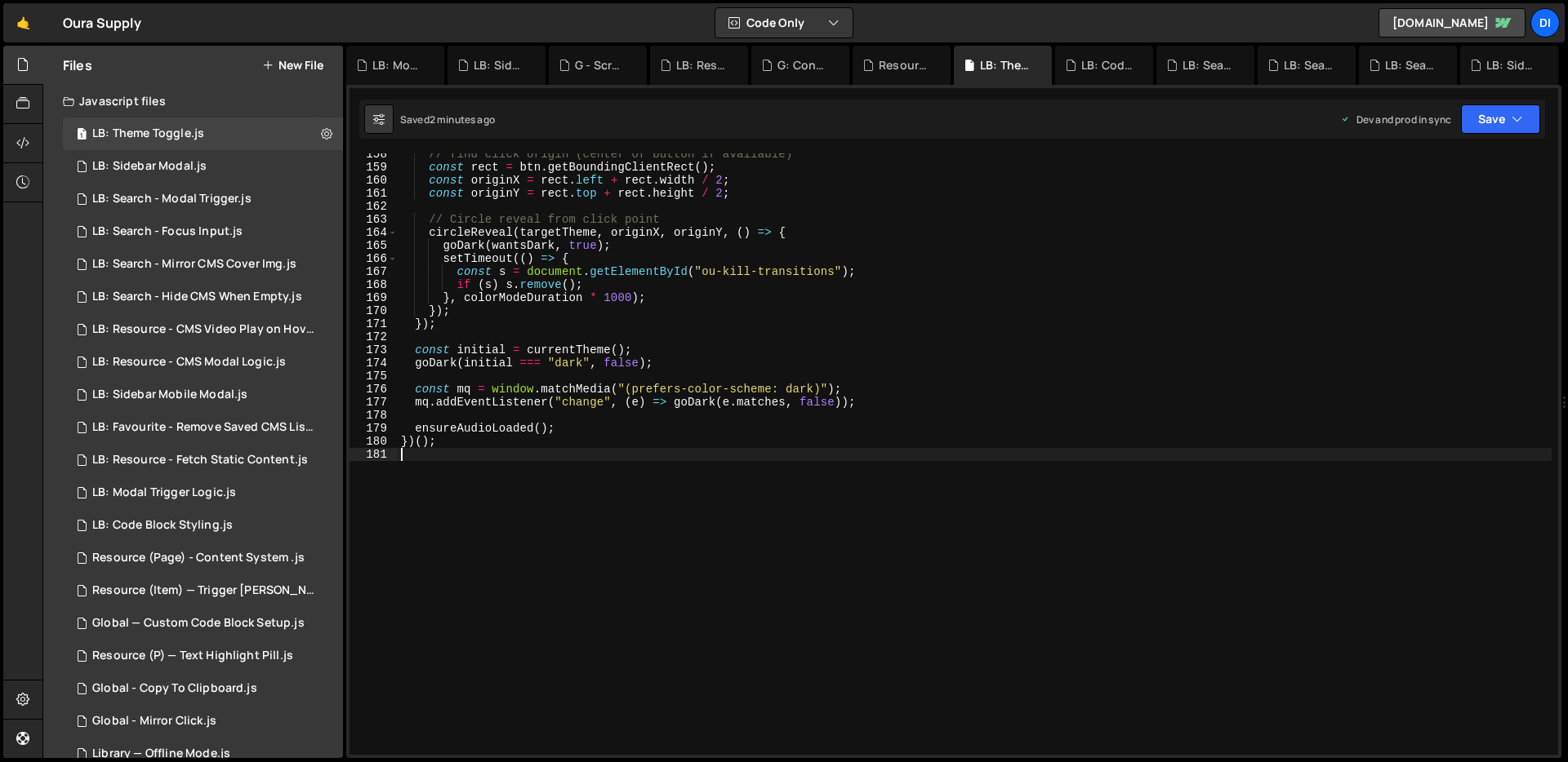
click at [633, 439] on div "// find click origin (center of button if available) const rect = btn . getBoun…" at bounding box center [974, 461] width 1153 height 628
type textarea "})();"
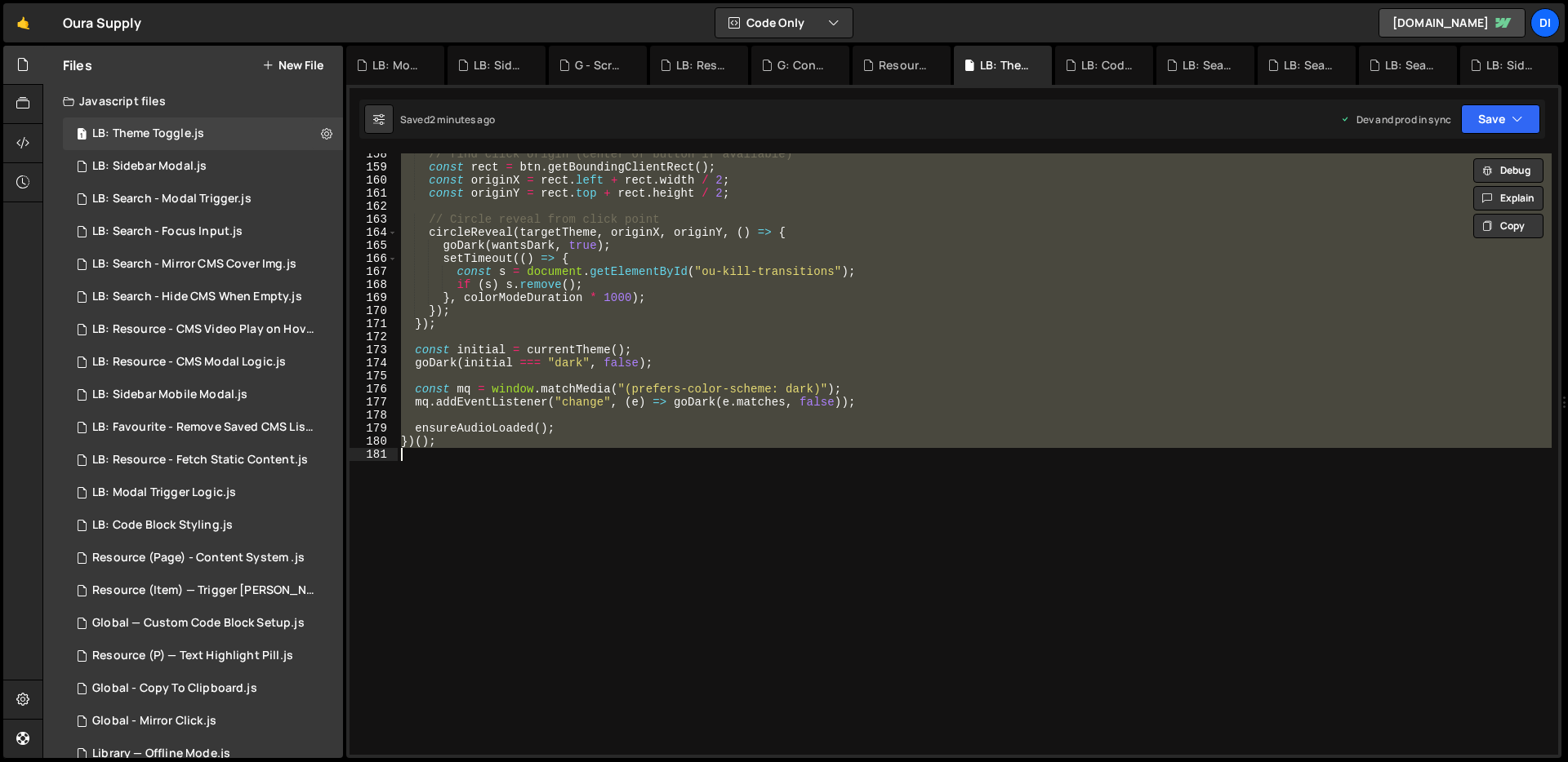
paste textarea
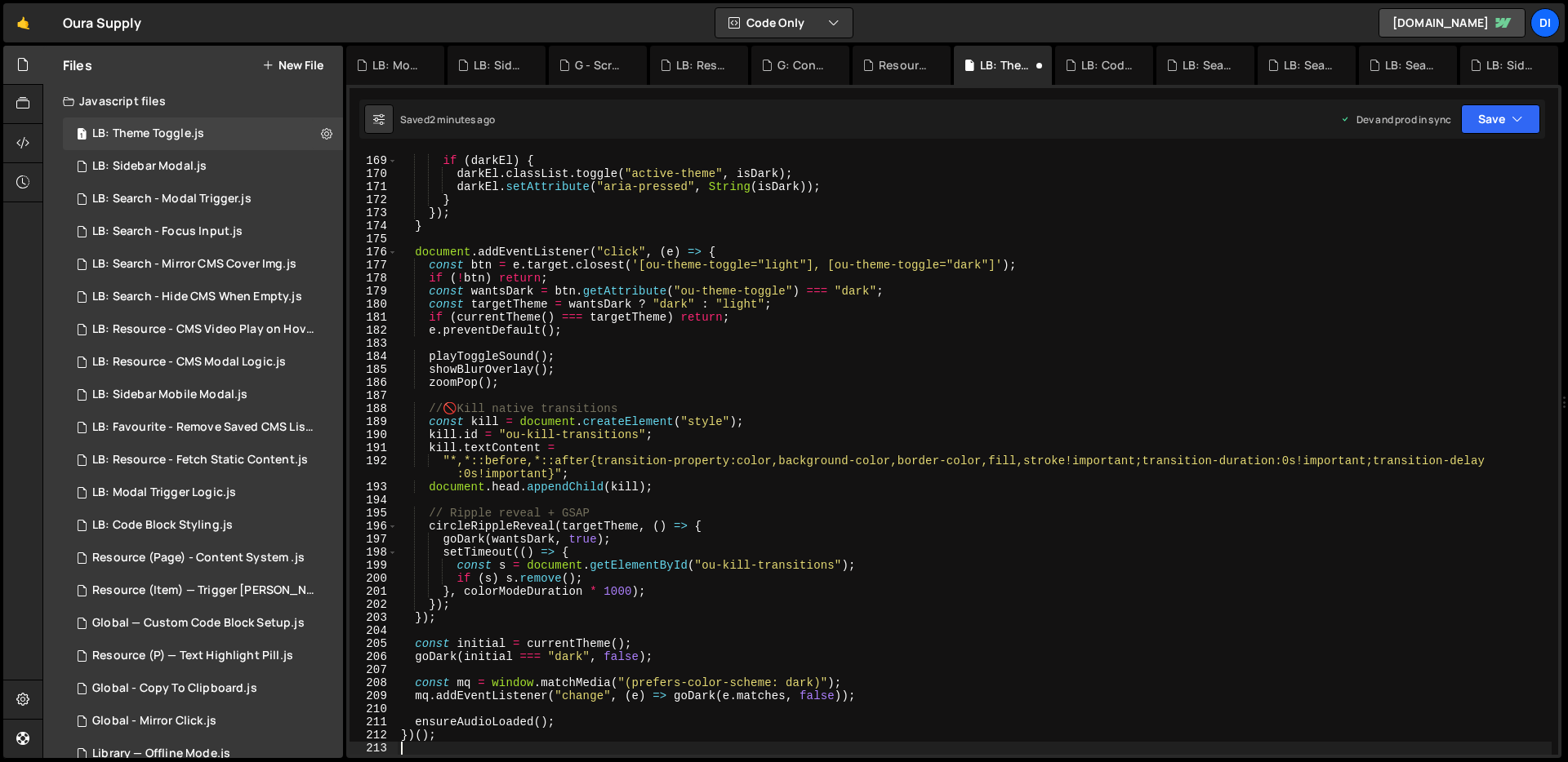
type textarea "mq.addEventListener("change", (e) => goDark(e.matches, false));"
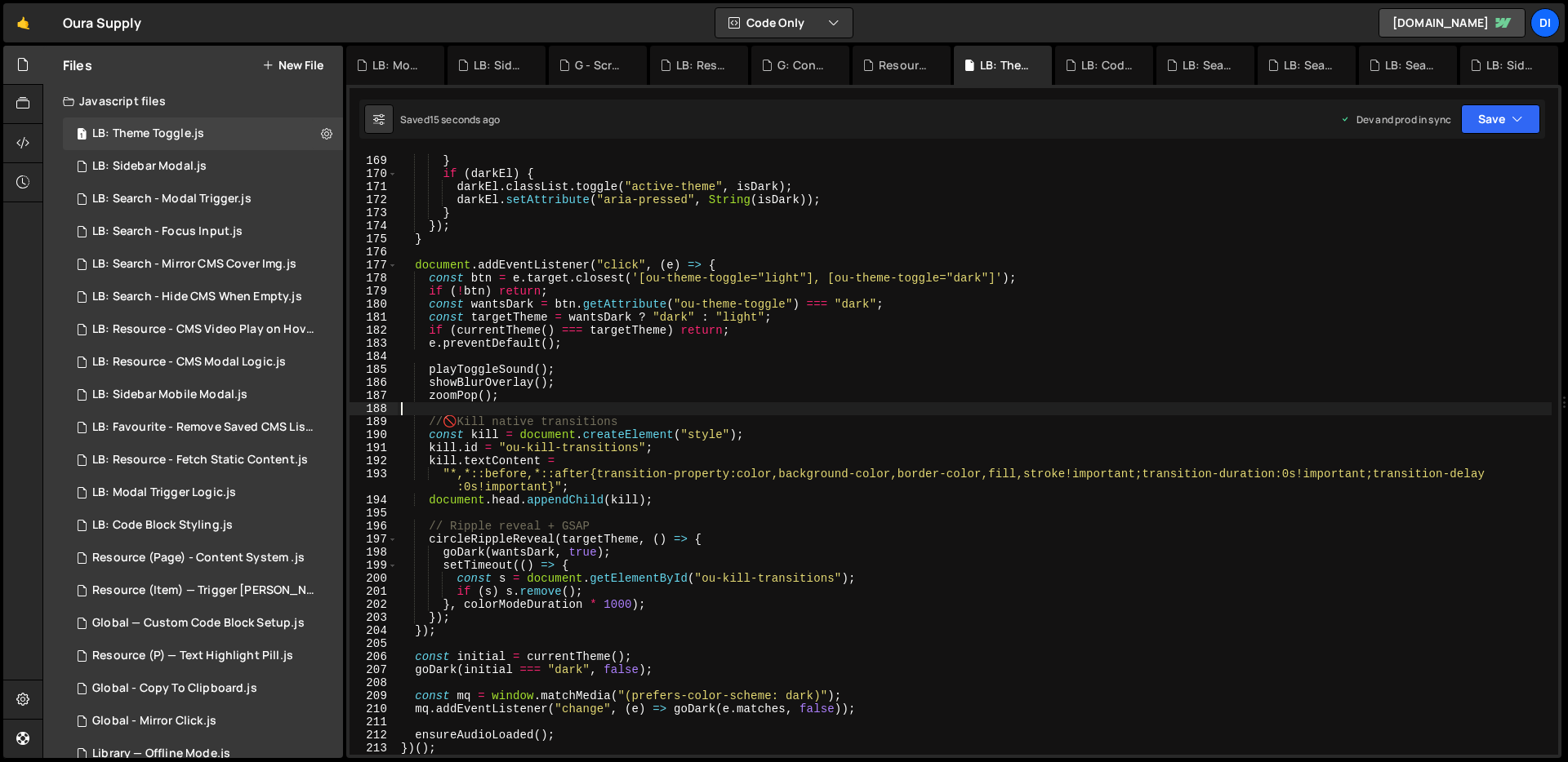
click at [622, 406] on div "lightEl . setAttribute ( "aria-pressed" , String ( ! isDark )) ; } if ( darkEl …" at bounding box center [974, 455] width 1153 height 628
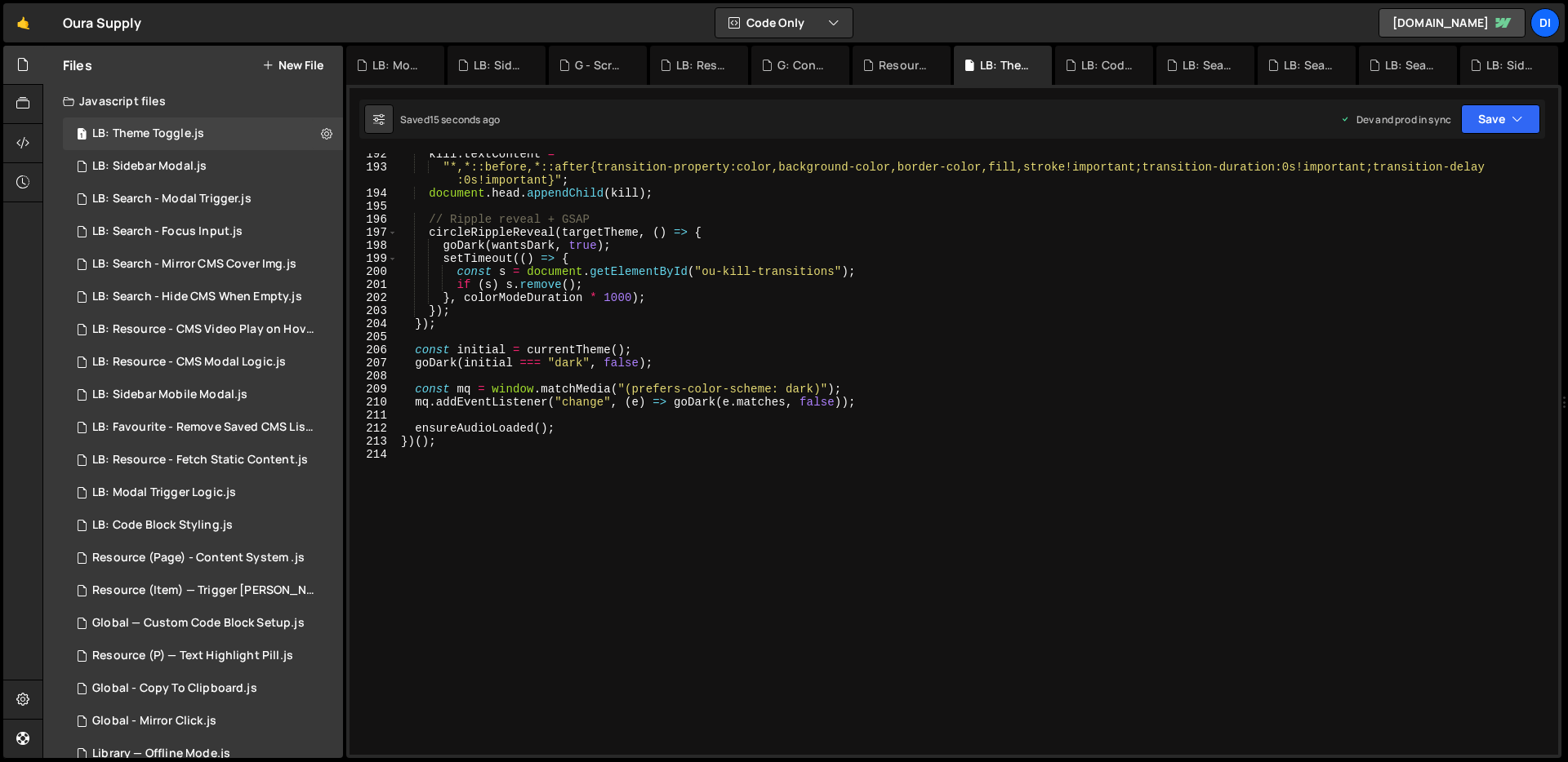
click at [623, 407] on div "kill . textContent = "*,*::before,*::after{transition-property:color,background…" at bounding box center [974, 461] width 1153 height 628
type textarea "})();"
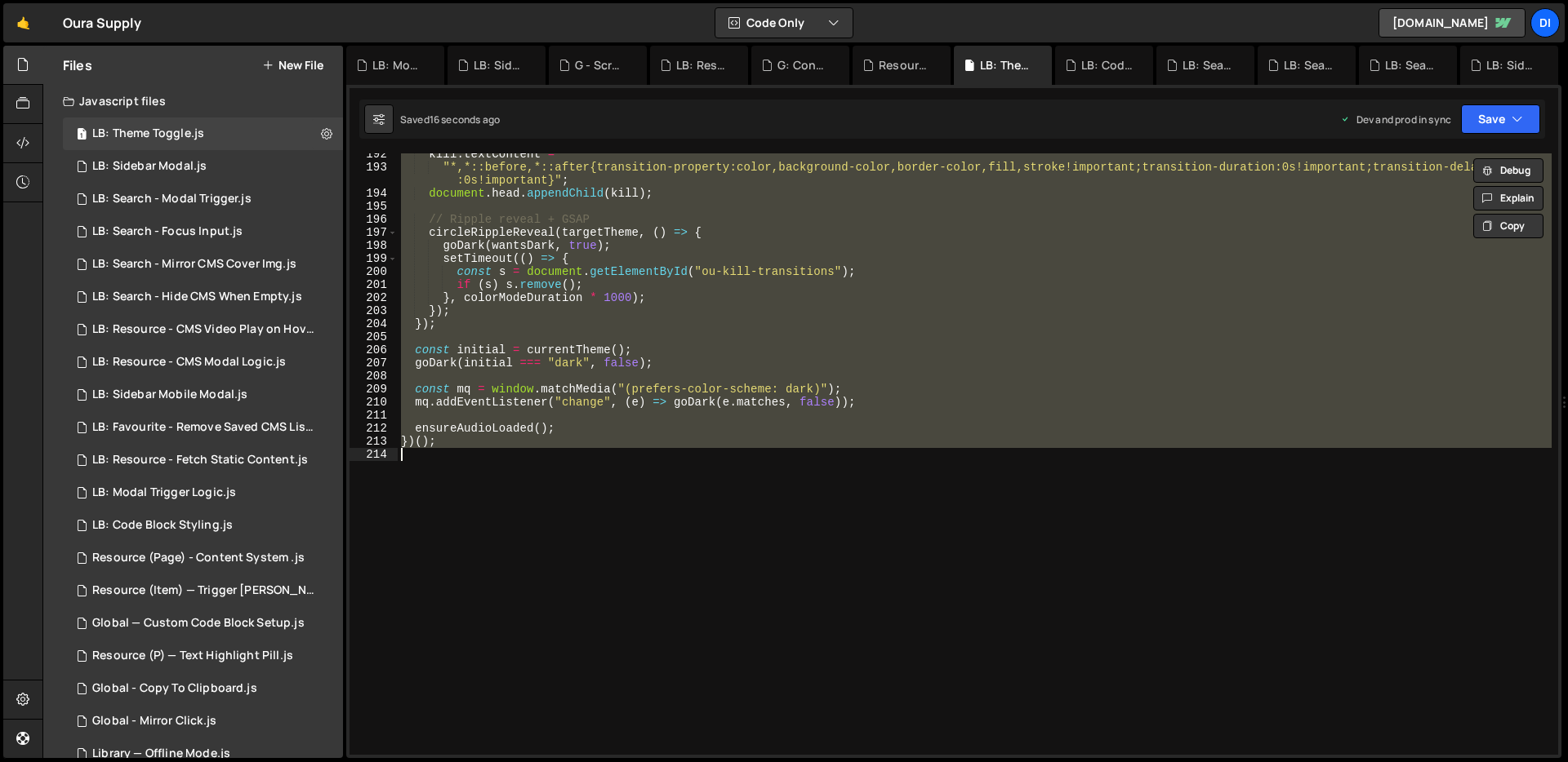
paste textarea
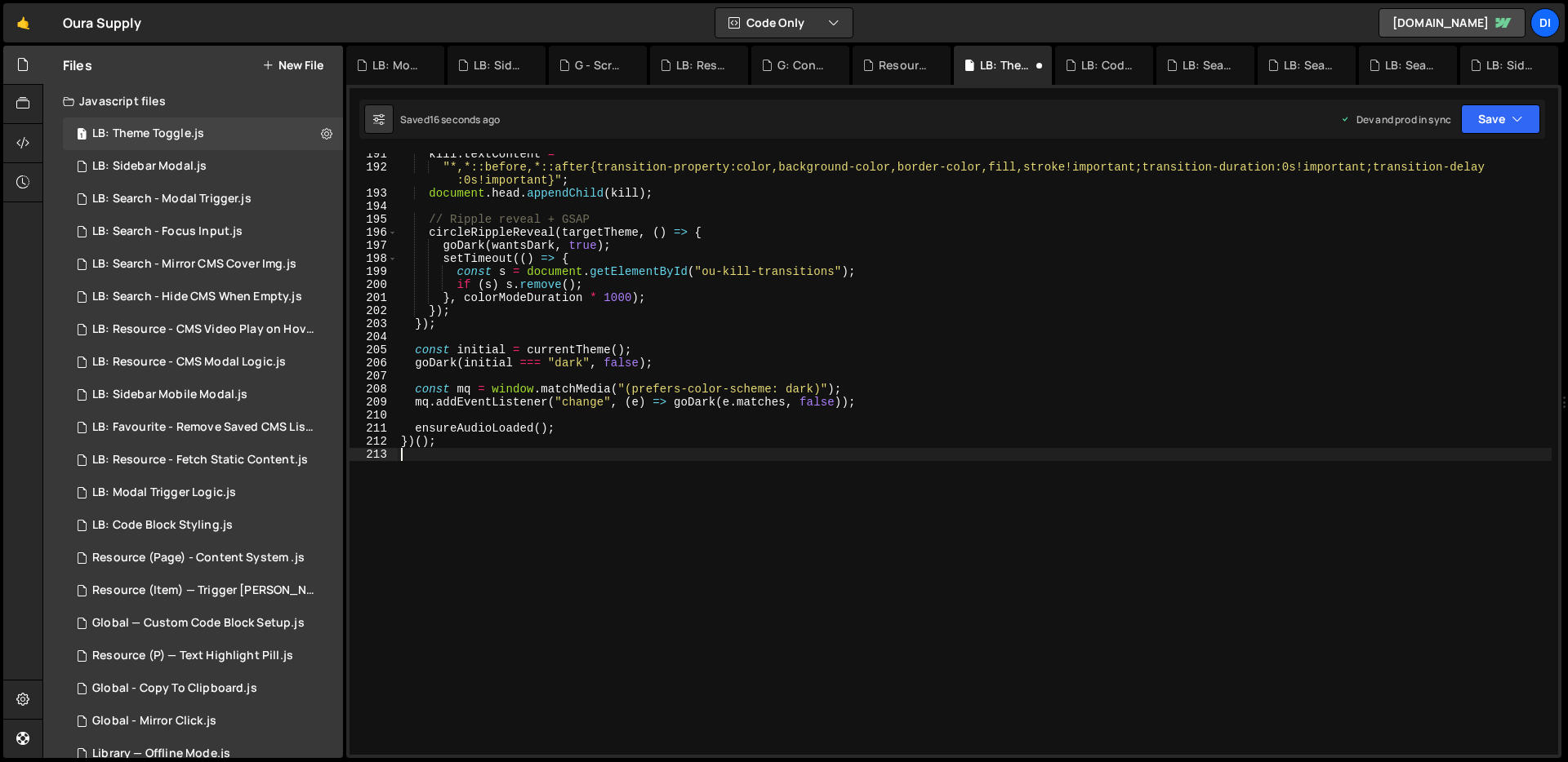
scroll to position [2488, 0]
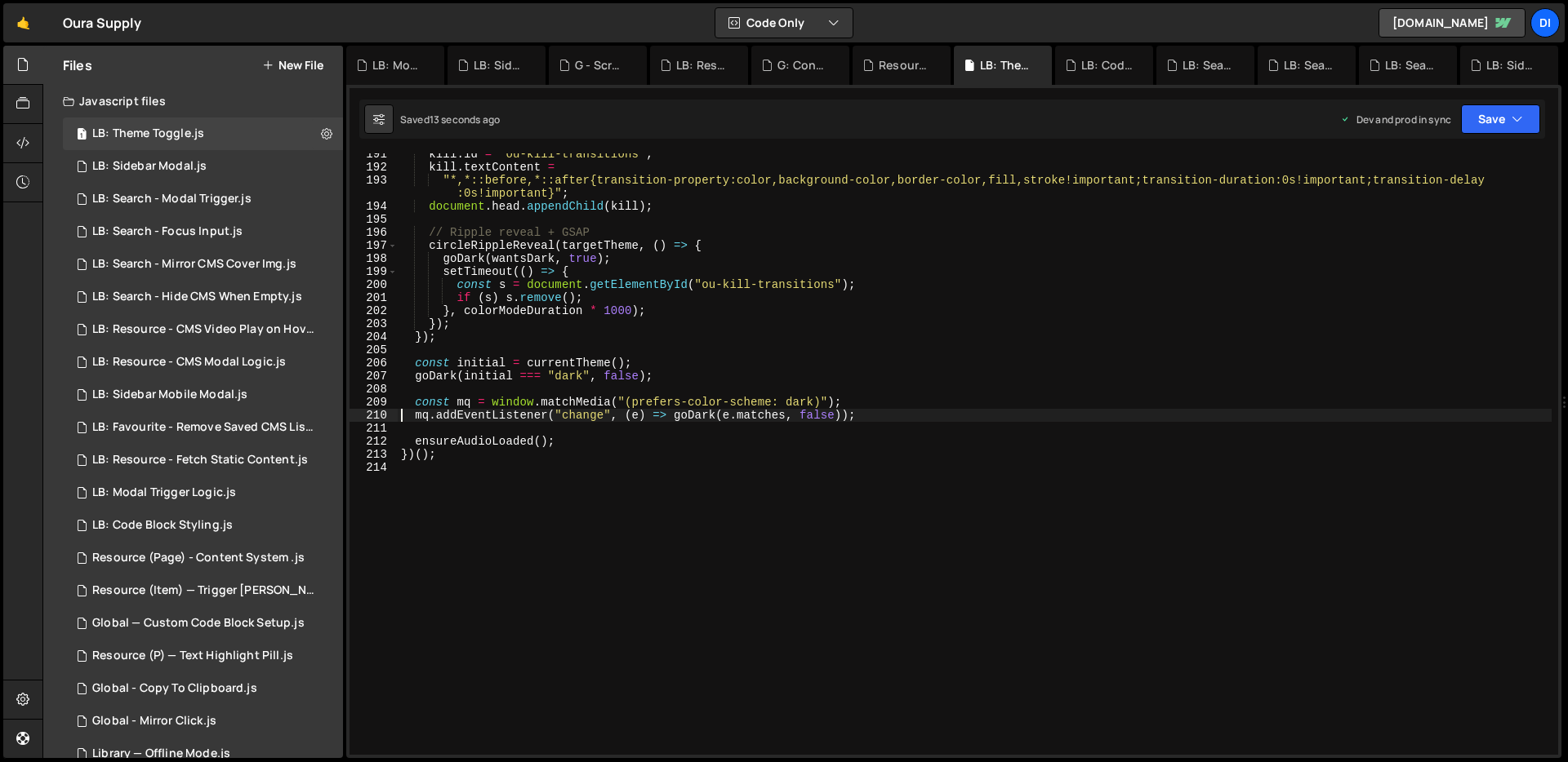
click at [622, 339] on div "kill . id = "ou-kill-transitions" ; kill . textContent = "*,*::before,*::after{…" at bounding box center [974, 461] width 1153 height 628
type textarea "})();"
click at [588, 360] on div "kill . id = "ou-kill-transitions" ; kill . textContent = "*,*::before,*::after{…" at bounding box center [974, 461] width 1153 height 628
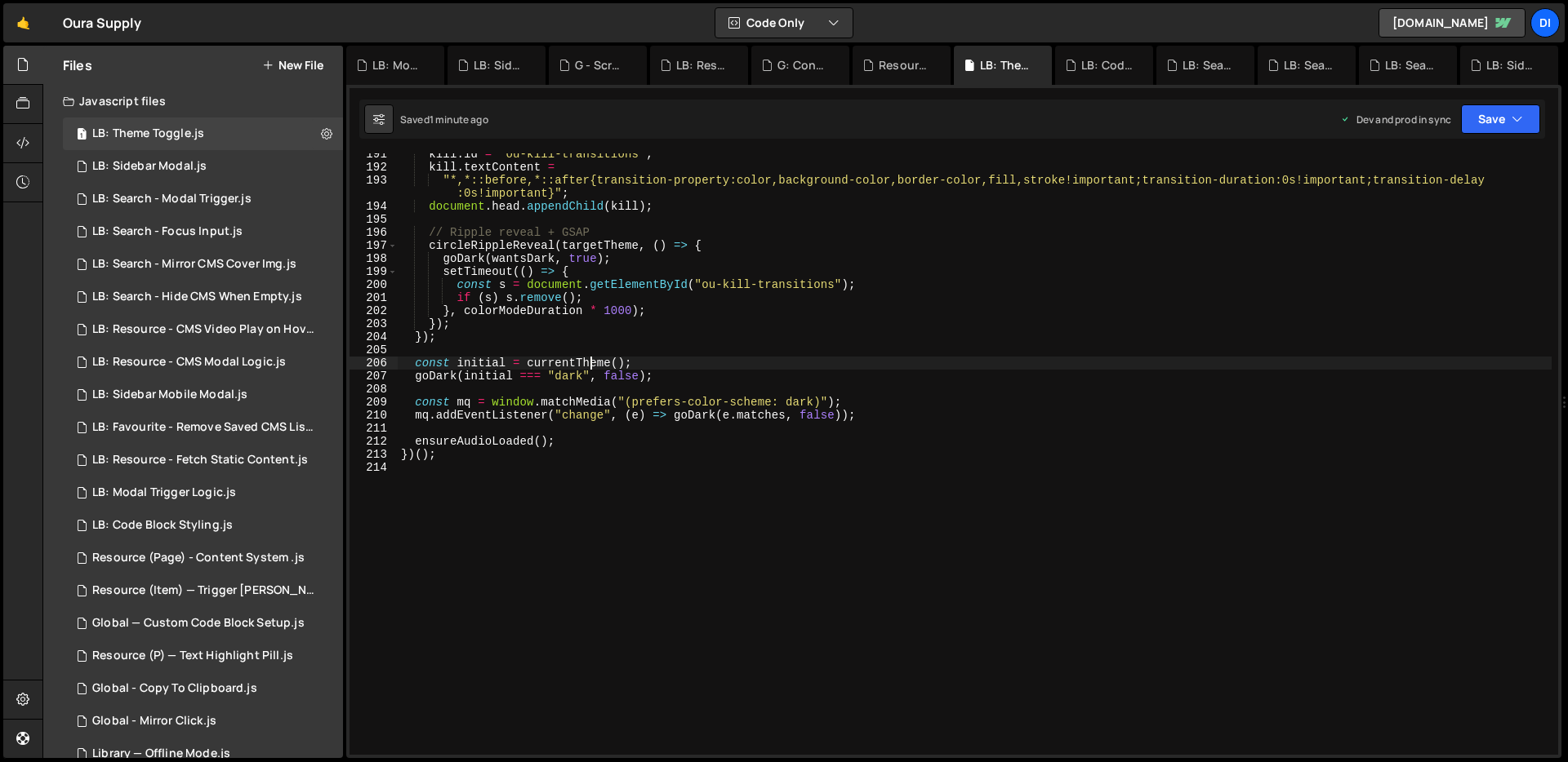
type textarea "})();"
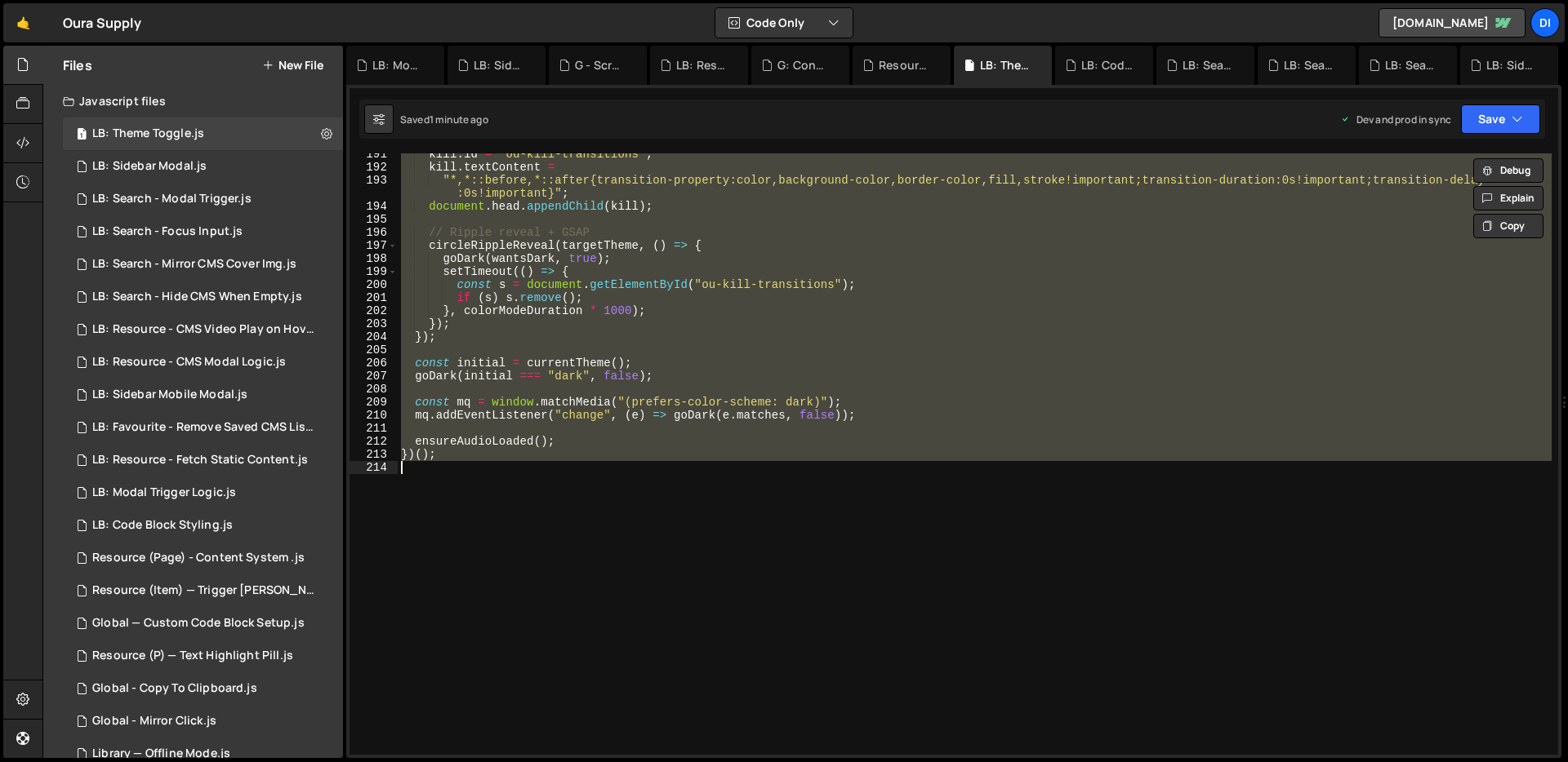
paste textarea
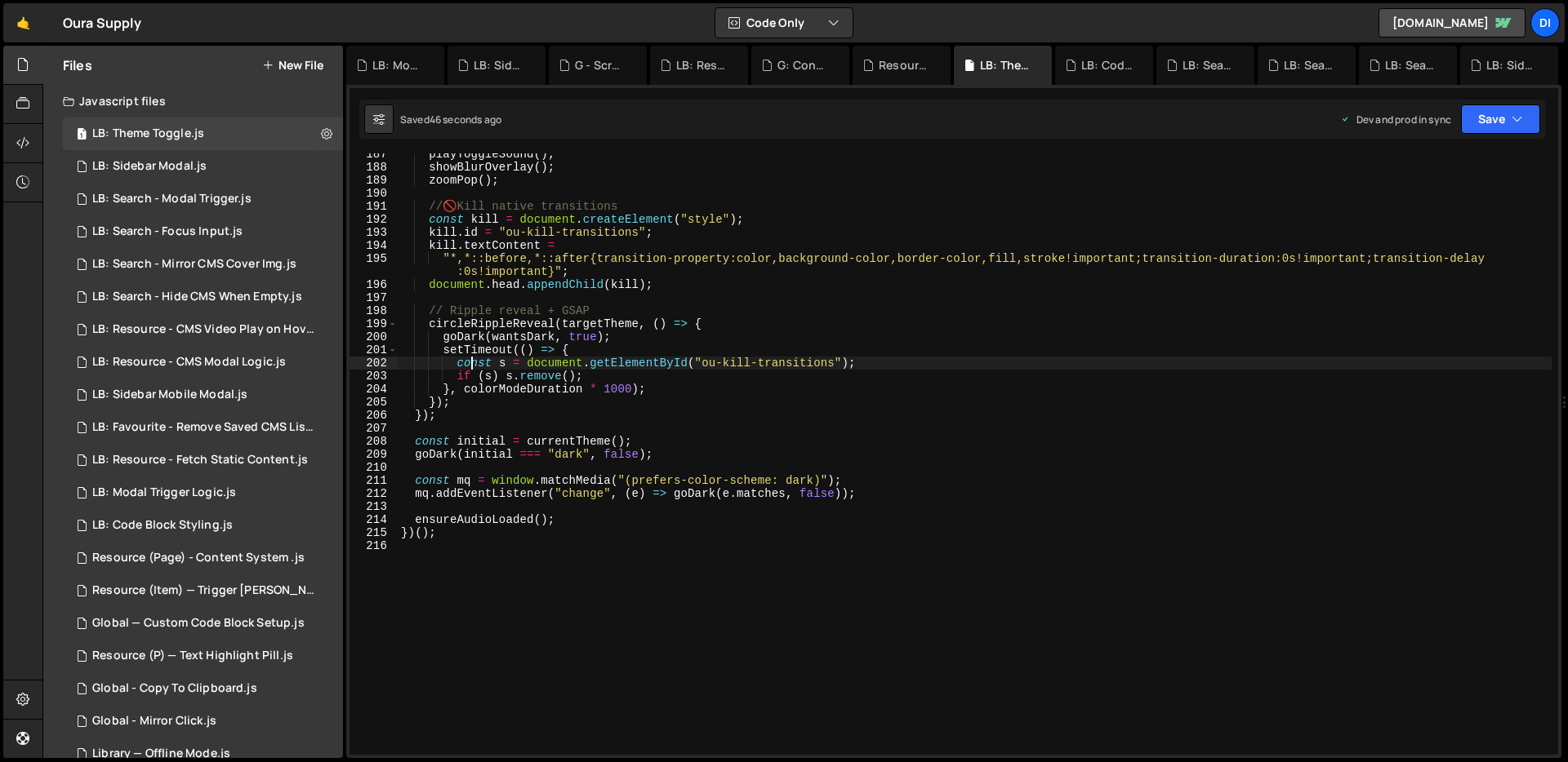
click at [471, 362] on div "playToggleSound ( ) ; showBlurOverlay ( ) ; zoomPop ( ) ; // 🚫 Kill native tran…" at bounding box center [974, 461] width 1153 height 628
type textarea "})();"
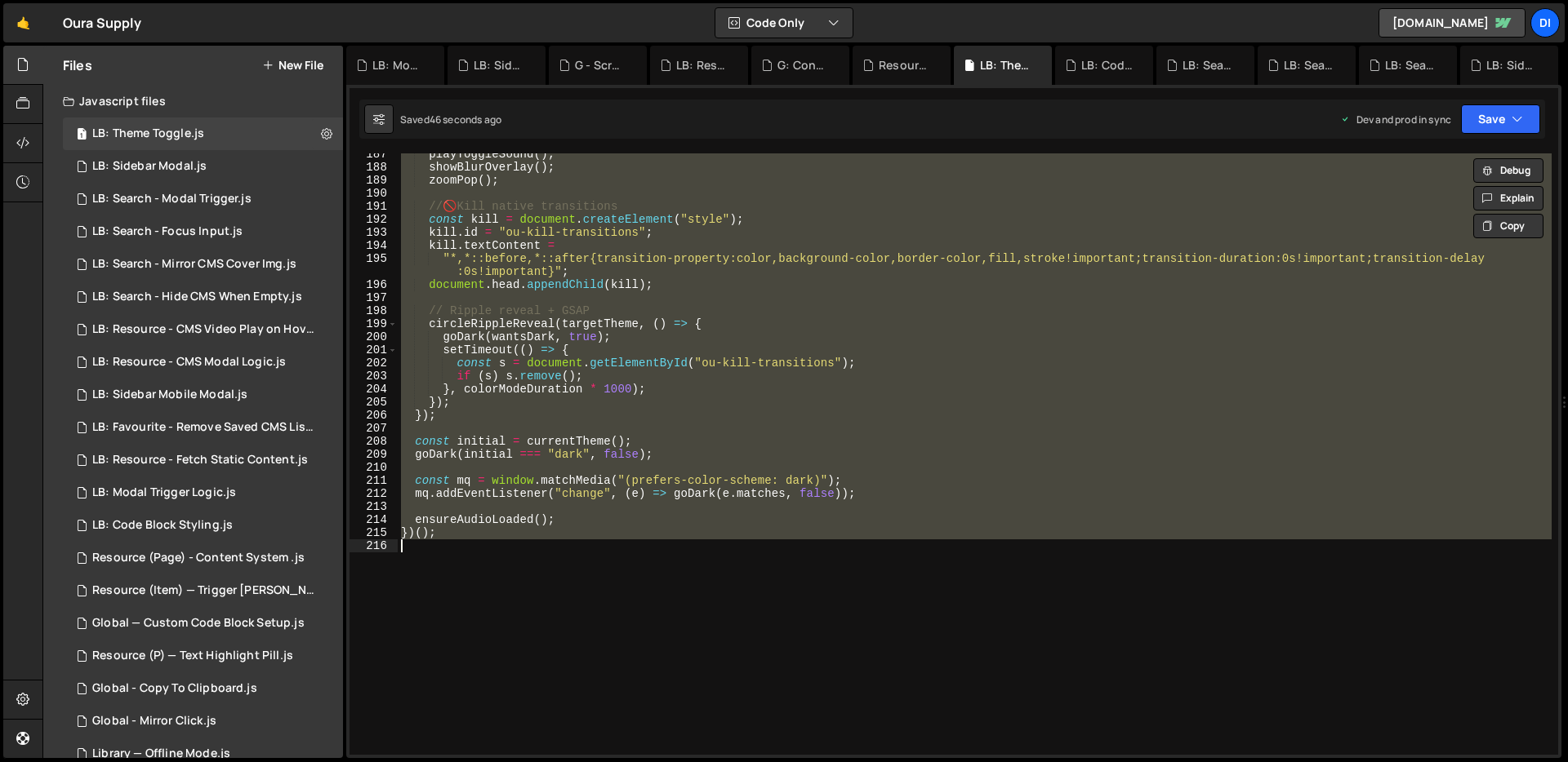
paste textarea
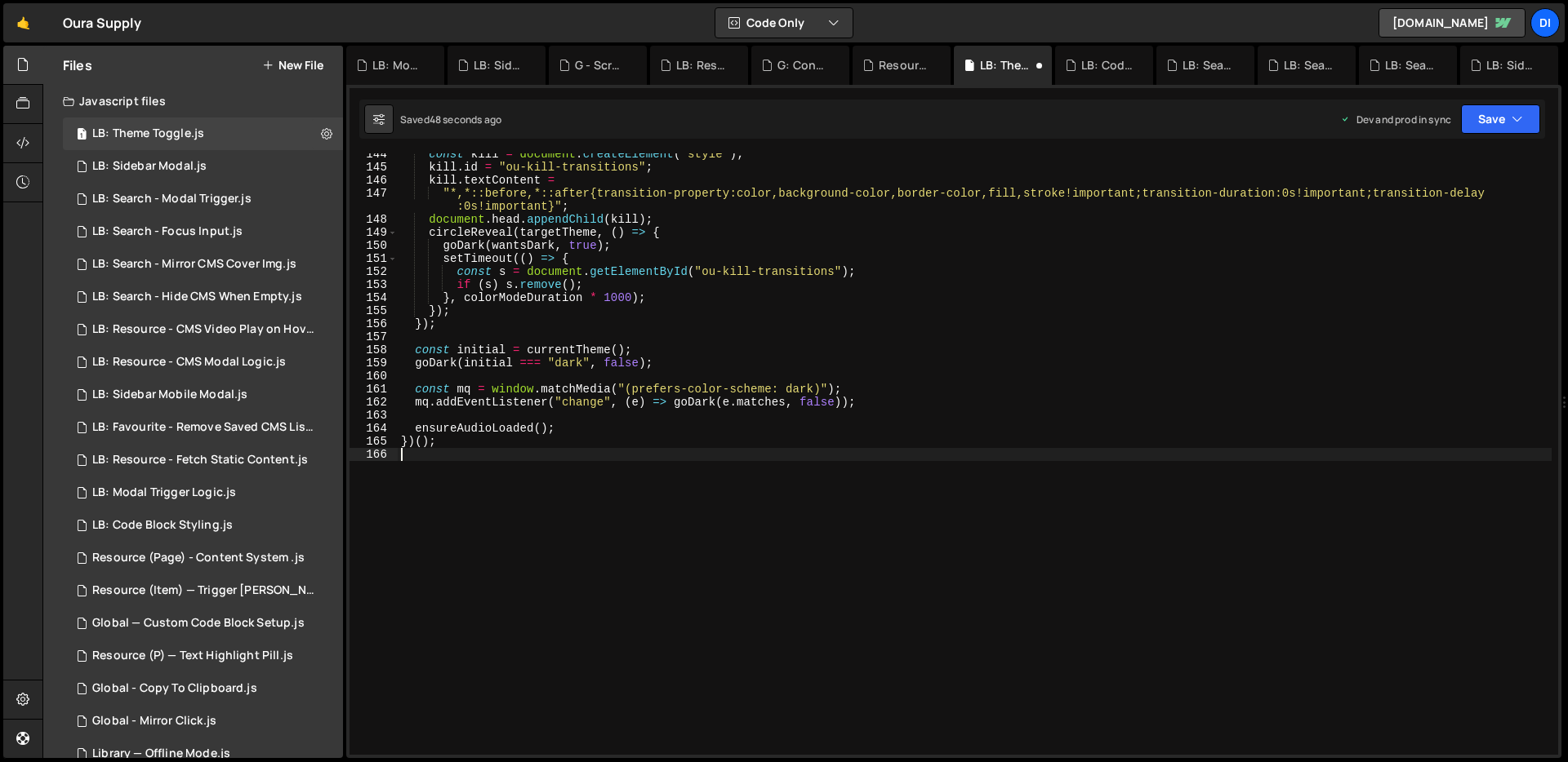
scroll to position [1861, 0]
click at [545, 378] on div "const kill = document . createElement ( "style" ) ; kill . id = "ou-kill-transi…" at bounding box center [974, 461] width 1153 height 628
type textarea "})();"
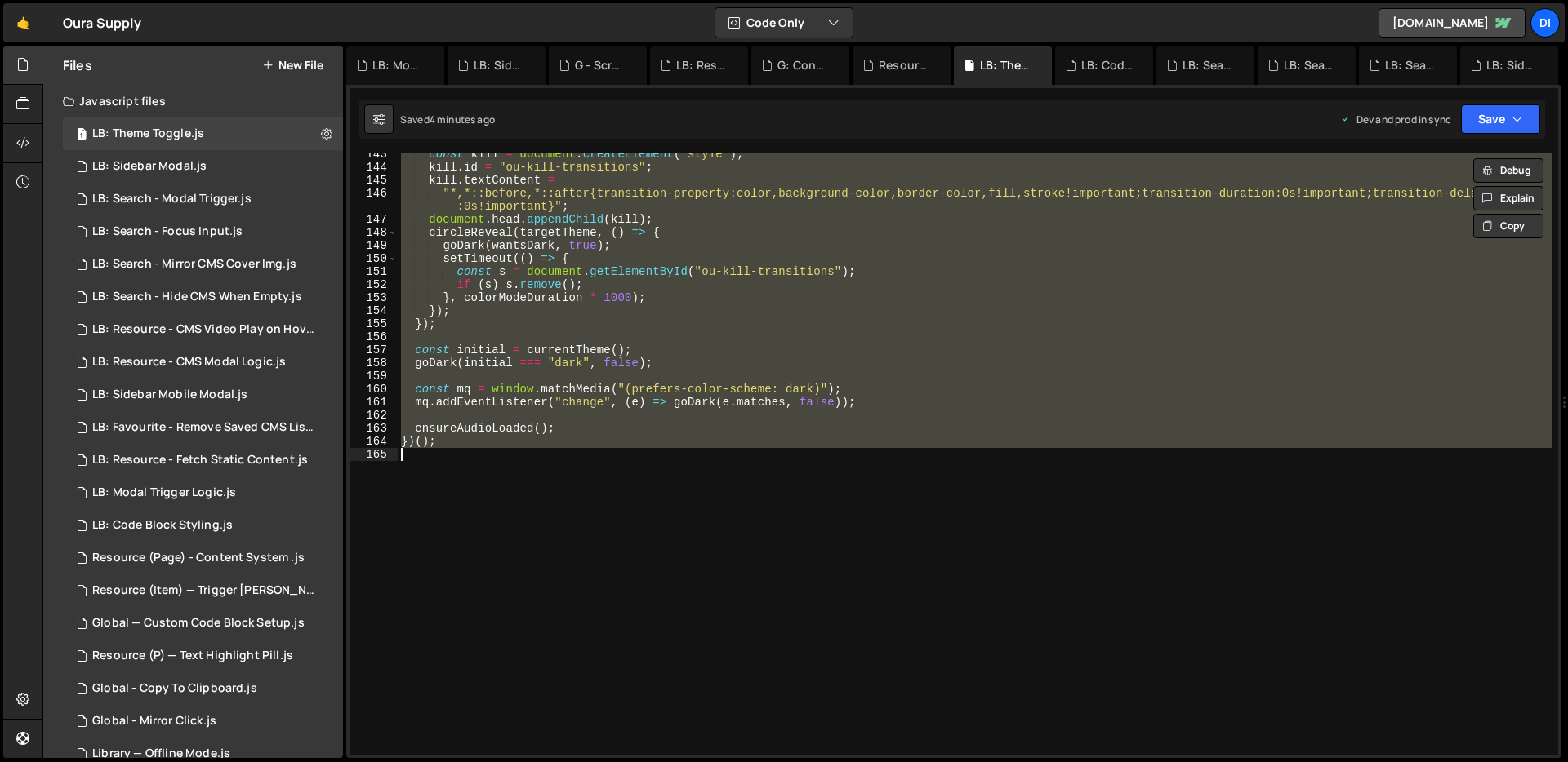
paste textarea
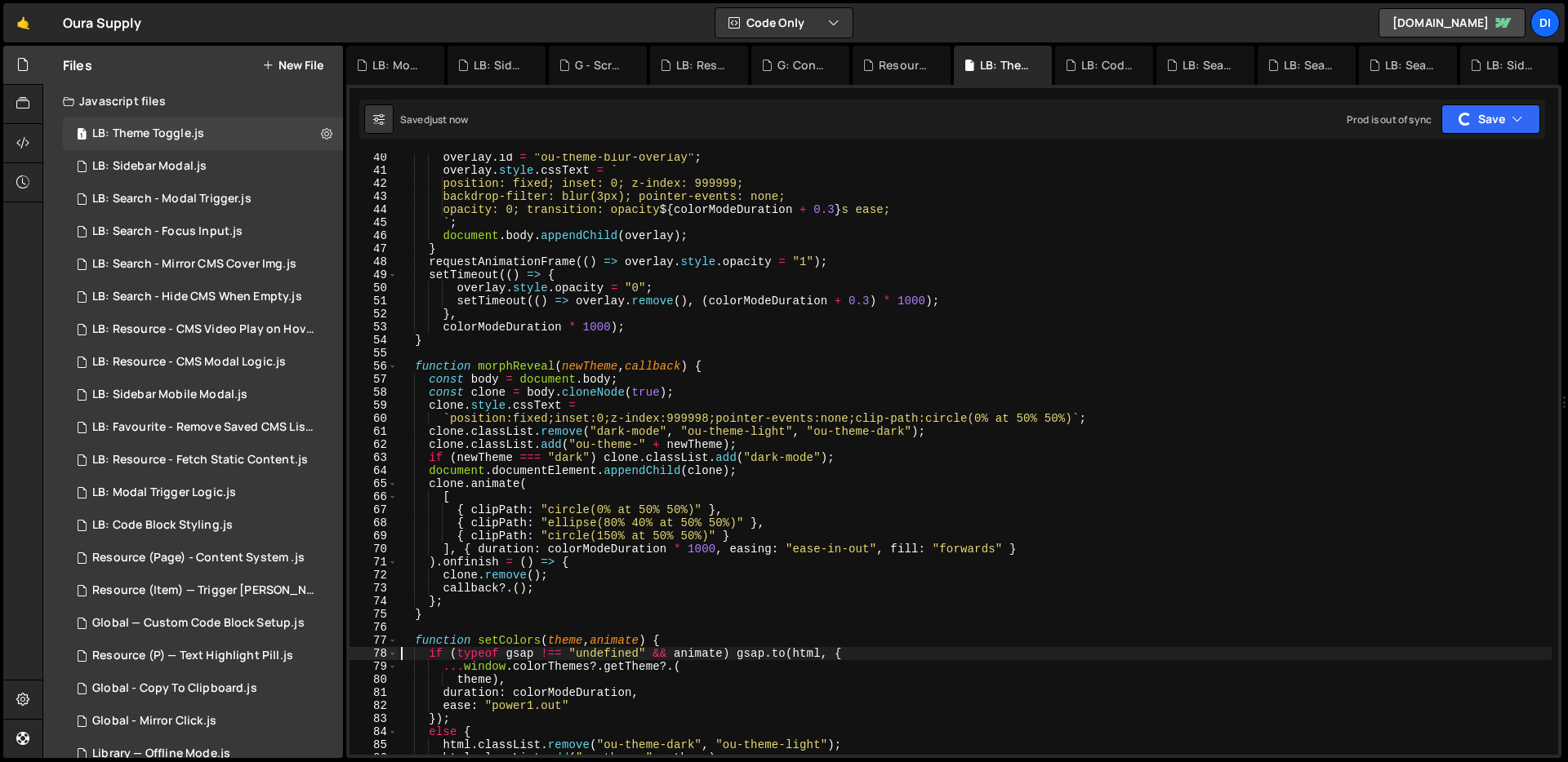
scroll to position [134, 0]
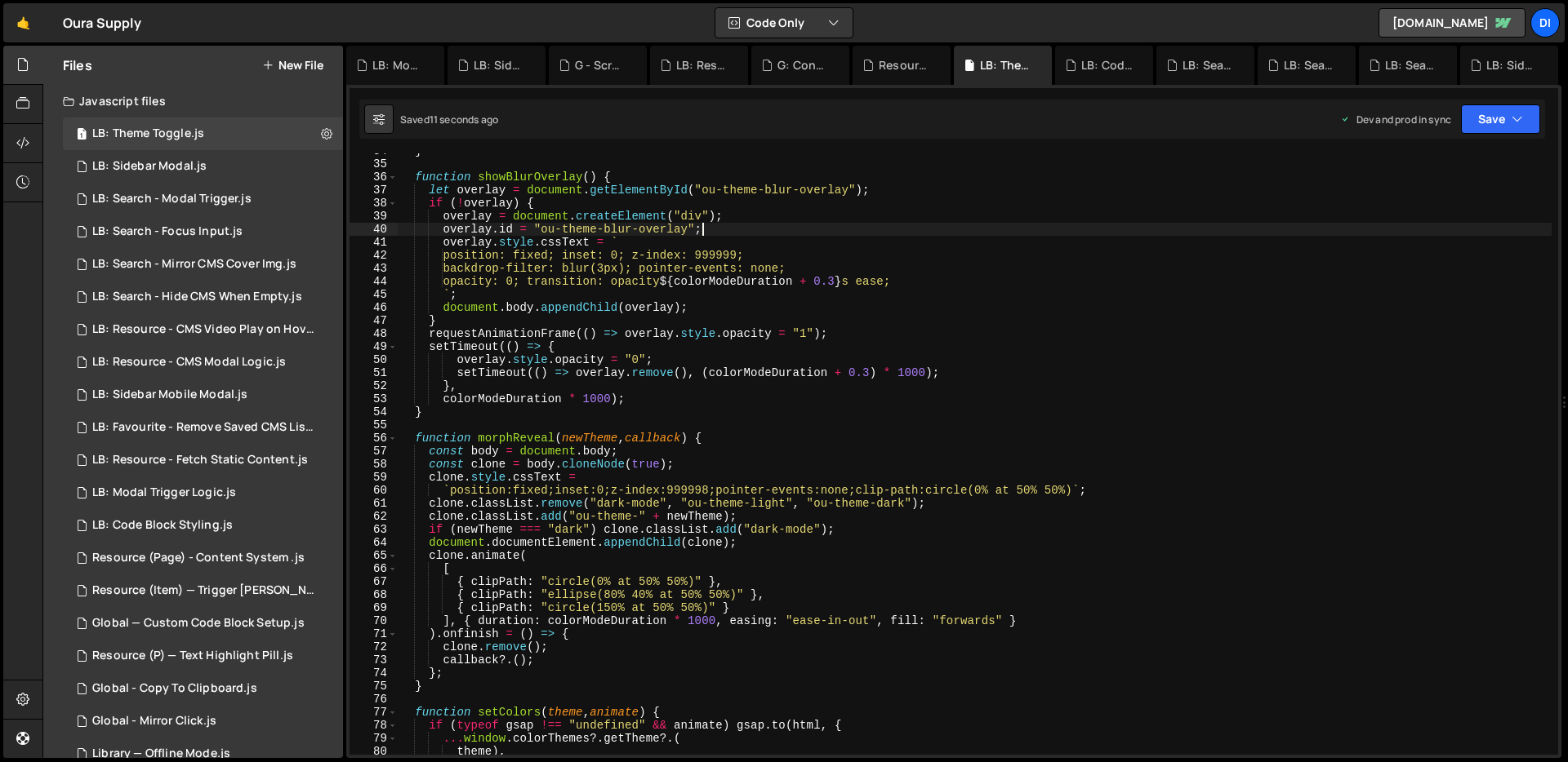
click at [709, 231] on div "} function showBlurOverlay ( ) { let overlay = document . getElementById ( "ou-…" at bounding box center [974, 458] width 1153 height 628
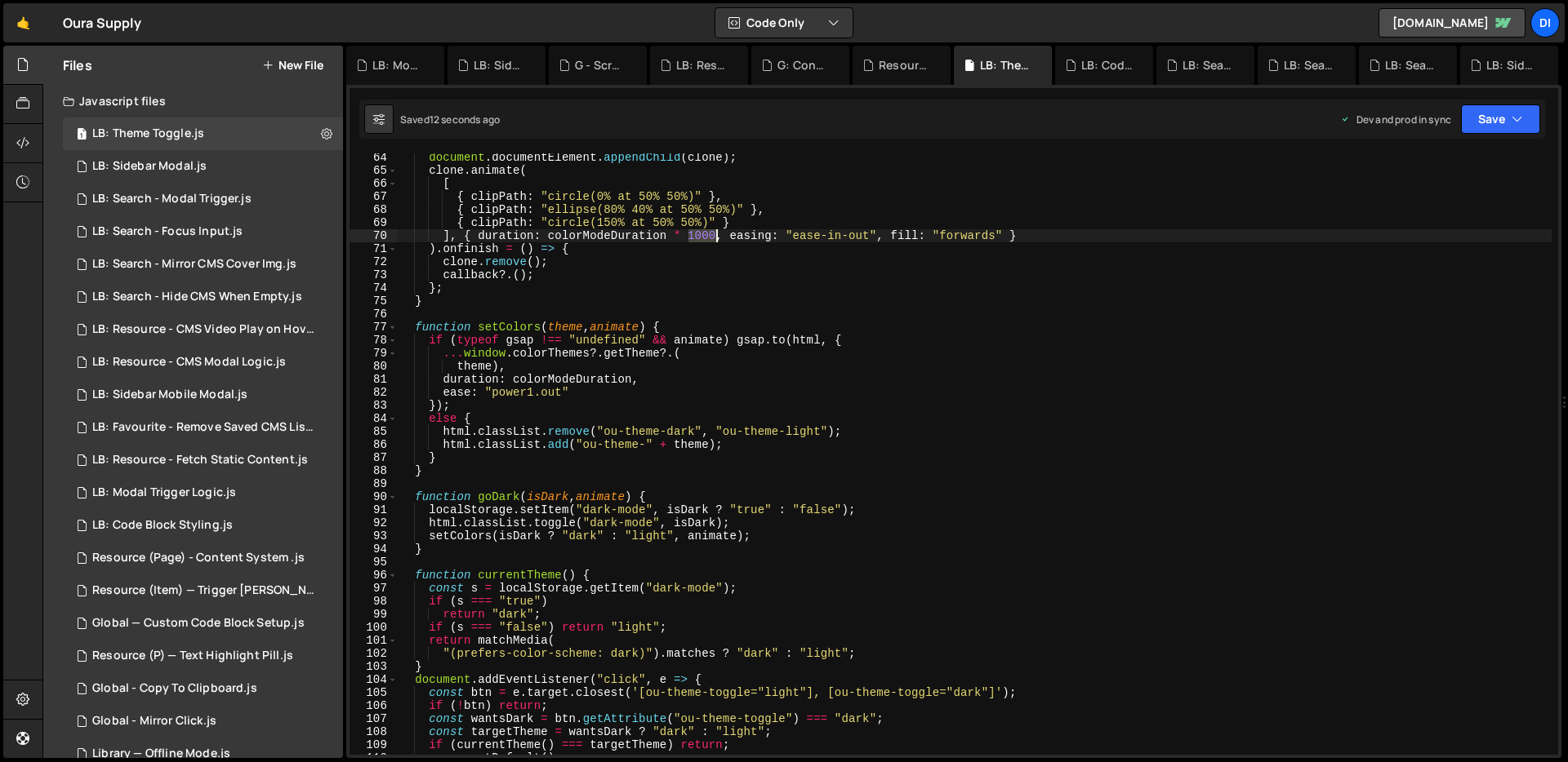
click at [709, 231] on div "document . documentElement . appendChild ( clone ) ; clone . animate ( [ { clip…" at bounding box center [974, 465] width 1153 height 628
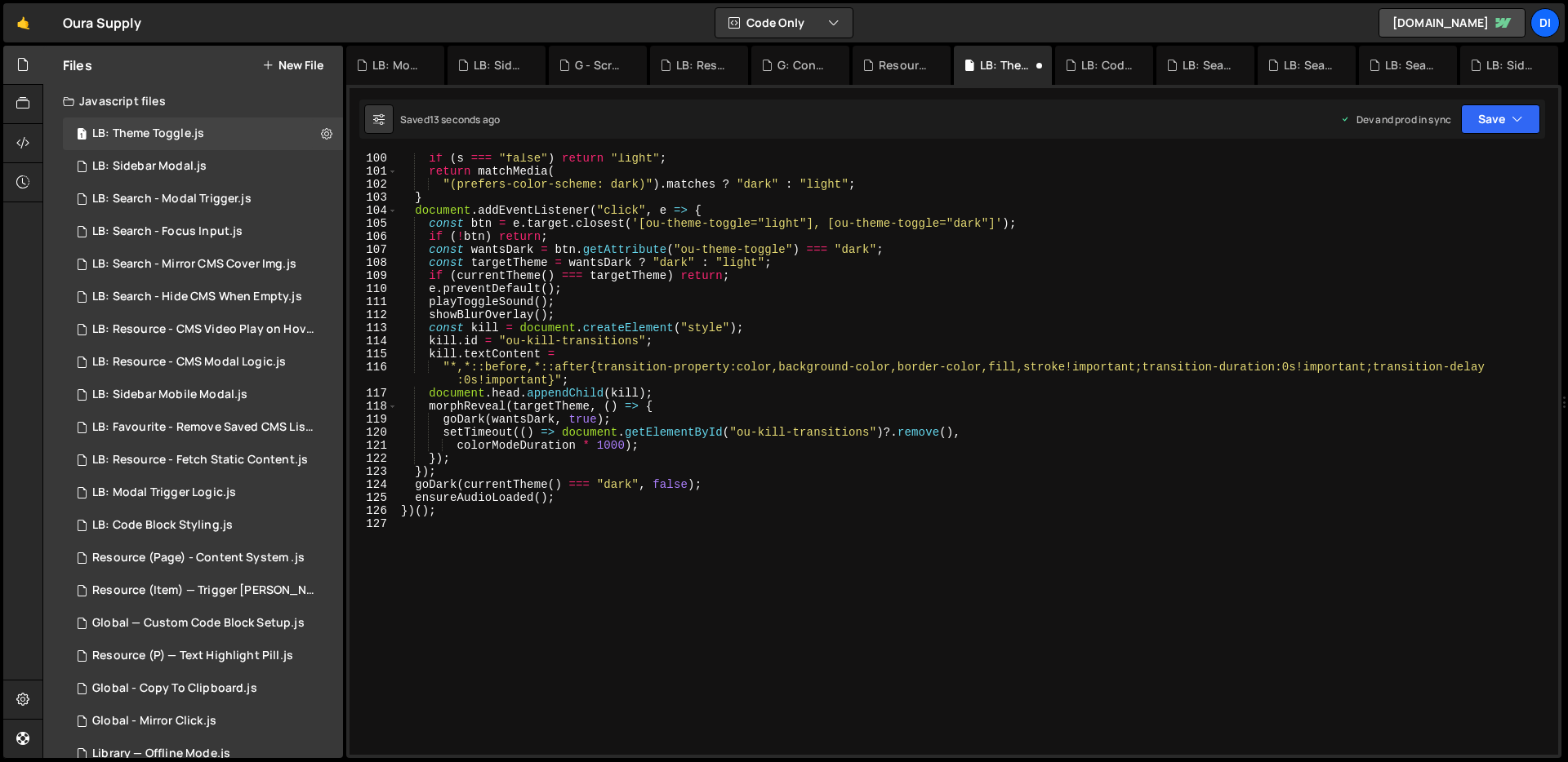
scroll to position [1295, 0]
click at [631, 397] on div "if ( s === "false" ) return "light" ; return matchMedia ( "(prefers-color-schem…" at bounding box center [974, 466] width 1153 height 628
type textarea "})();"
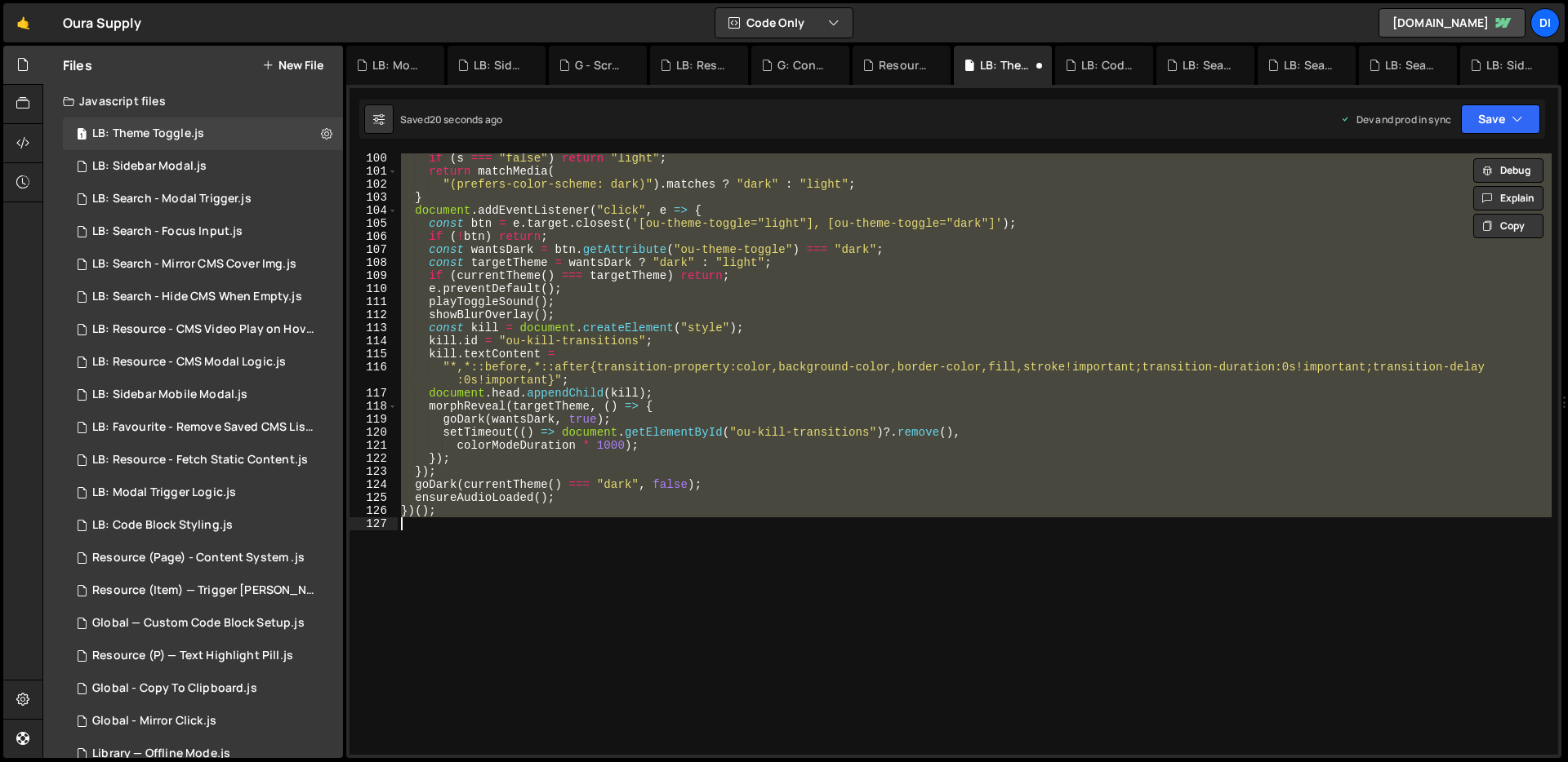
paste textarea
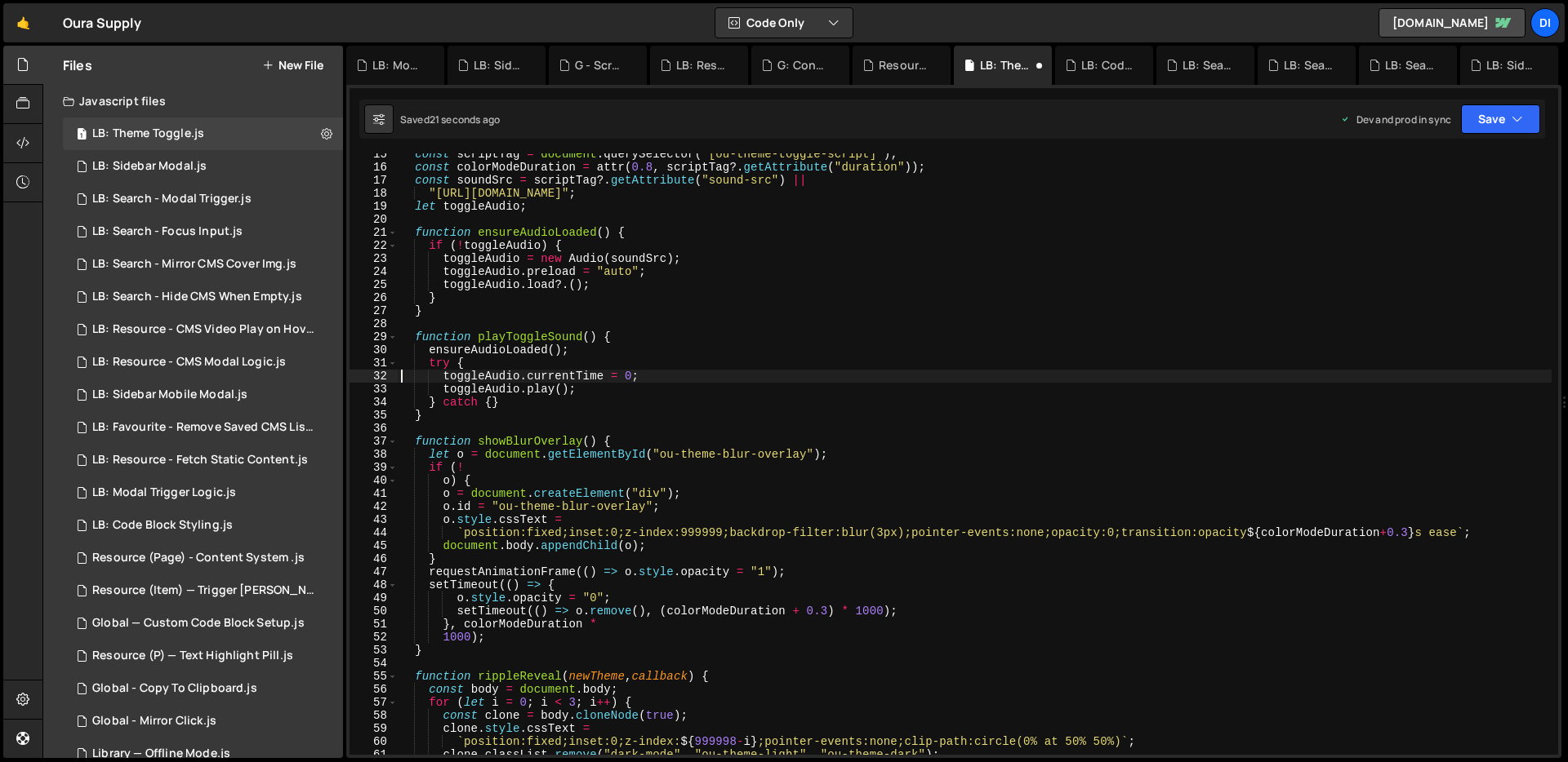
scroll to position [190, 0]
click at [605, 375] on div "const scriptTag = document . querySelector ( "[ou-theme-toggle-script]" ) ; con…" at bounding box center [974, 461] width 1153 height 628
type textarea "})();"
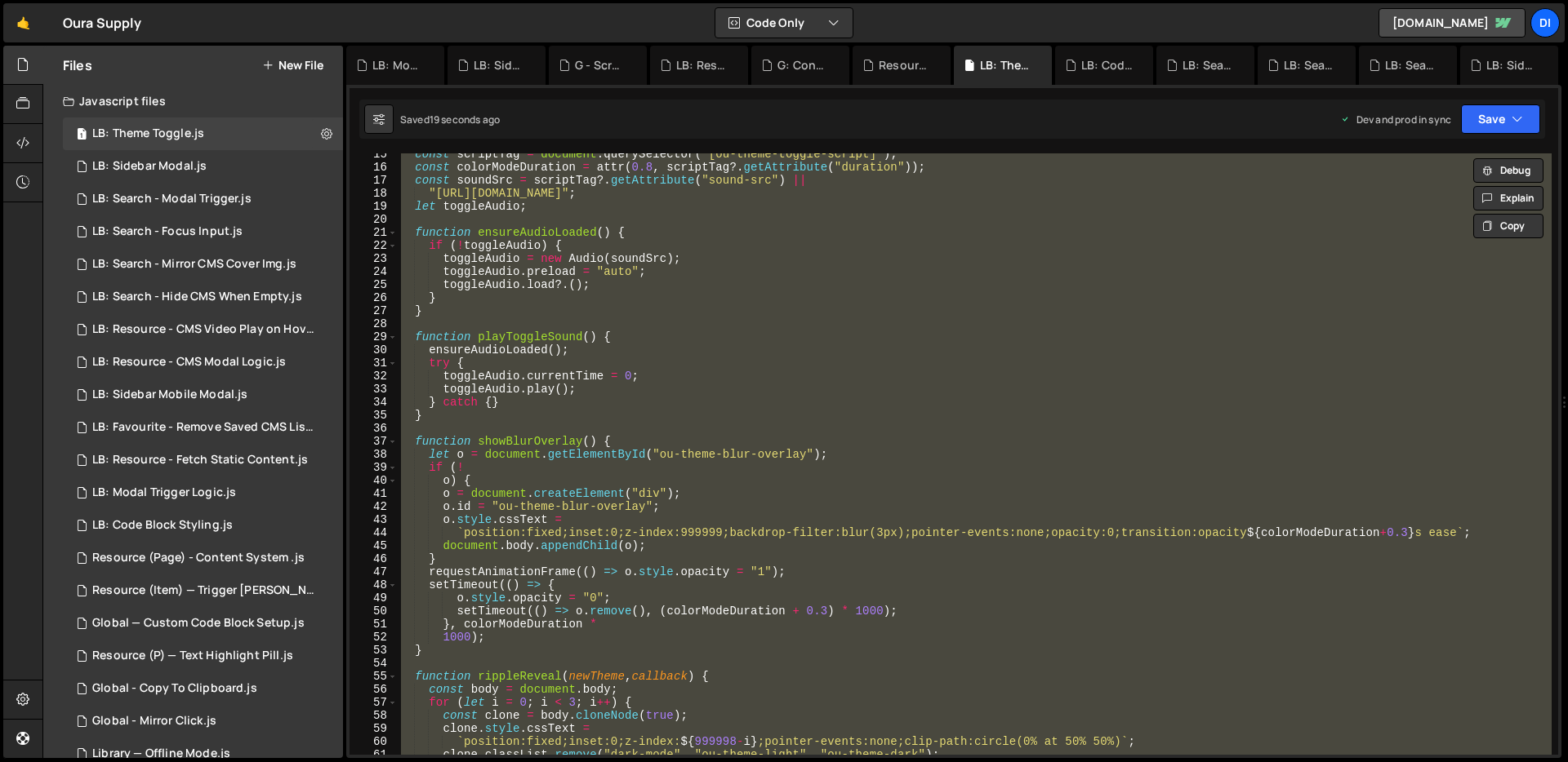
paste textarea
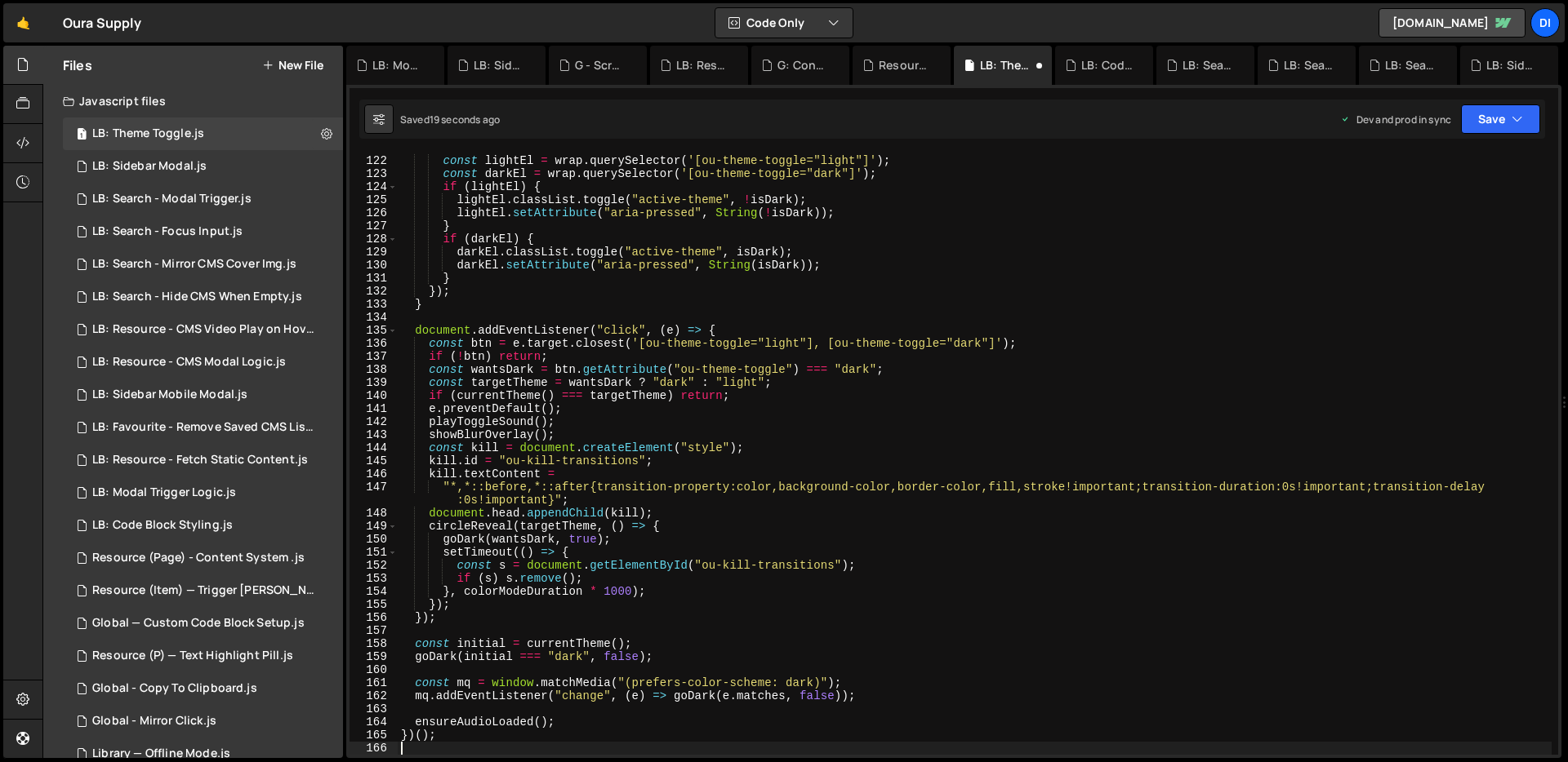
scroll to position [1580, 0]
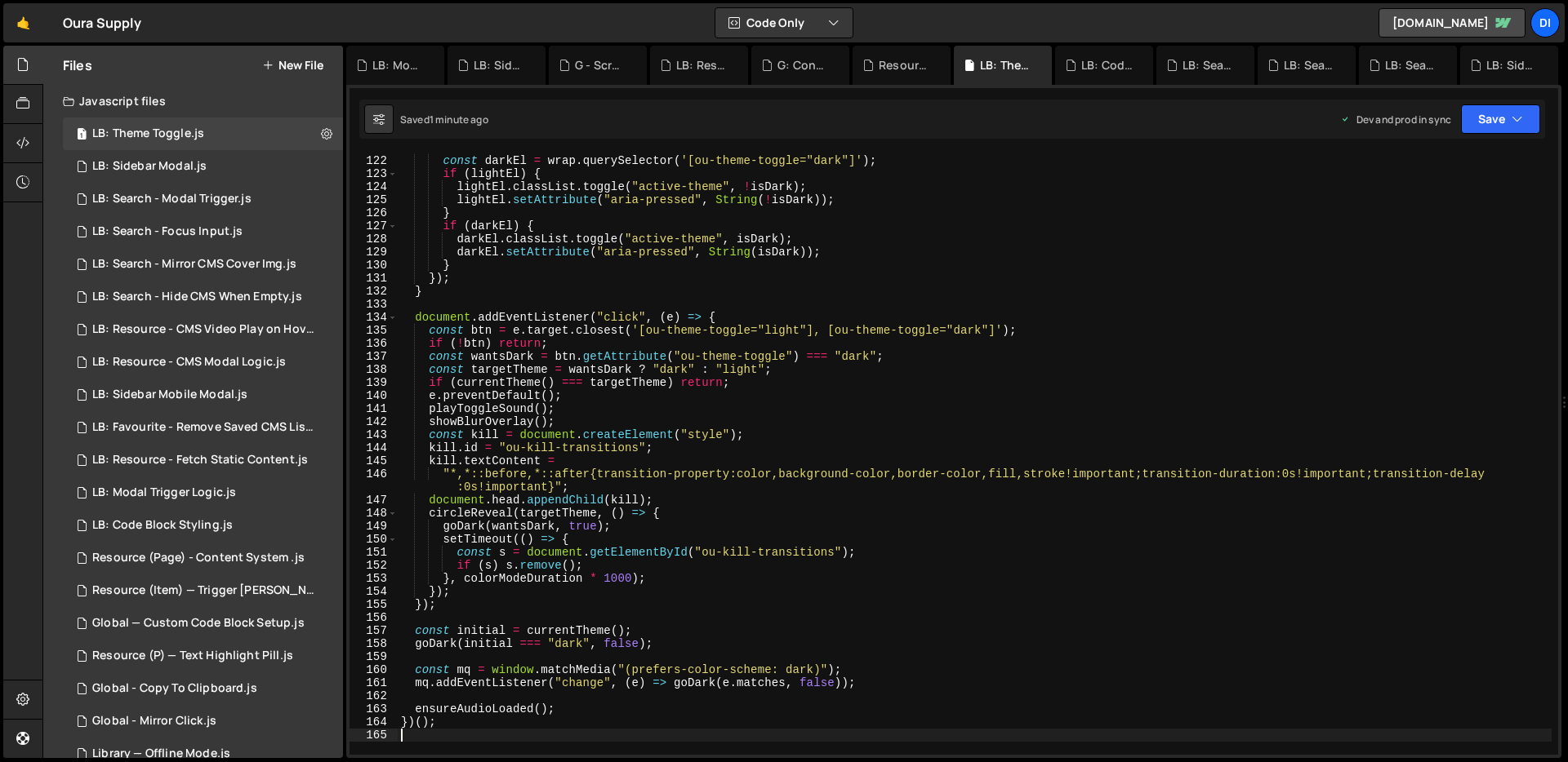
click at [491, 212] on div "const lightEl = wrap . querySelector ( '[ou-theme-toggle="light"]' ) ; const da…" at bounding box center [974, 455] width 1153 height 628
type textarea "})();"
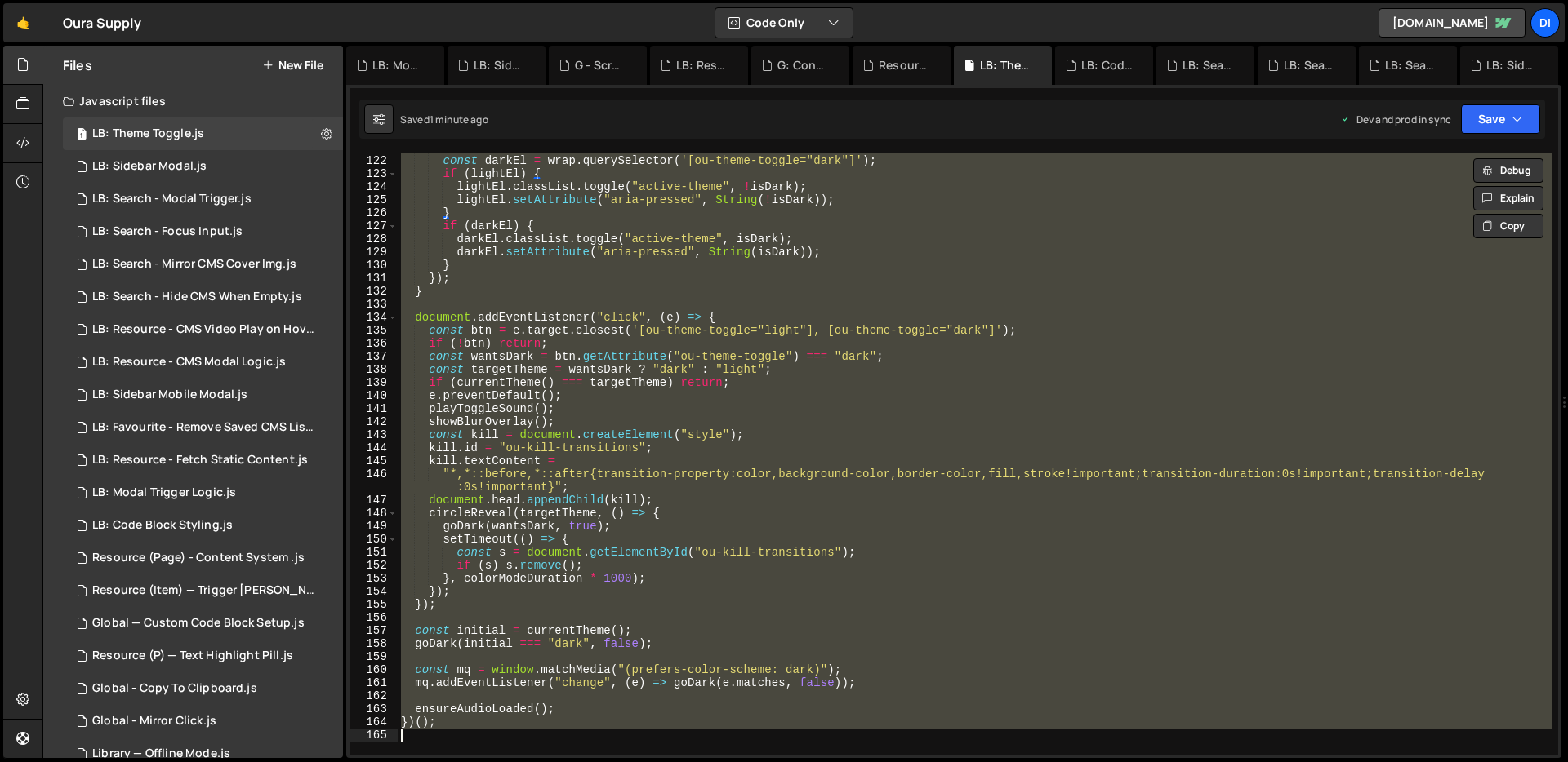
paste textarea
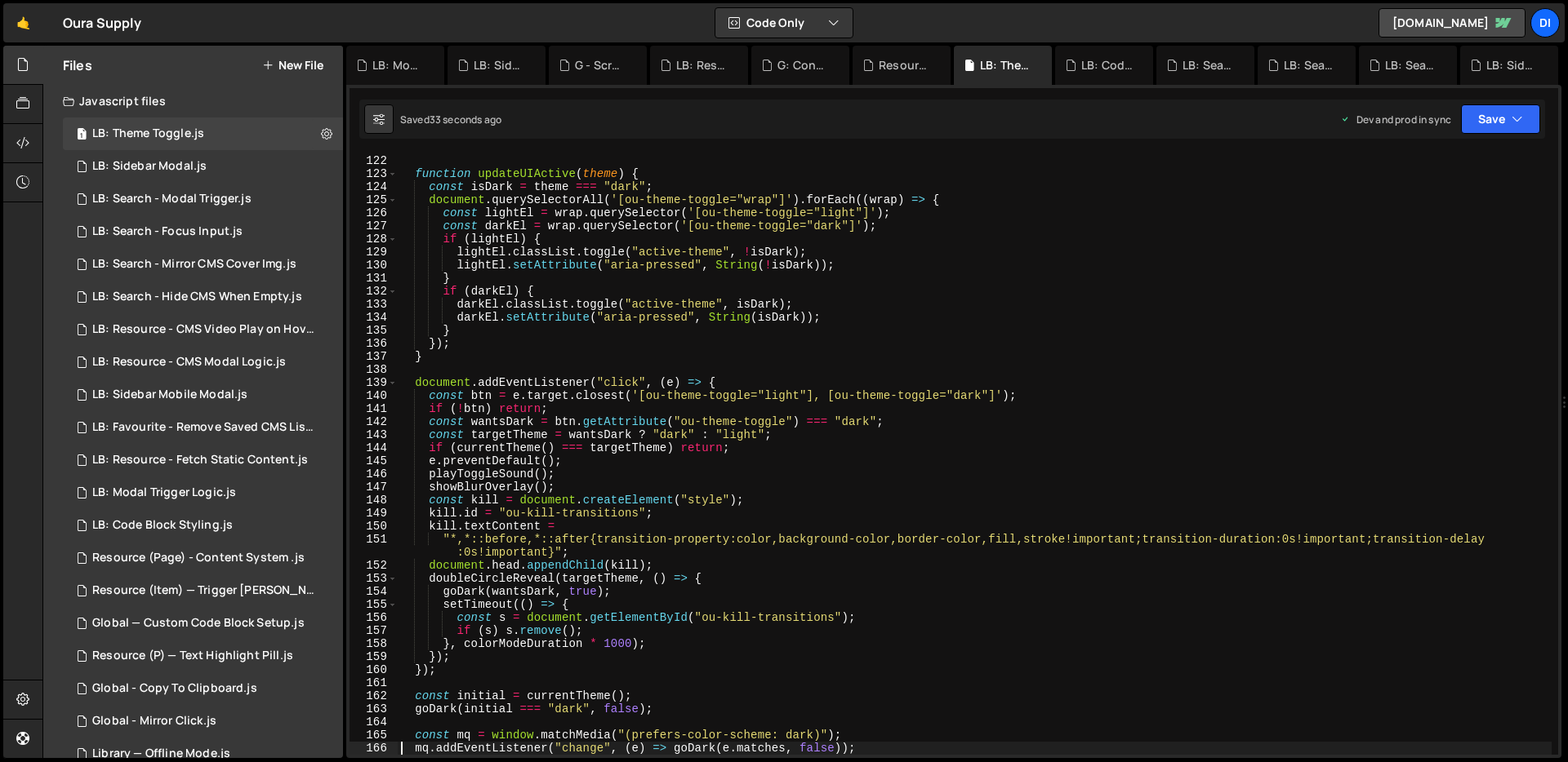
click at [628, 304] on div "} function updateUIActive ( theme ) { const isDark = theme === "dark" ; documen…" at bounding box center [974, 455] width 1153 height 628
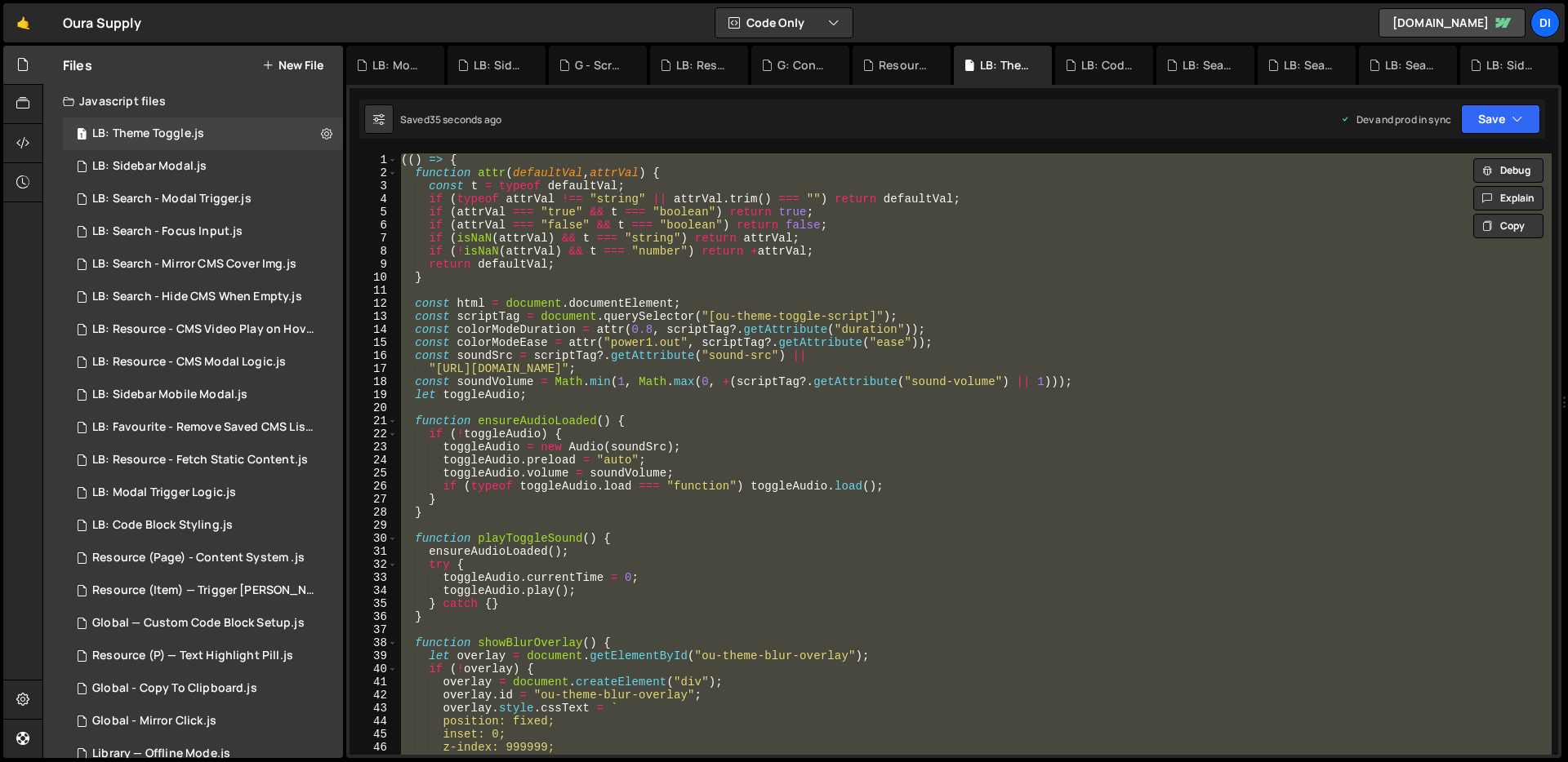
scroll to position [1, 0]
click at [636, 491] on div "(( ) => { function attr ( defaultVal , attrVal ) { const t = typeof defaultVal …" at bounding box center [974, 454] width 1153 height 601
type textarea "if (typeof toggleAudio.load === "function") toggleAudio.load();"
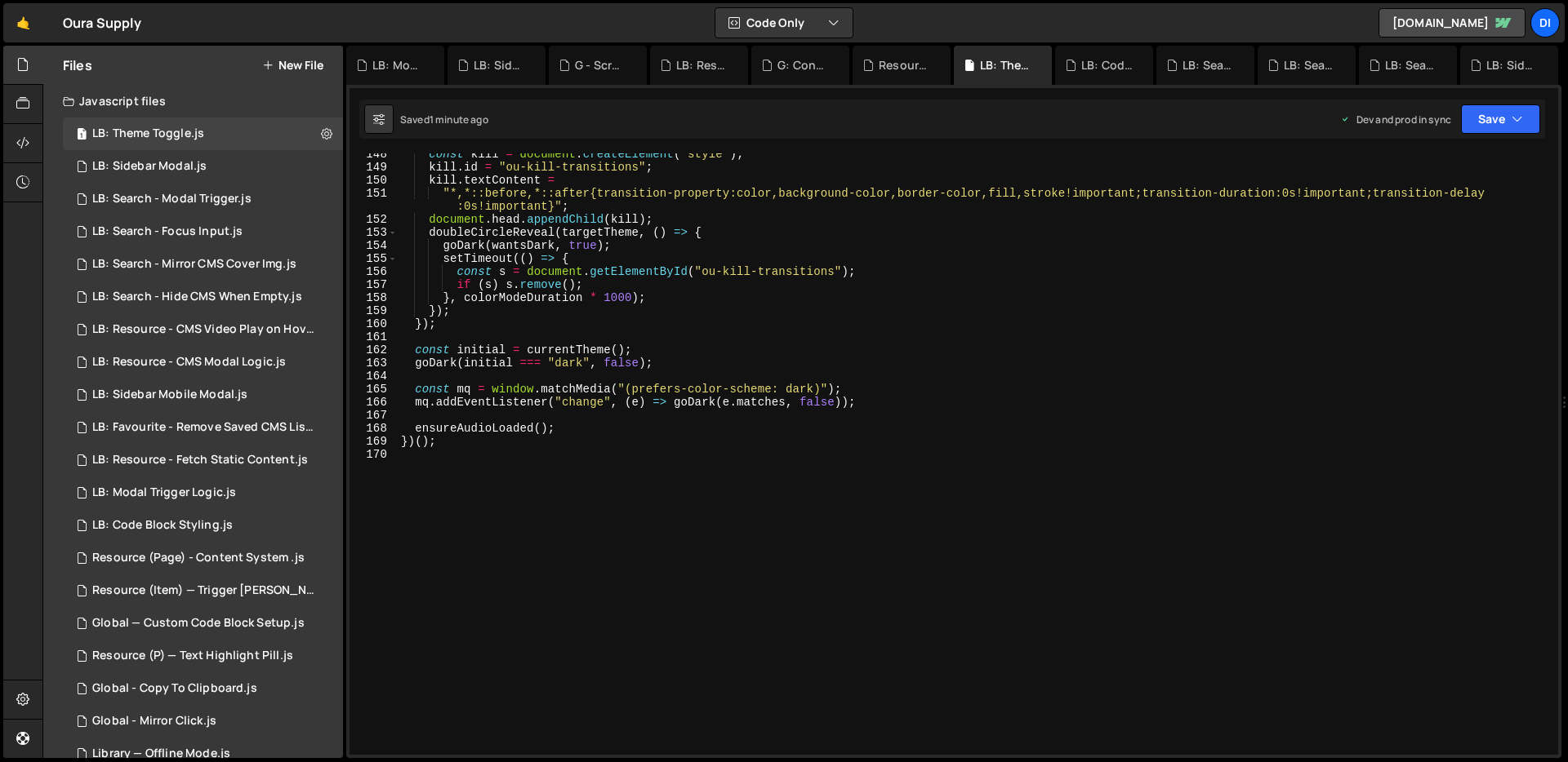
scroll to position [1926, 0]
click at [635, 492] on div "const kill = document . createElement ( "style" ) ; kill . id = "ou-kill-transi…" at bounding box center [974, 461] width 1153 height 628
type textarea "})();"
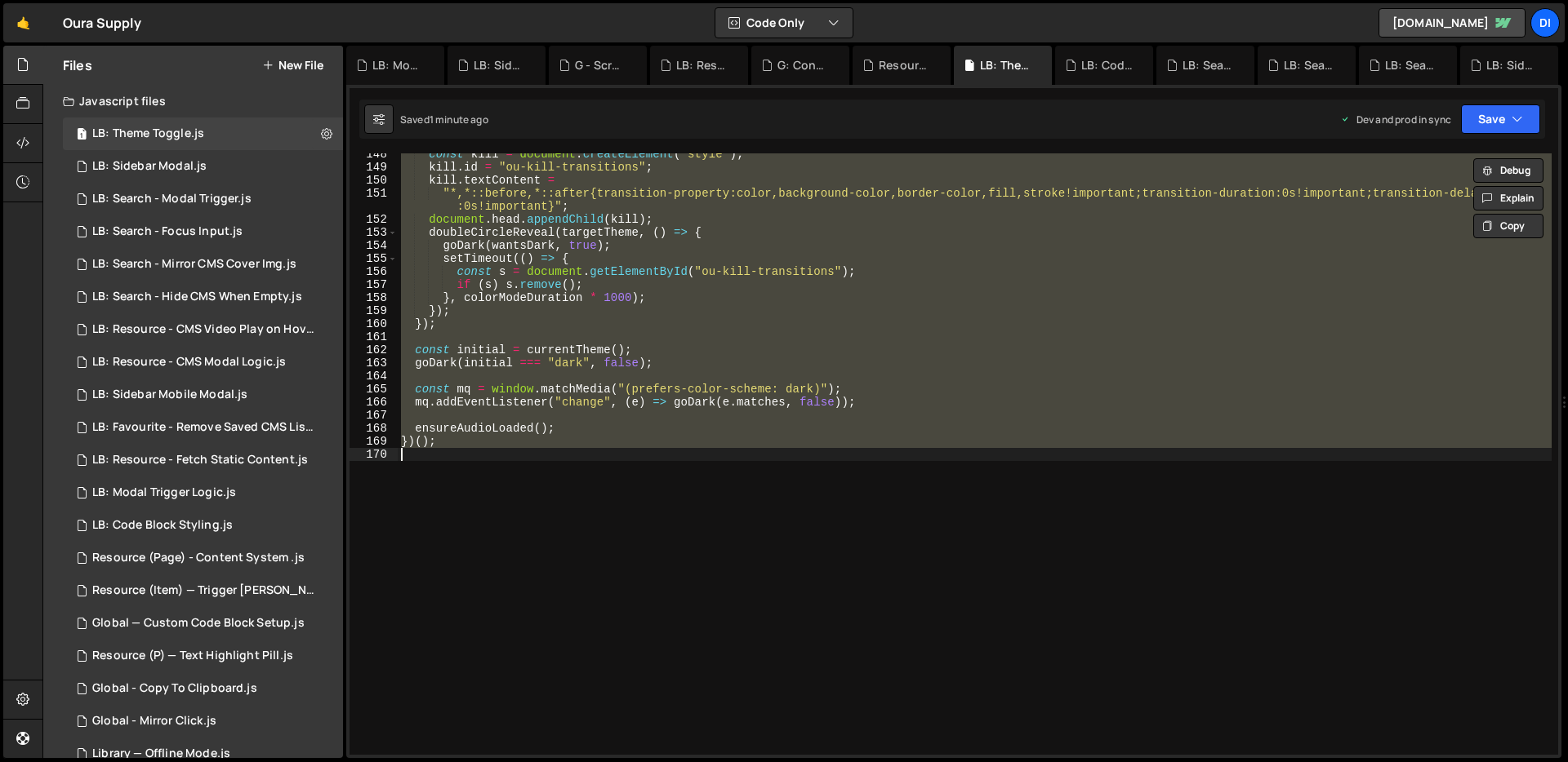
paste textarea
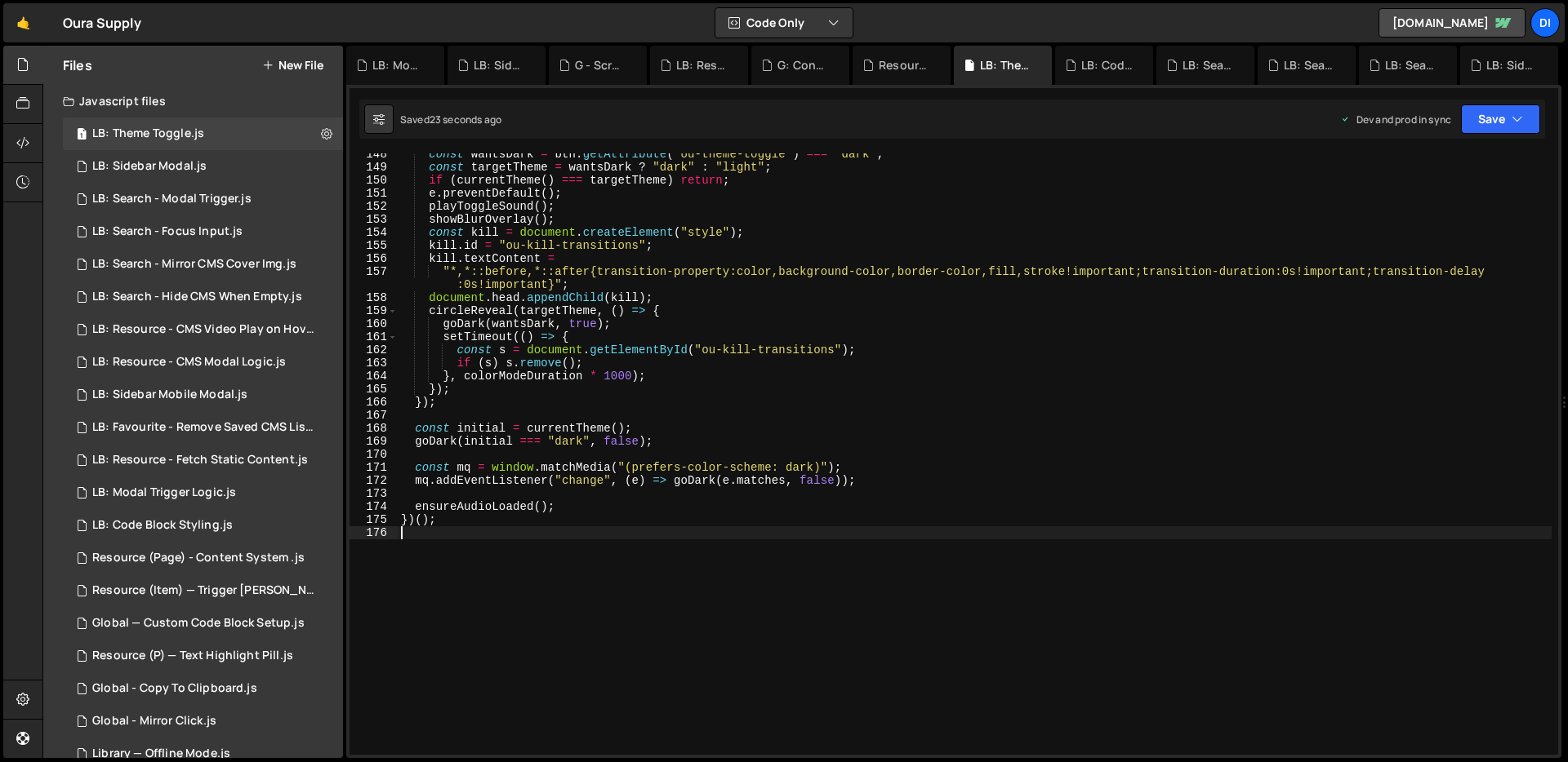
click at [512, 285] on div "const wantsDark = btn . getAttribute ( "ou-theme-toggle" ) === "dark" ; const t…" at bounding box center [974, 461] width 1153 height 628
type textarea "})();"
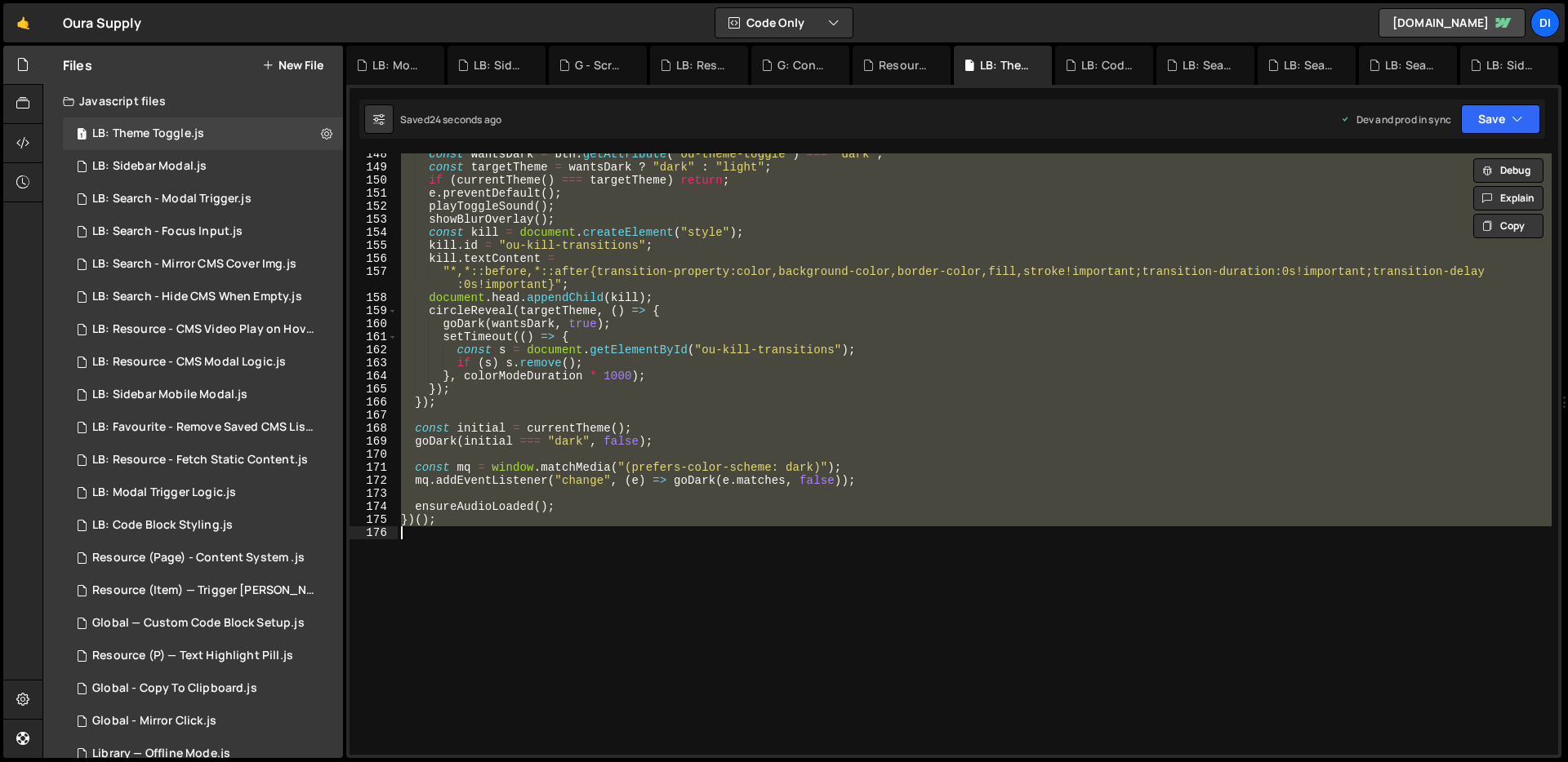
paste textarea
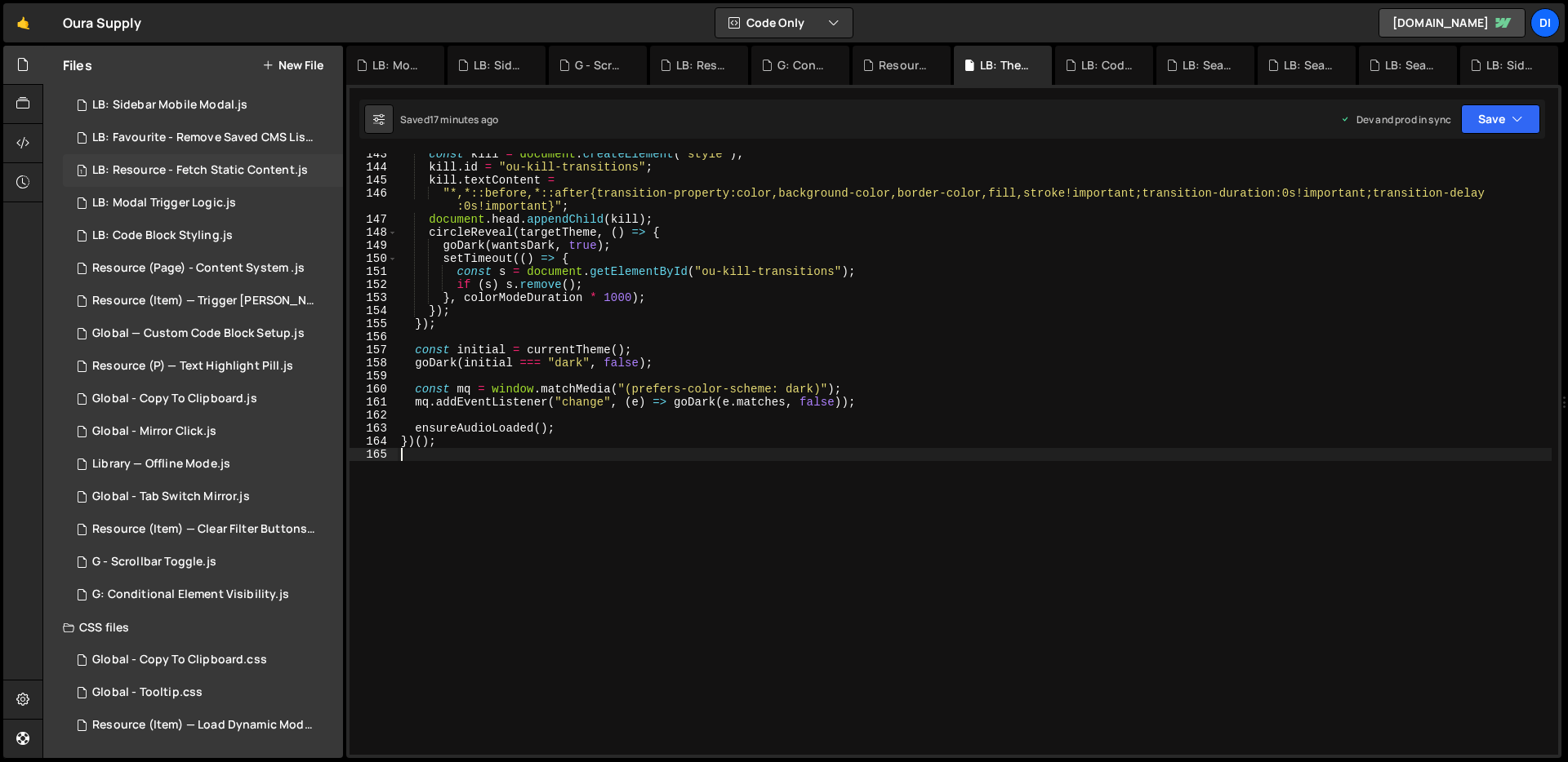
scroll to position [0, 0]
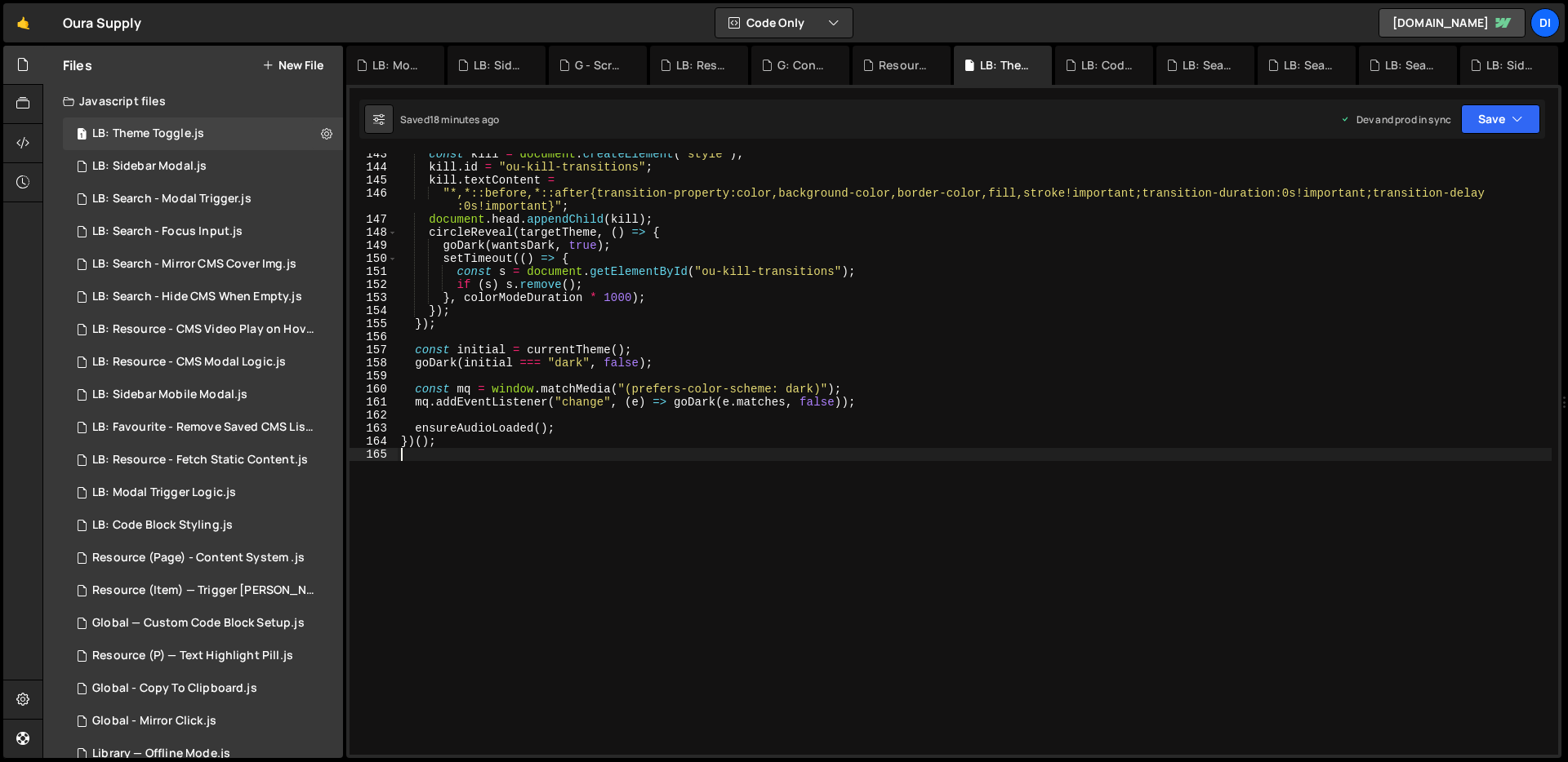
click at [570, 310] on div "const kill = document . createElement ( "style" ) ; kill . id = "ou-kill-transi…" at bounding box center [974, 461] width 1153 height 628
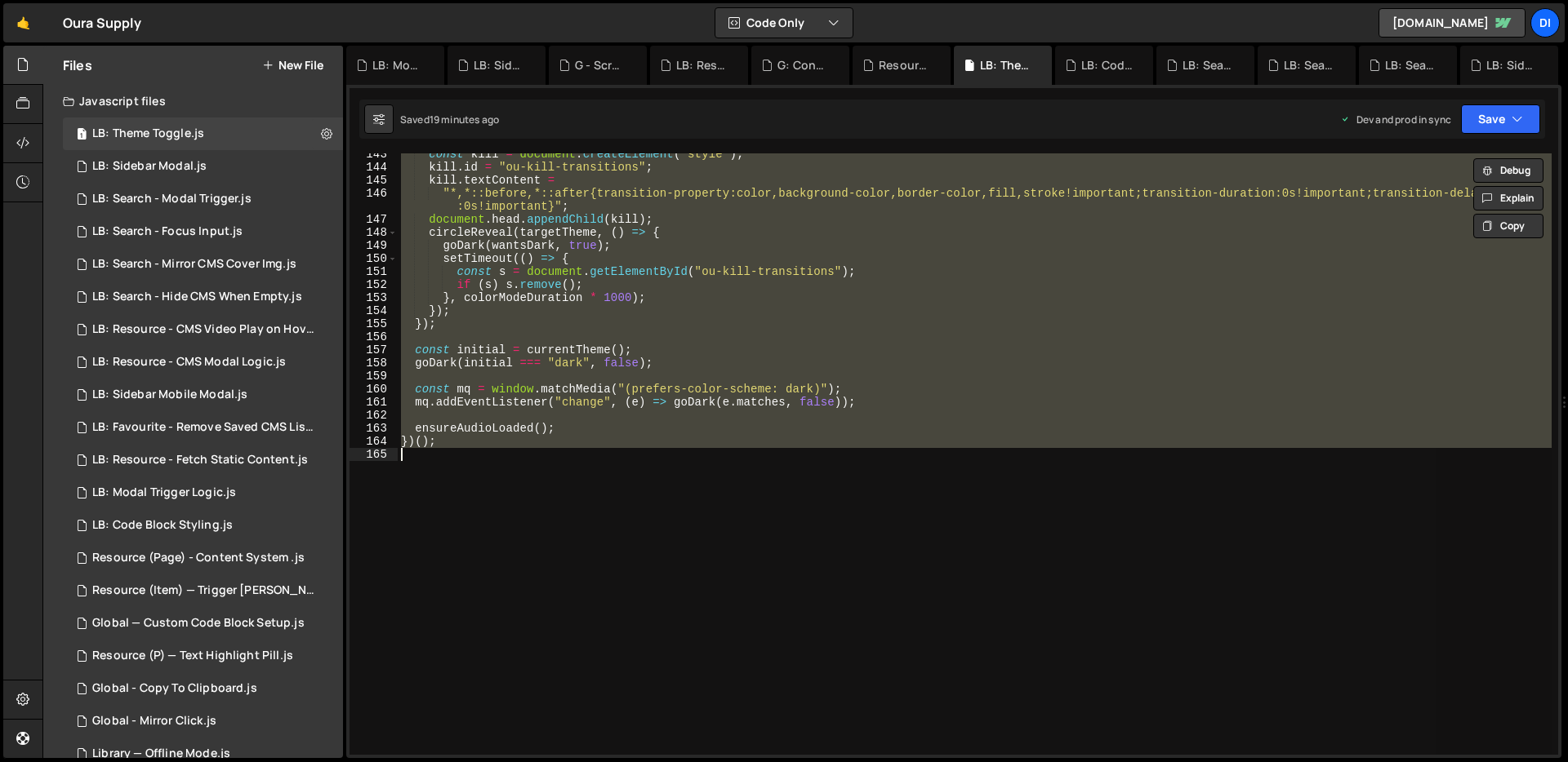
click at [829, 386] on div "const kill = document . createElement ( "style" ) ; kill . id = "ou-kill-transi…" at bounding box center [974, 454] width 1153 height 601
type textarea "})();"
paste textarea
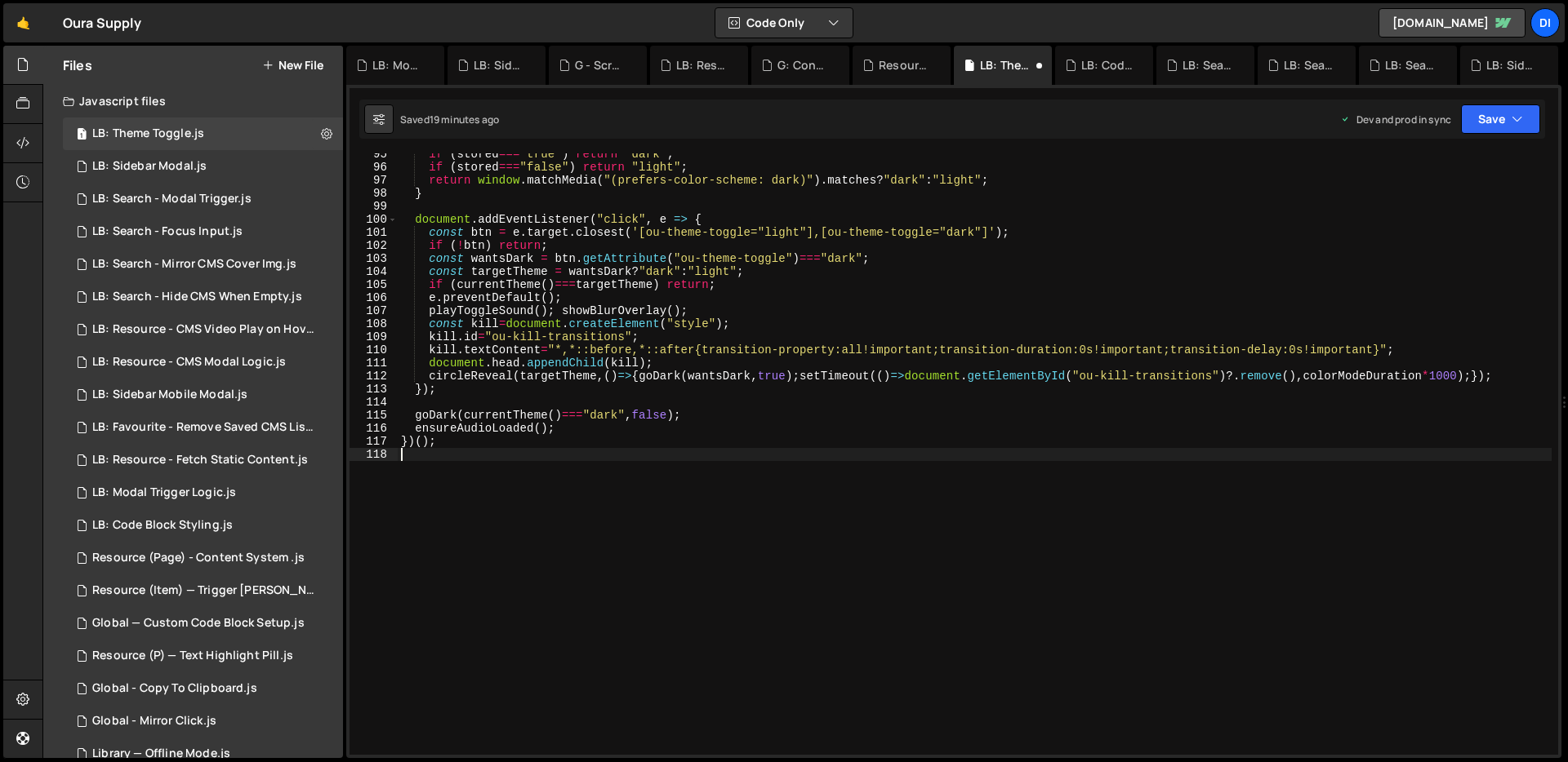
scroll to position [1234, 0]
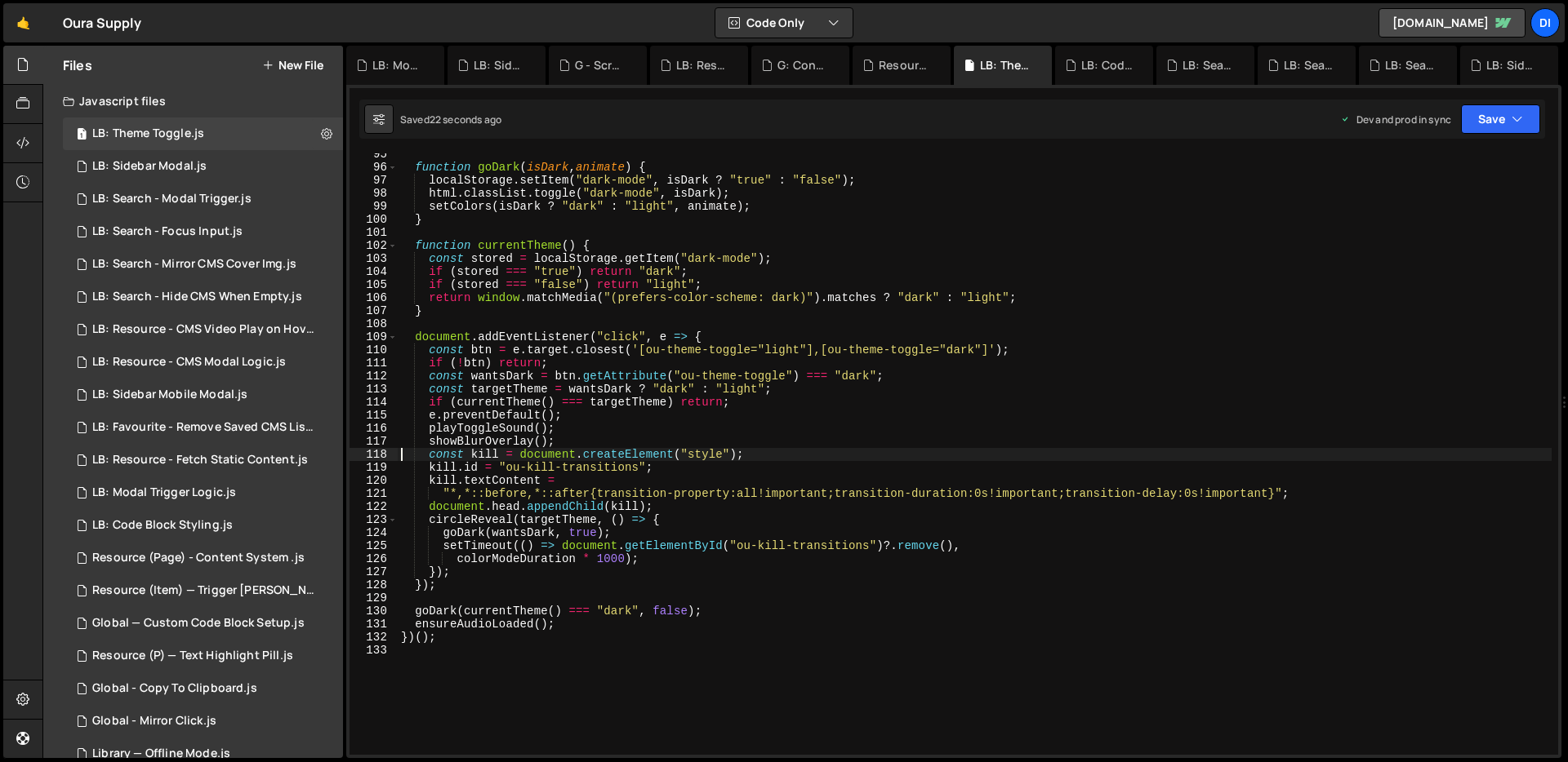
click at [613, 454] on div "function goDark ( isDark , animate ) { localStorage . setItem ( "dark-mode" , i…" at bounding box center [974, 461] width 1153 height 628
type textarea "})();"
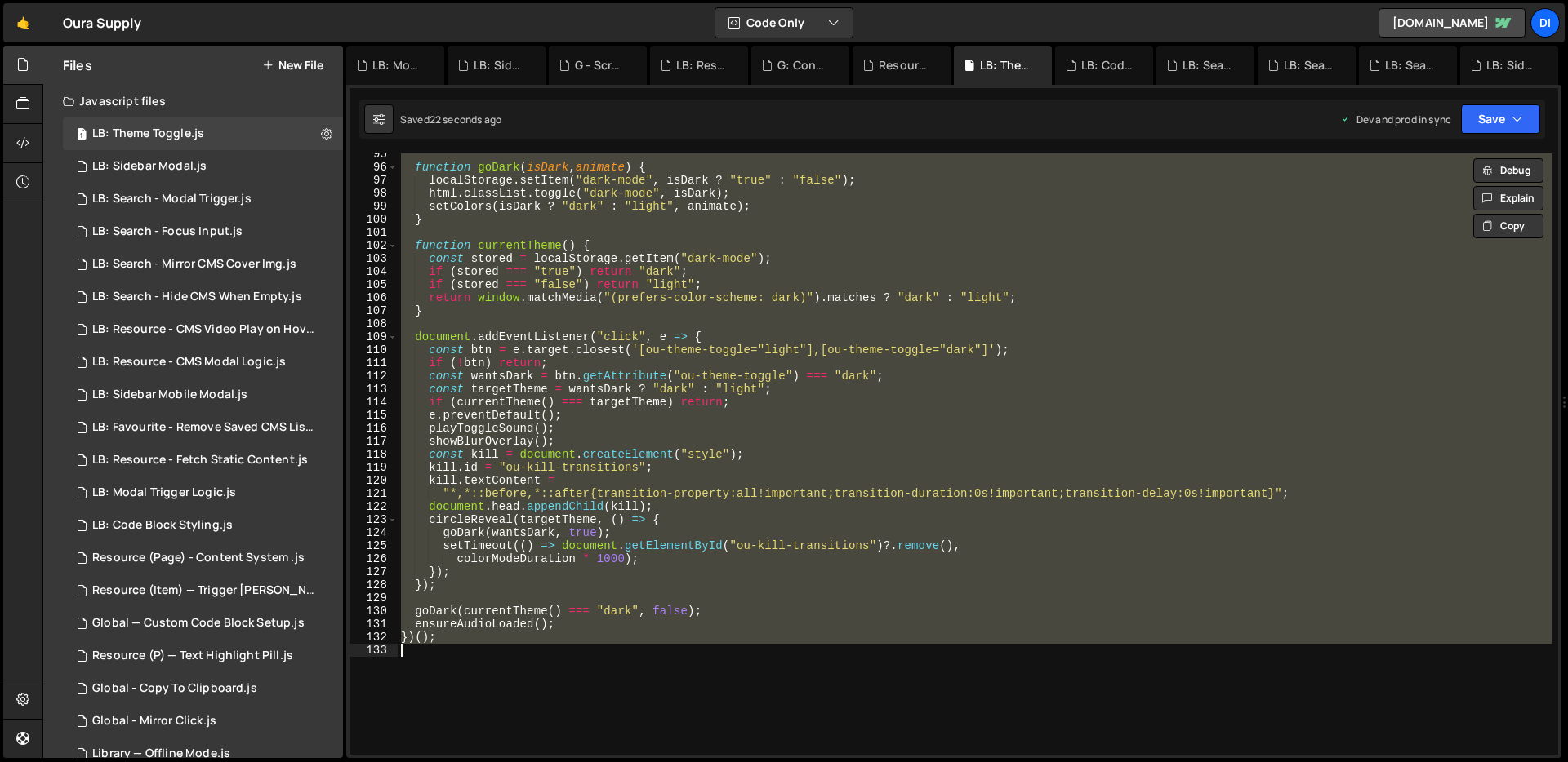
paste textarea
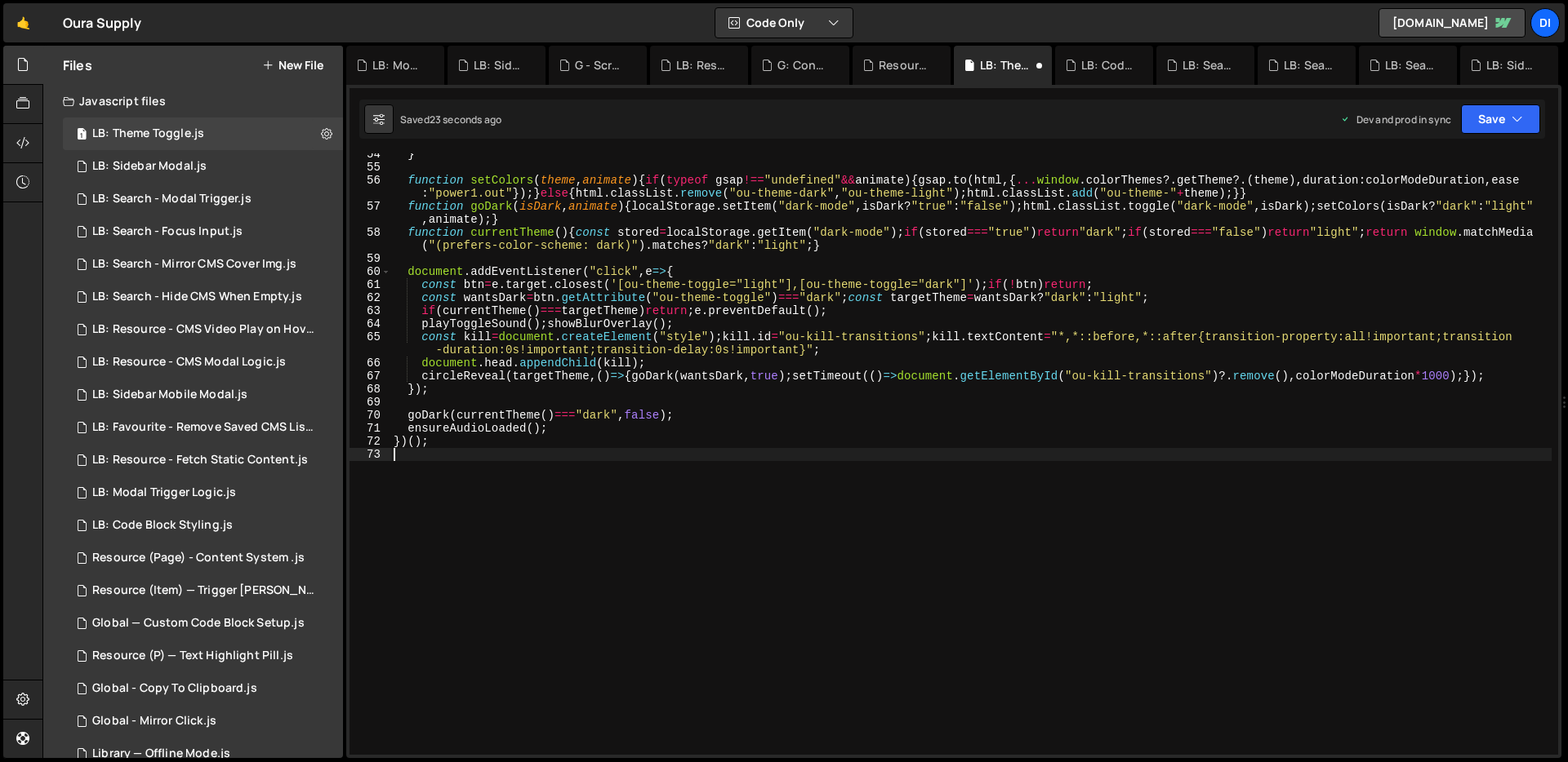
type textarea "clone.animate("
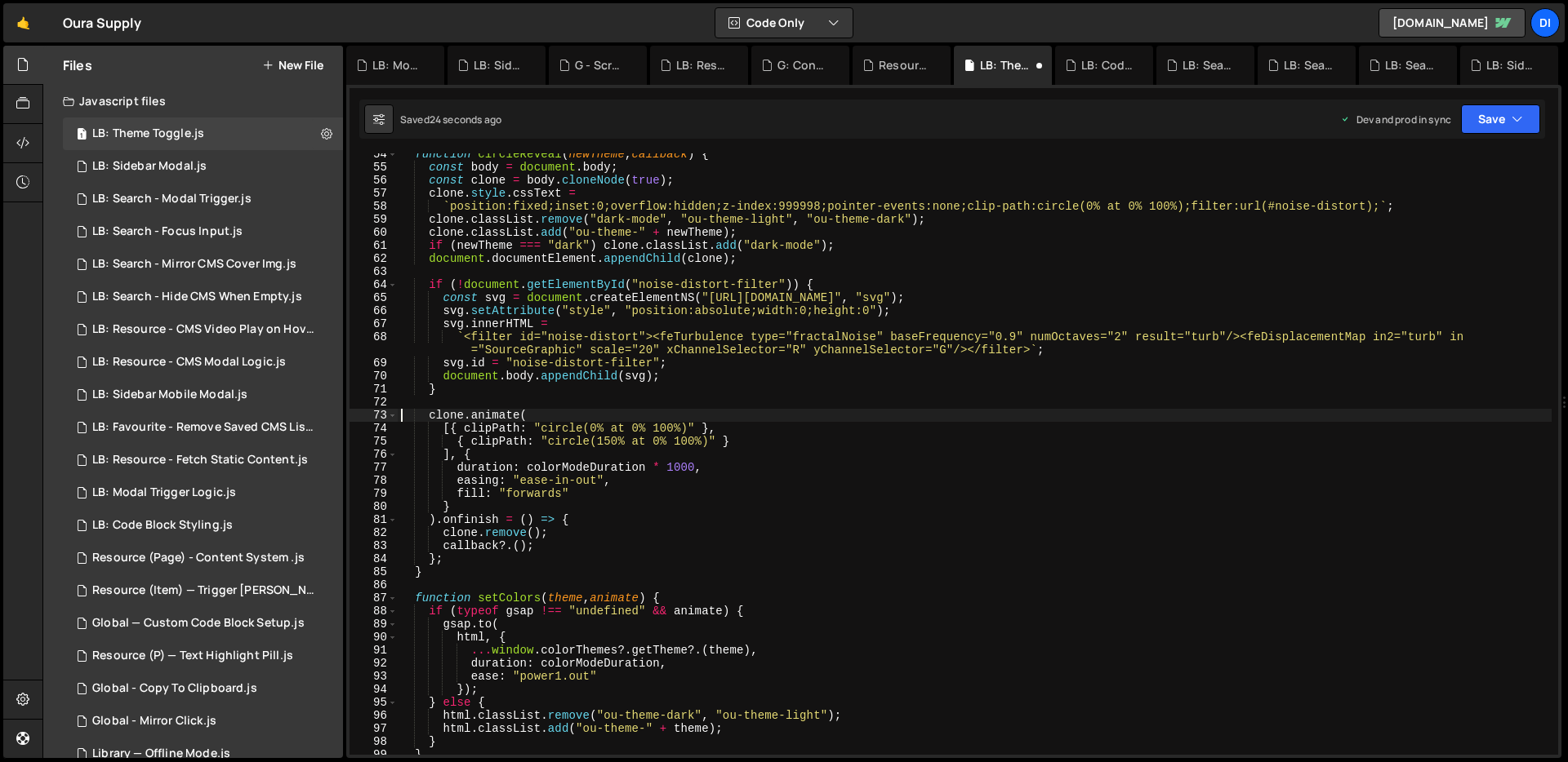
scroll to position [699, 0]
click at [774, 400] on div "function circleReveal ( newTheme , callback ) { const body = document . body ; …" at bounding box center [974, 461] width 1153 height 628
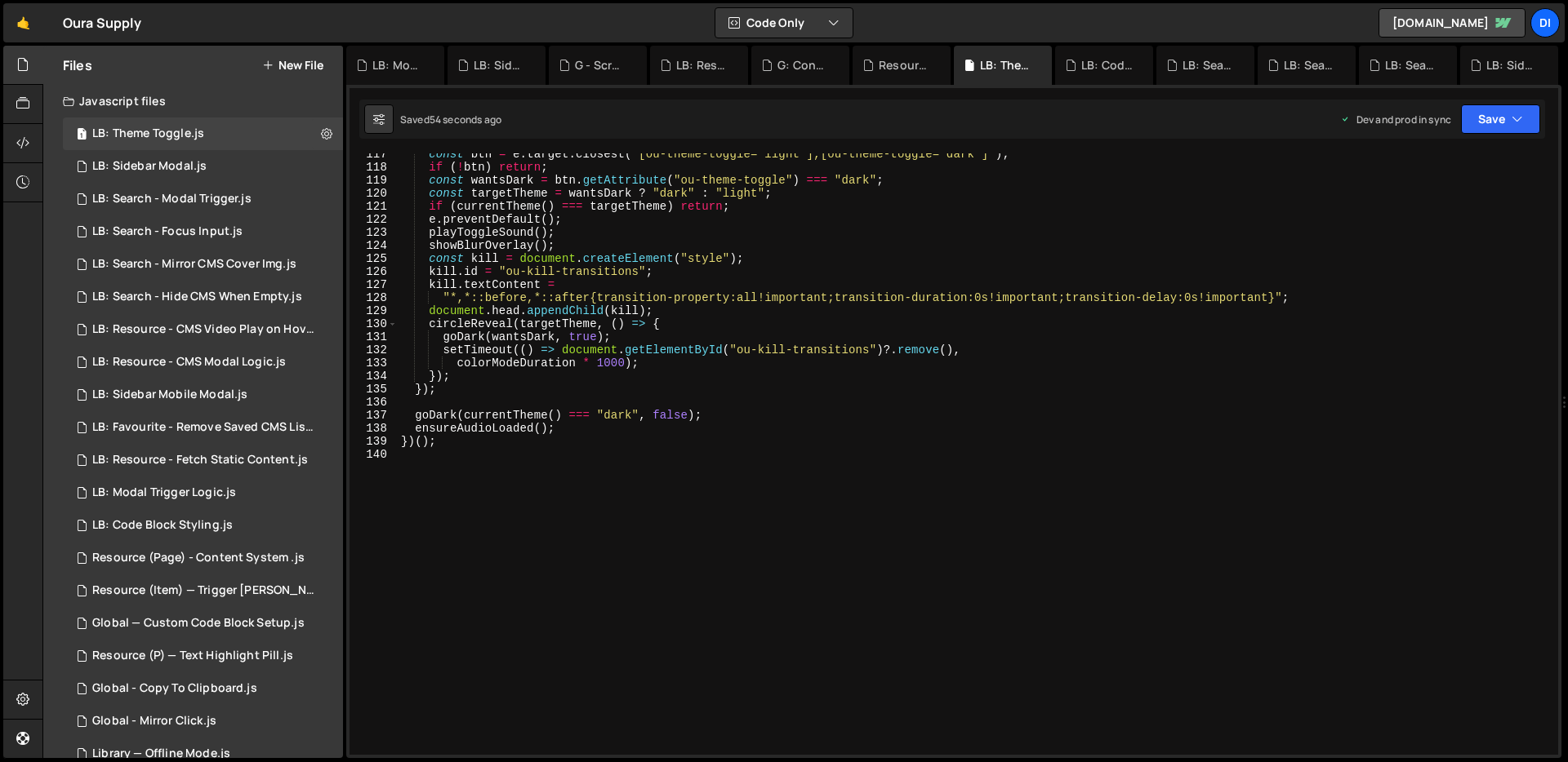
click at [764, 398] on div "const btn = e . target . closest ( '[ou-theme-toggle="light"],[ou-theme-toggle=…" at bounding box center [974, 461] width 1153 height 628
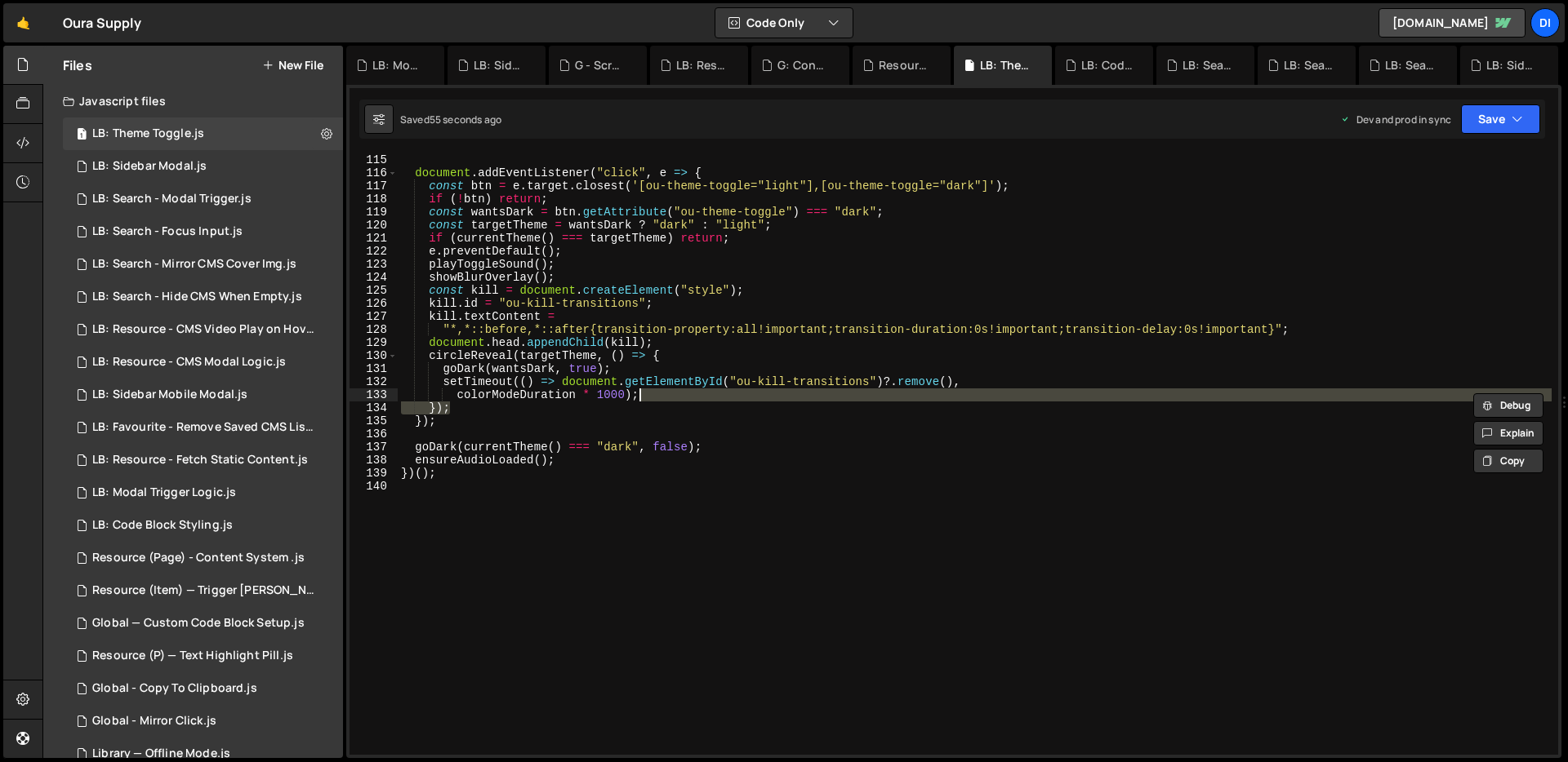
type textarea "})();"
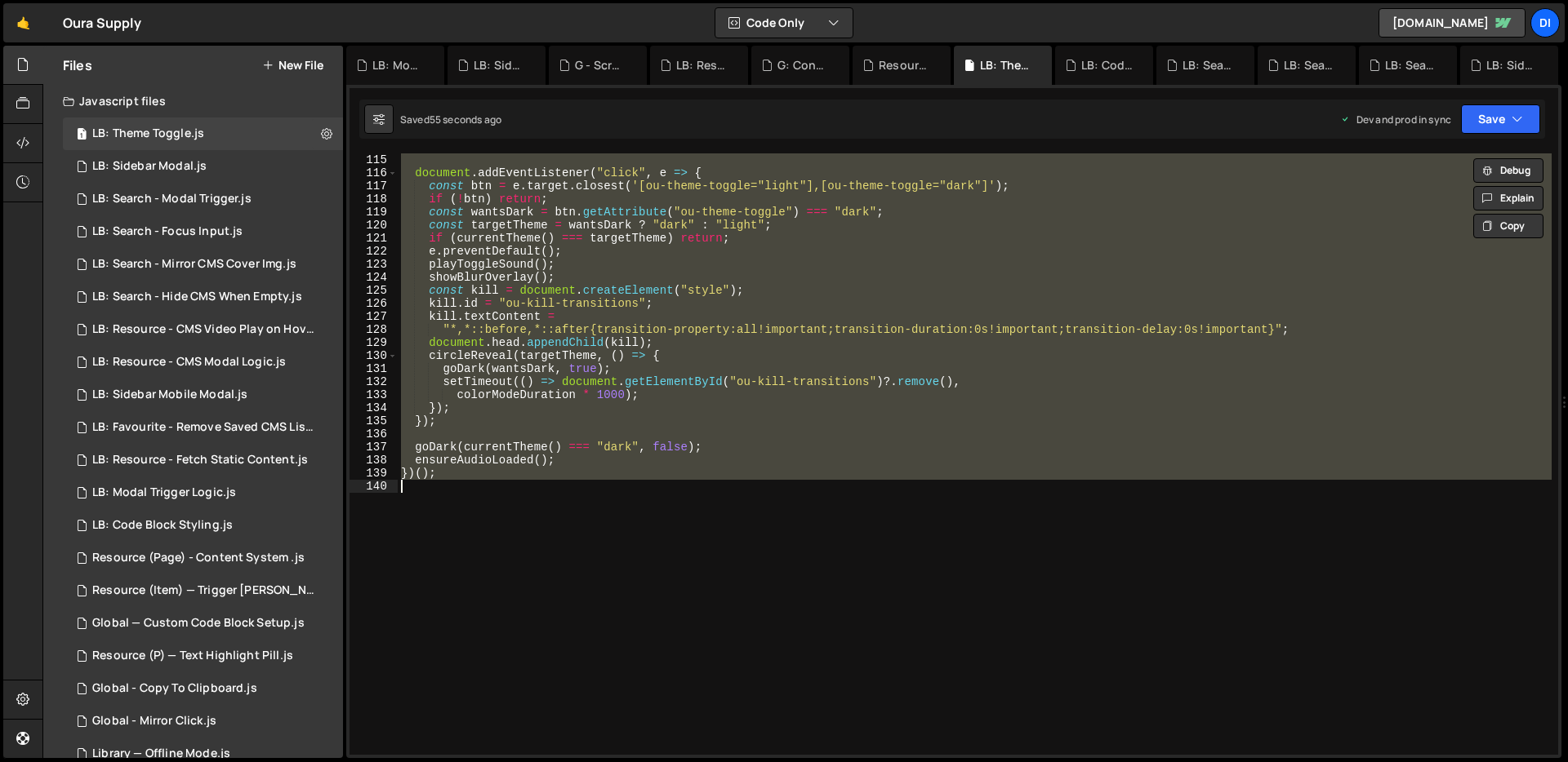
paste textarea
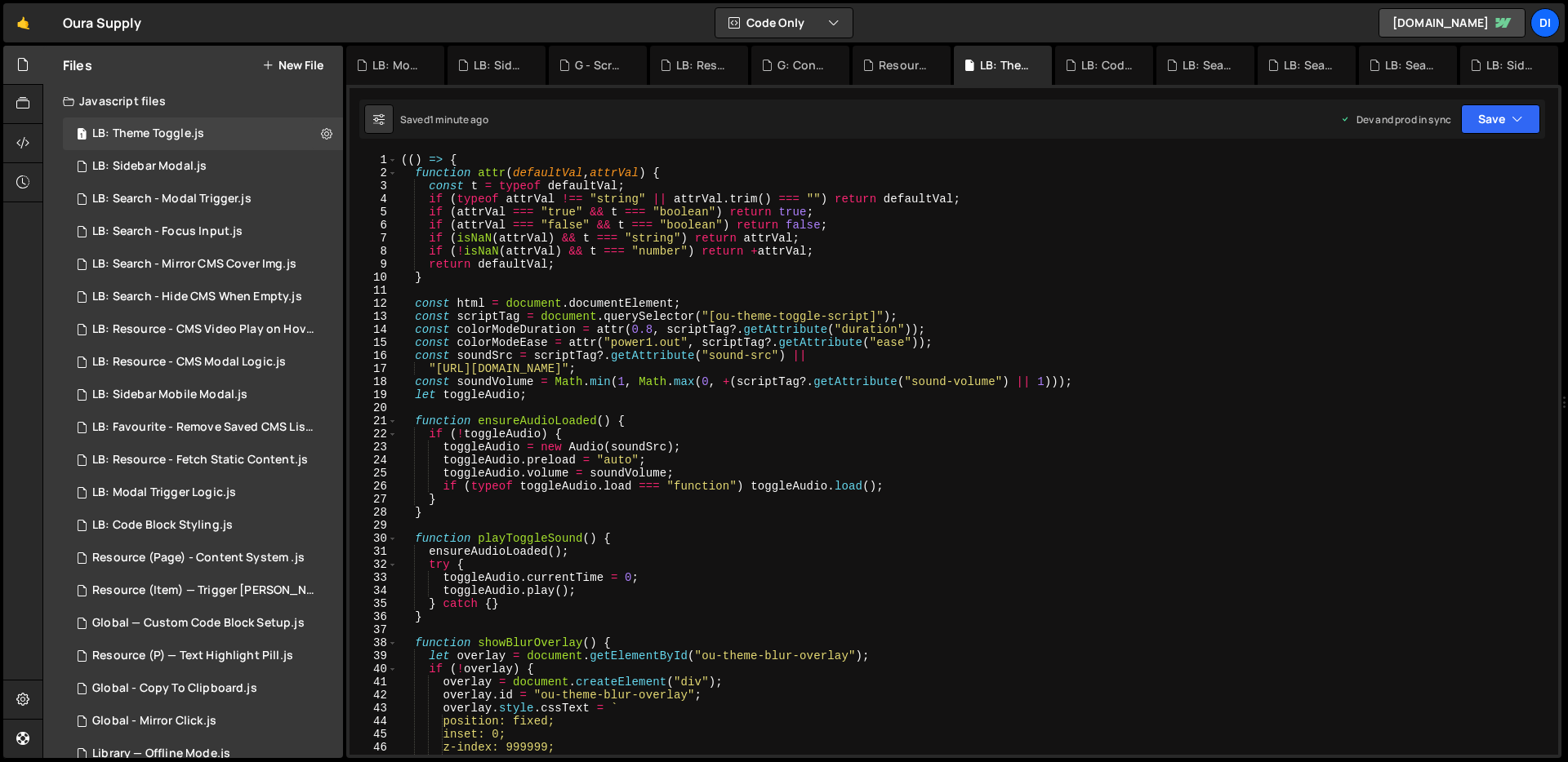
scroll to position [1861, 0]
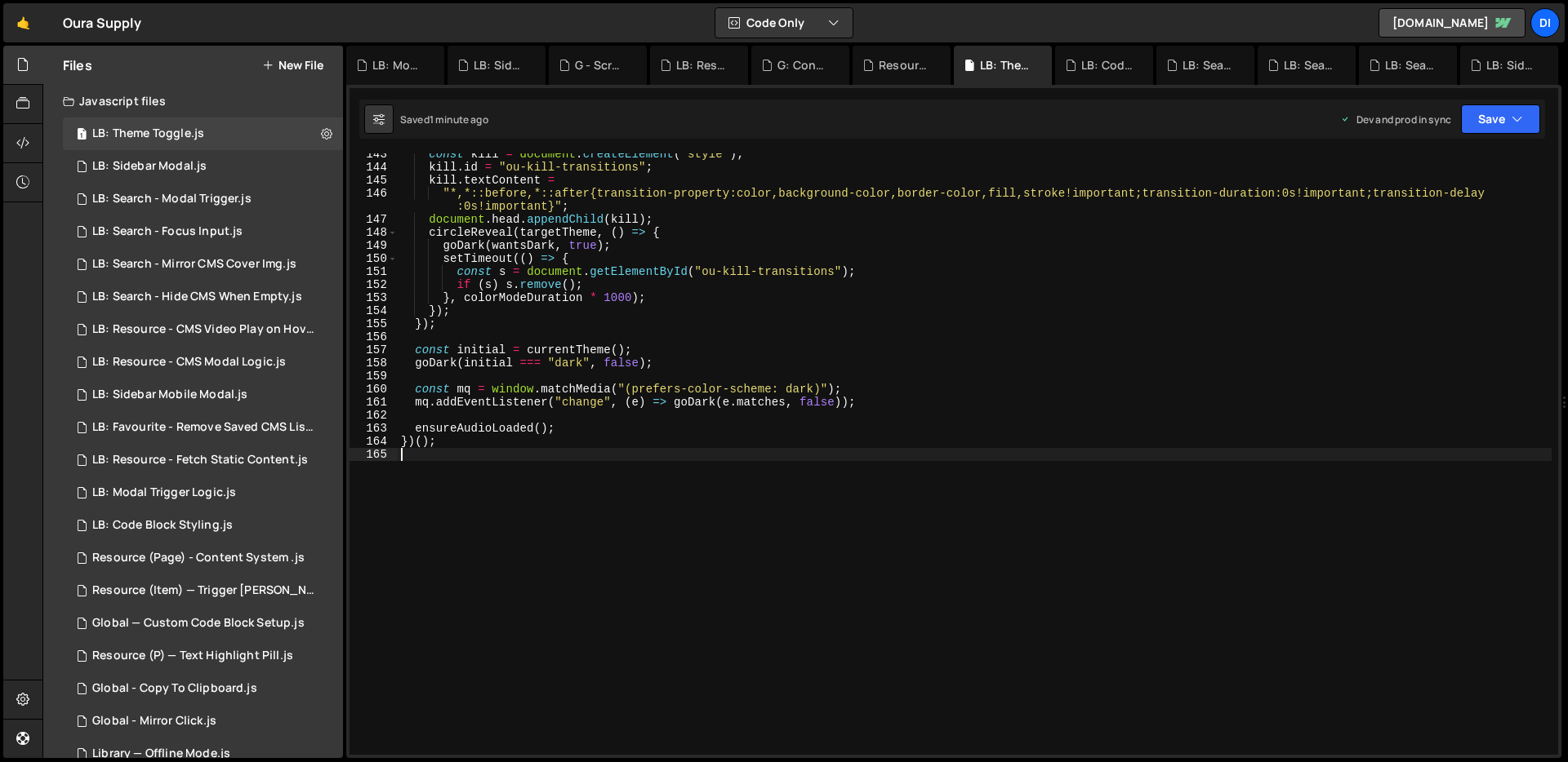
click at [732, 422] on div "const kill = document . createElement ( "style" ) ; kill . id = "ou-kill-transi…" at bounding box center [974, 461] width 1153 height 628
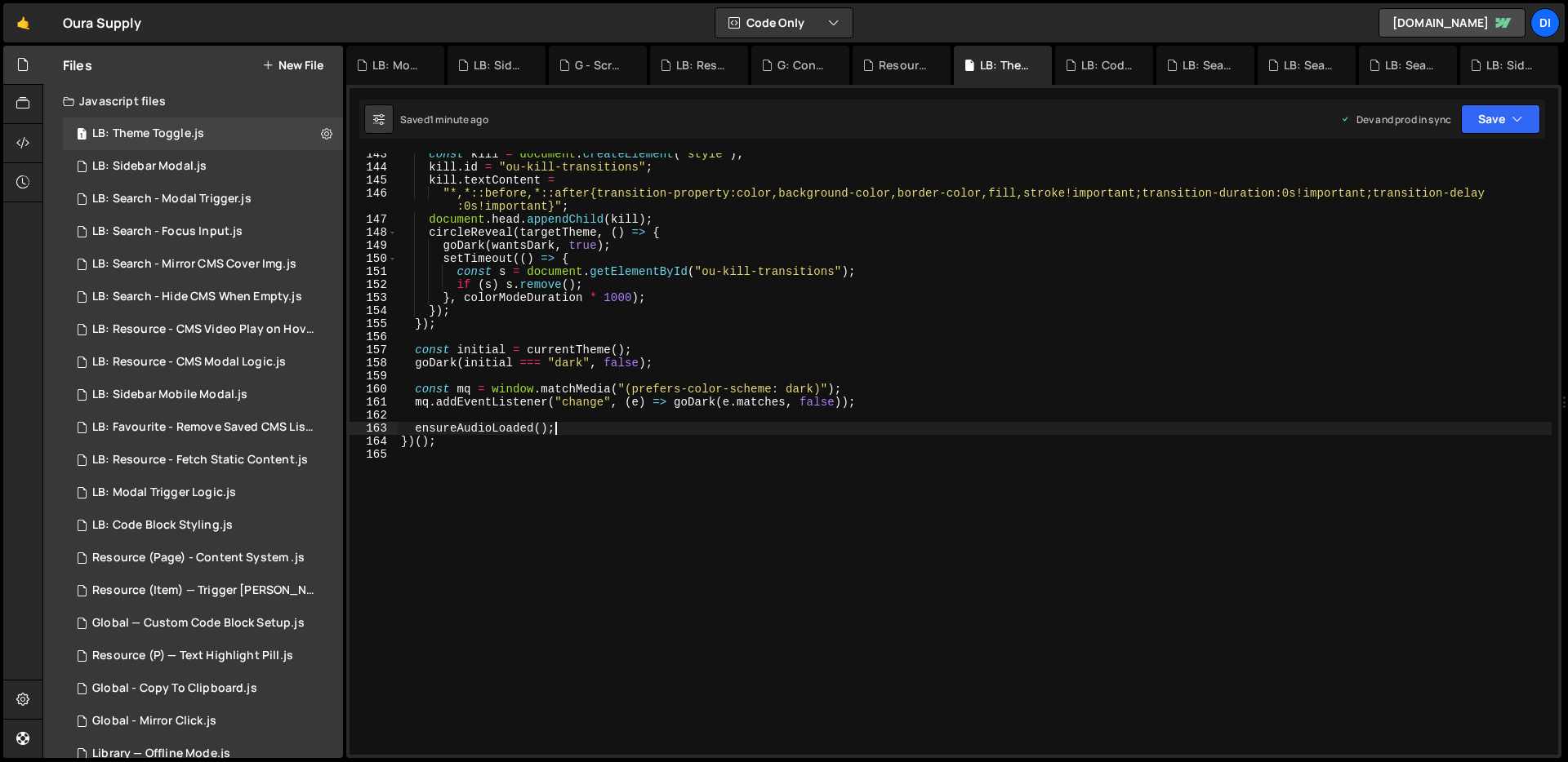
type textarea "})();"
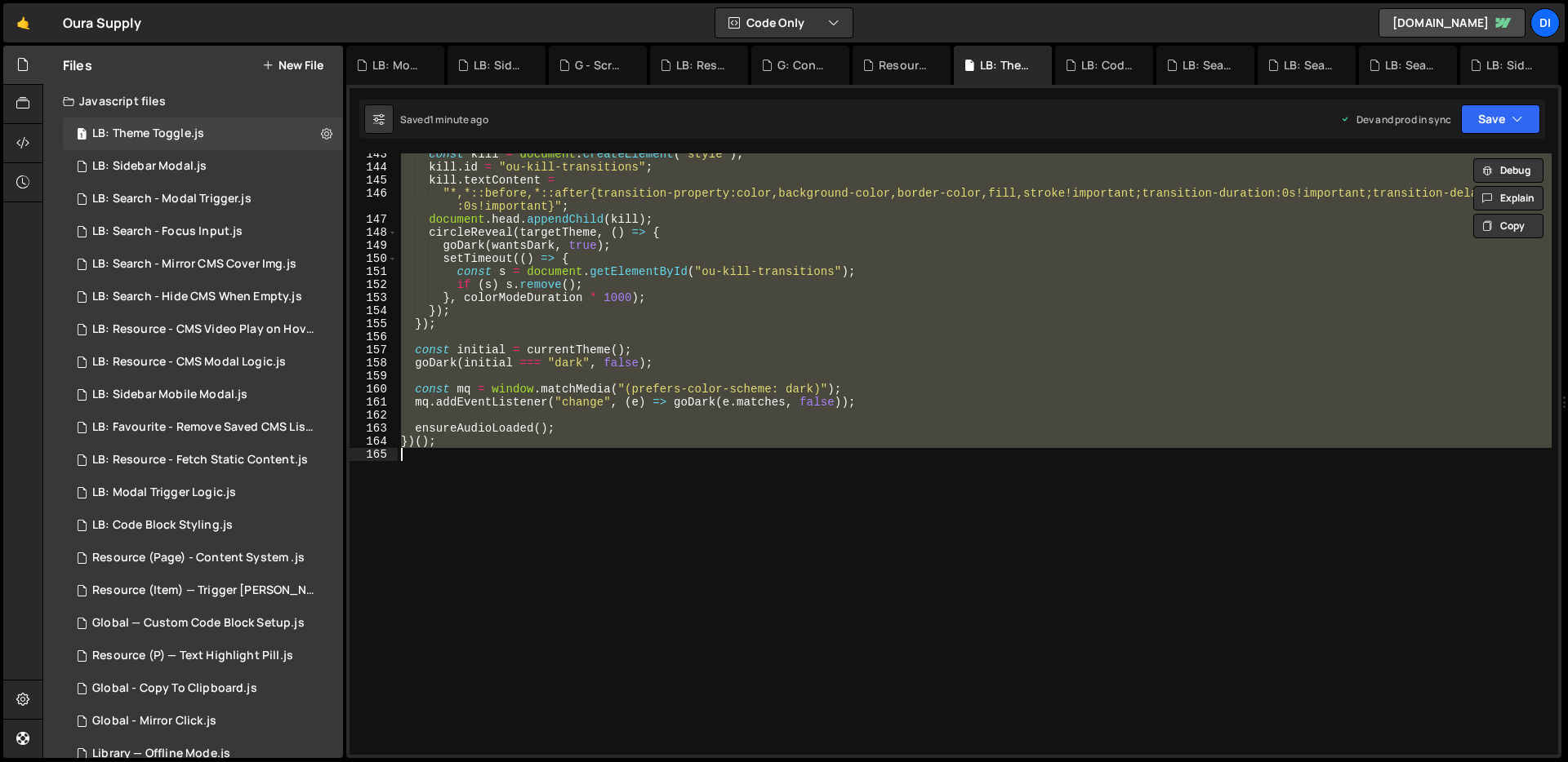
paste textarea
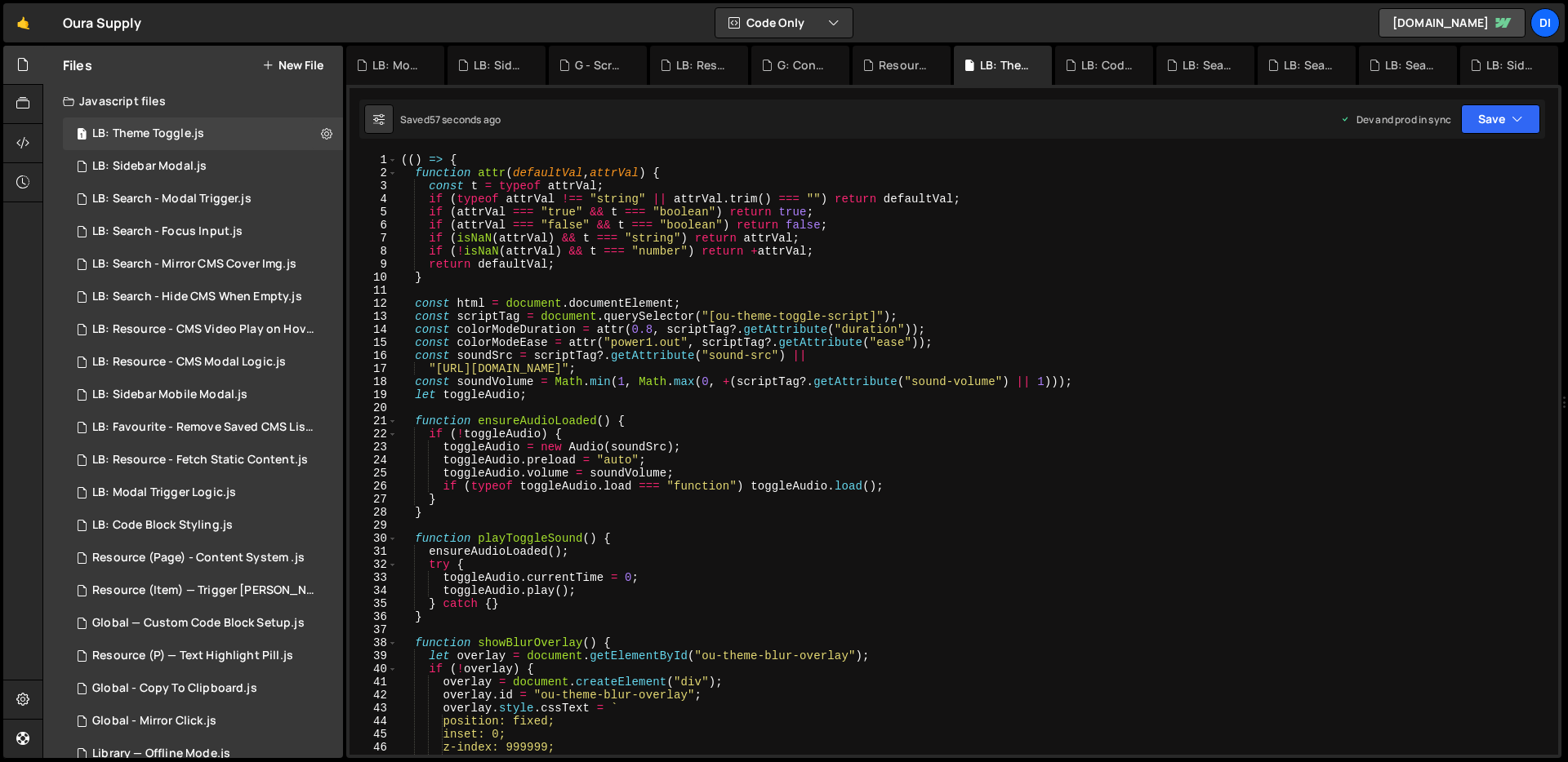
scroll to position [0, 0]
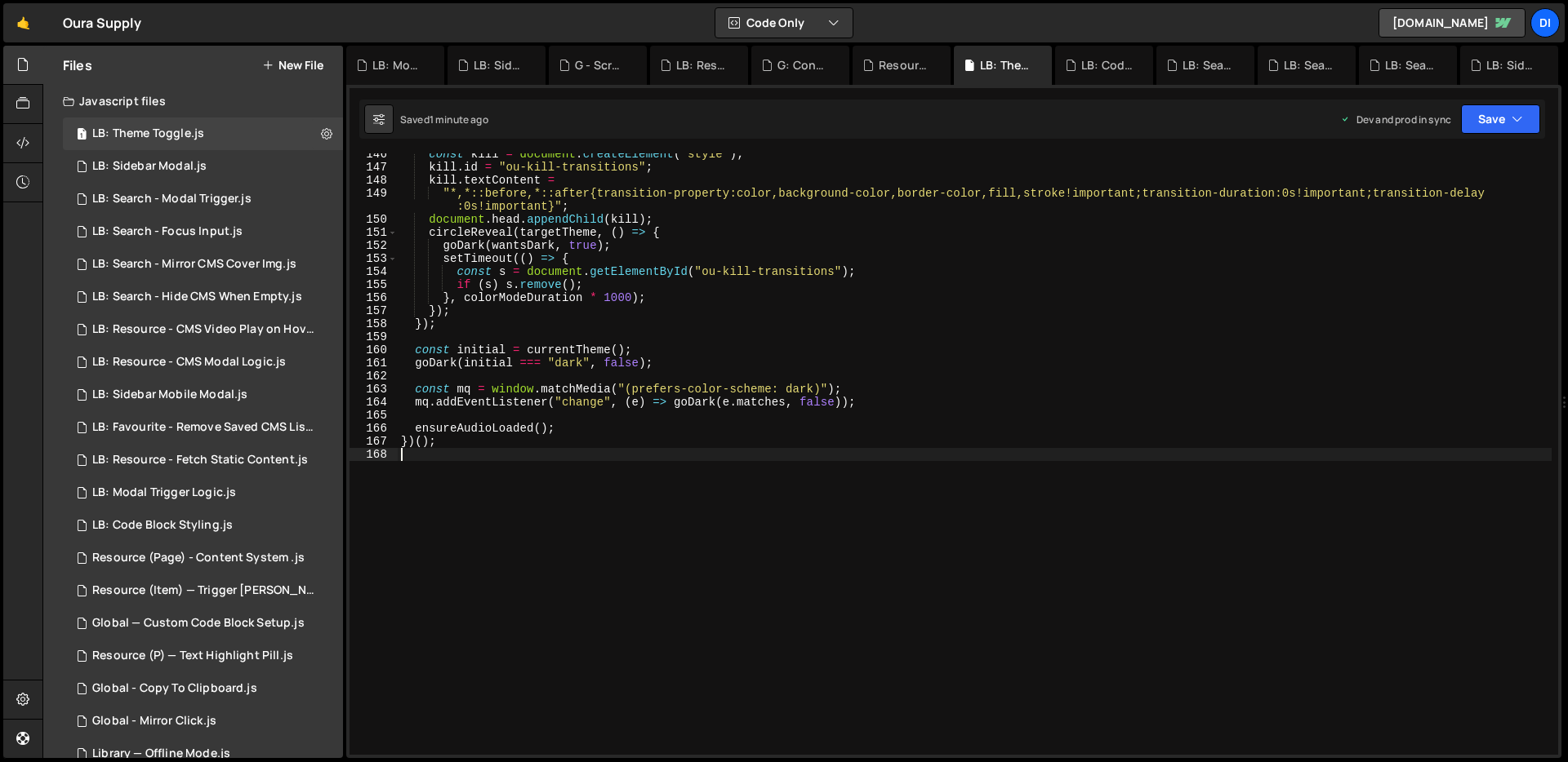
click at [516, 347] on div "const kill = document . createElement ( "style" ) ; kill . id = "ou-kill-transi…" at bounding box center [974, 461] width 1153 height 628
type textarea "})();"
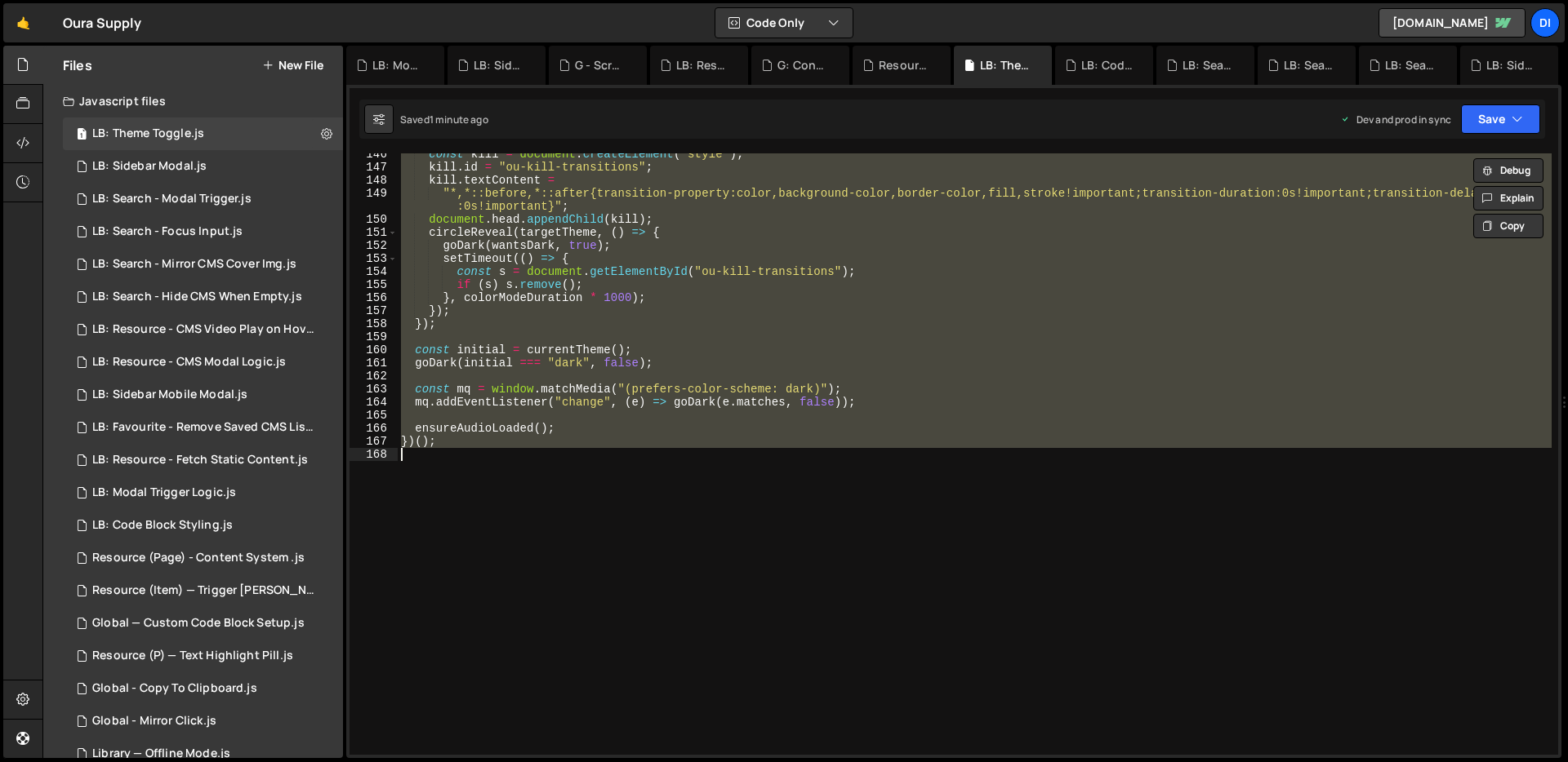
paste textarea
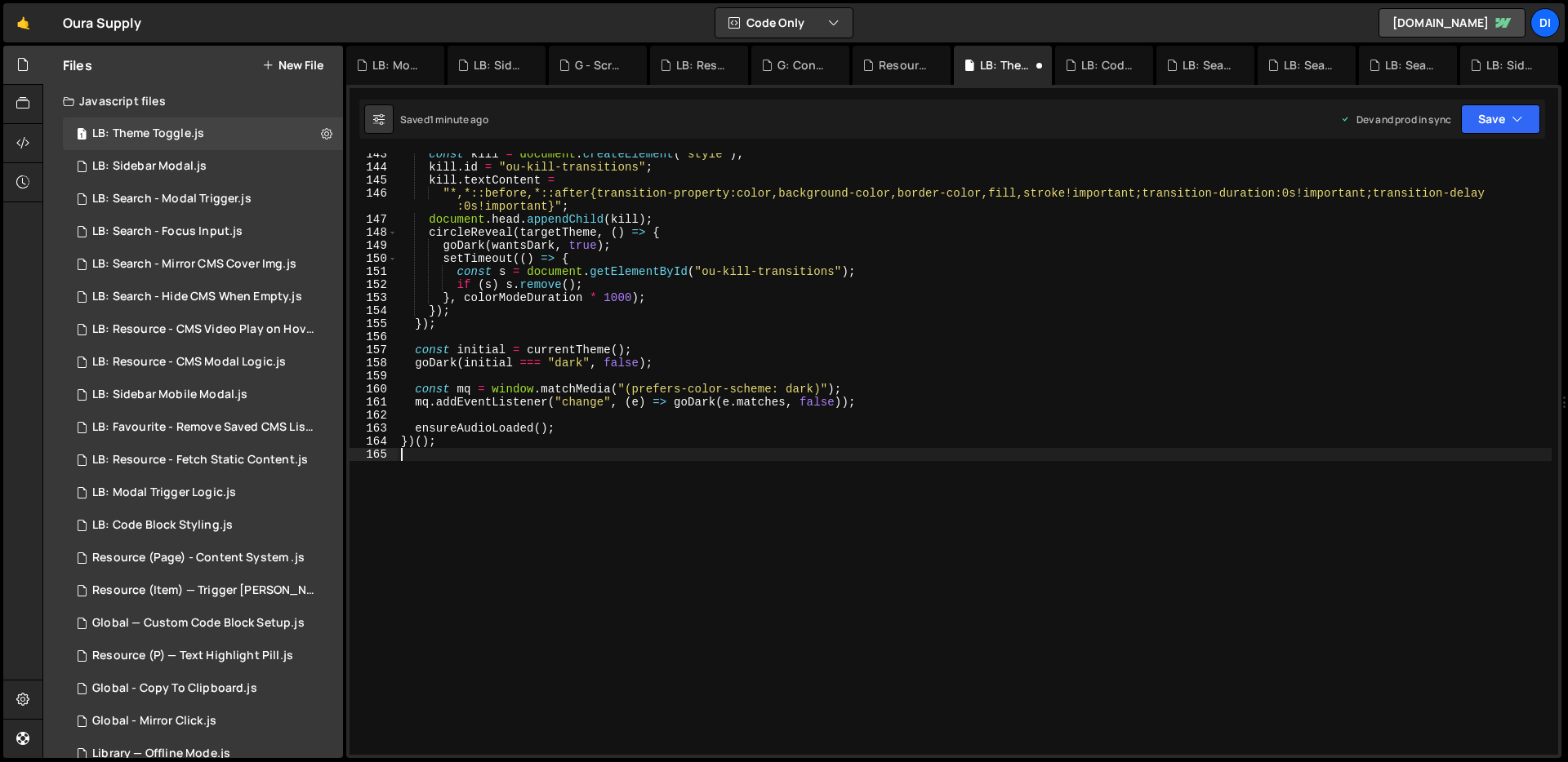
scroll to position [1861, 0]
